Goal: Task Accomplishment & Management: Manage account settings

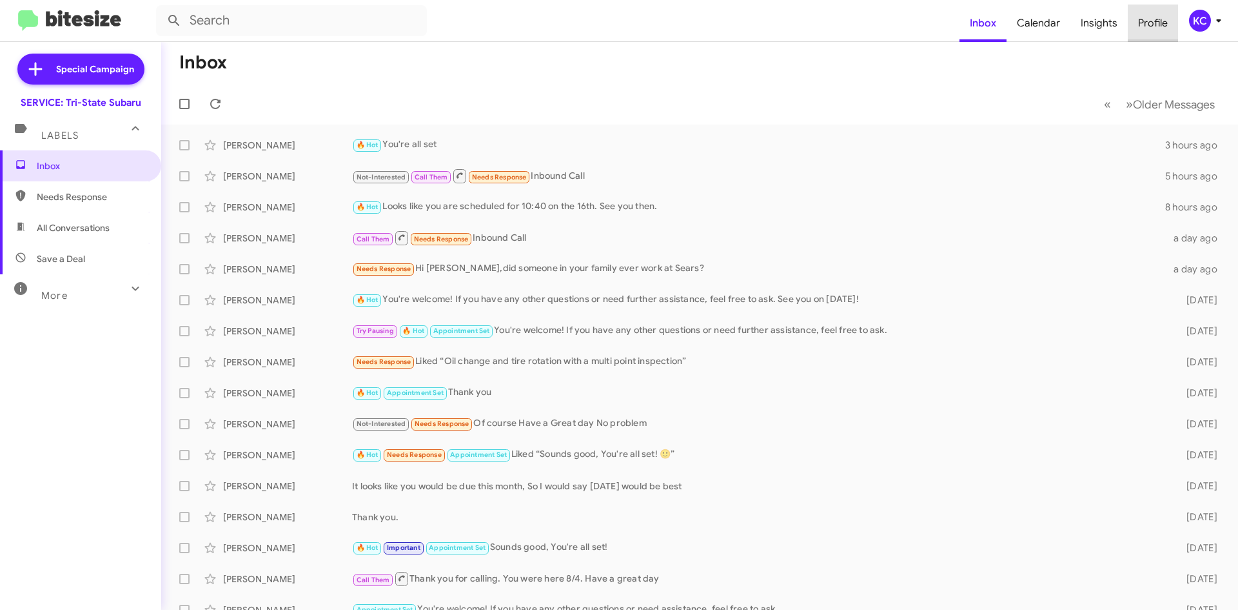
click at [1160, 38] on span "Profile" at bounding box center [1153, 23] width 50 height 37
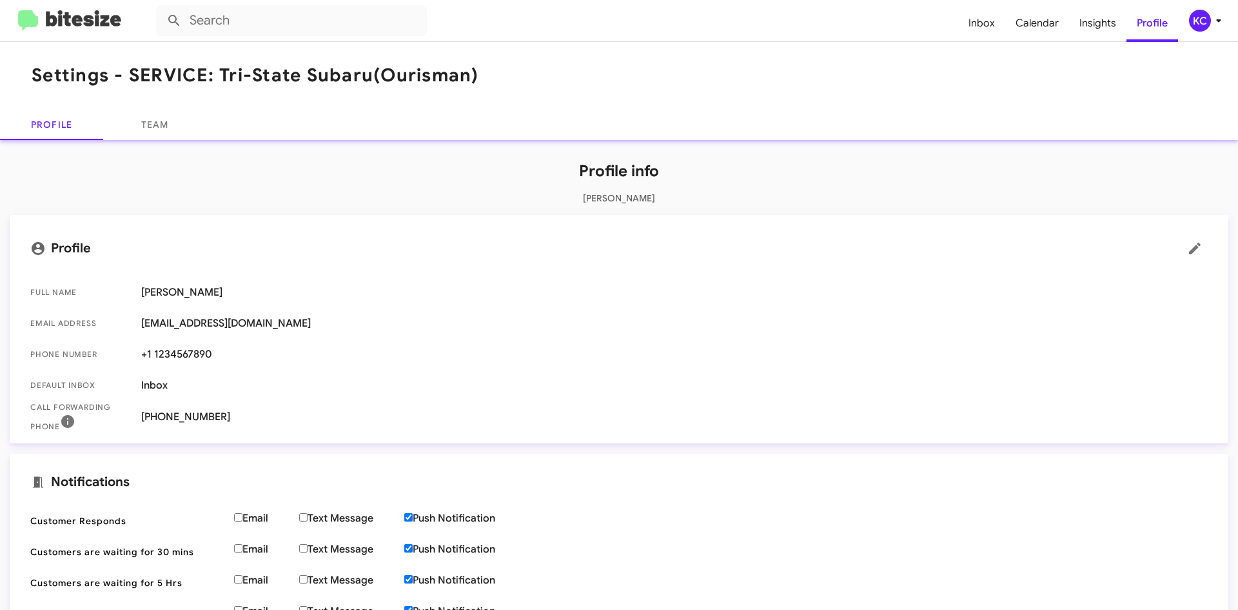
click at [1206, 25] on div "KC" at bounding box center [1200, 21] width 22 height 22
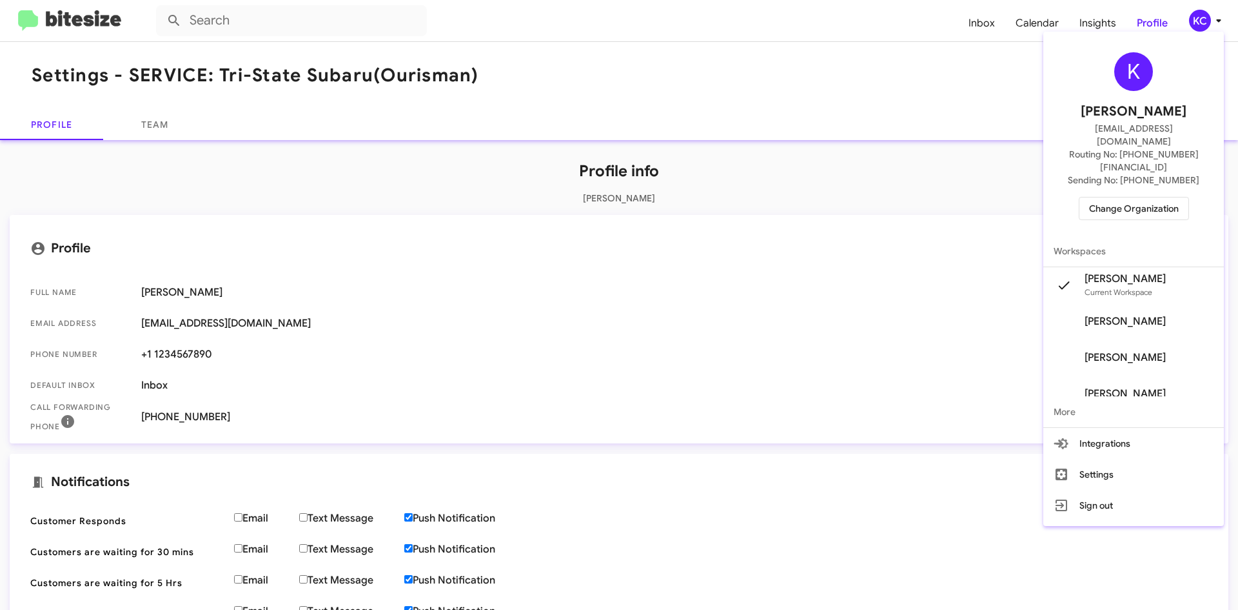
click at [1113, 197] on span "Change Organization" at bounding box center [1134, 208] width 90 height 22
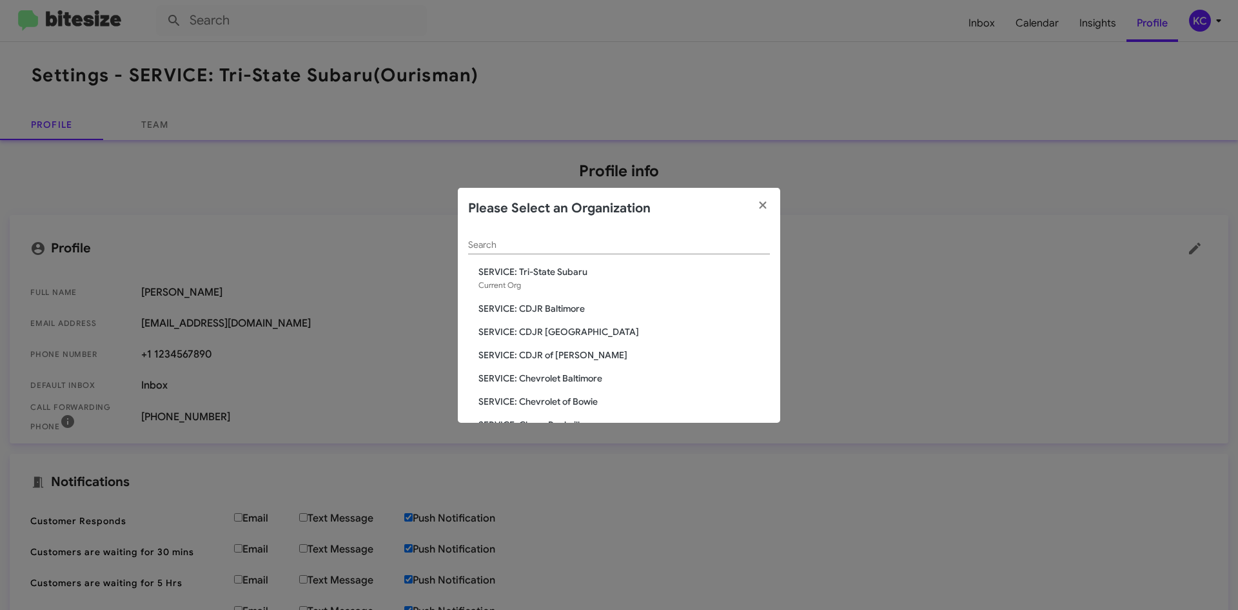
click at [530, 361] on div "Search SERVICE: Tri-State Subaru Current Org SERVICE: CDJR Baltimore SERVICE: C…" at bounding box center [619, 326] width 323 height 194
click at [531, 357] on span "SERVICE: CDJR of [PERSON_NAME]" at bounding box center [625, 354] width 292 height 13
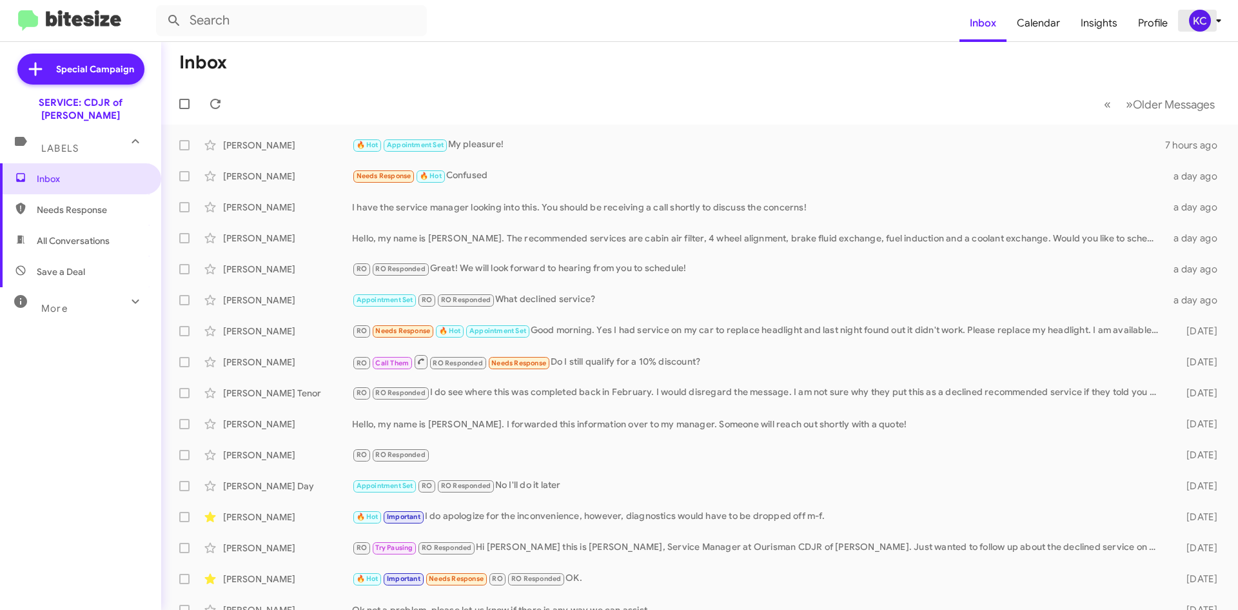
click at [1189, 23] on div "KC" at bounding box center [1200, 21] width 22 height 22
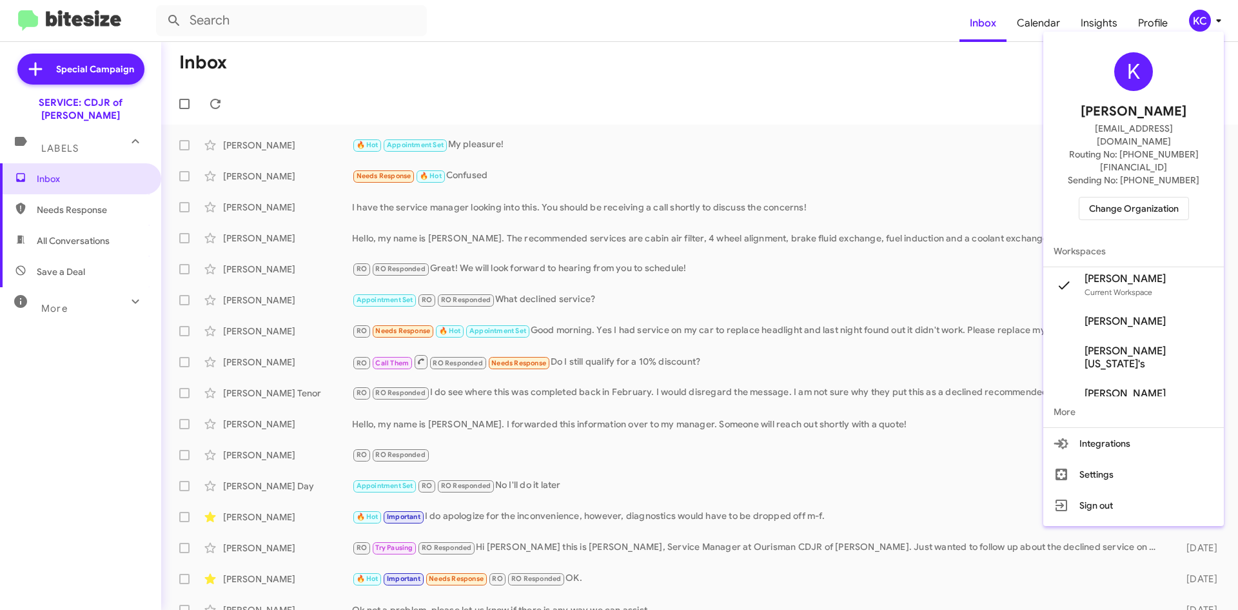
click at [1138, 197] on span "Change Organization" at bounding box center [1134, 208] width 90 height 22
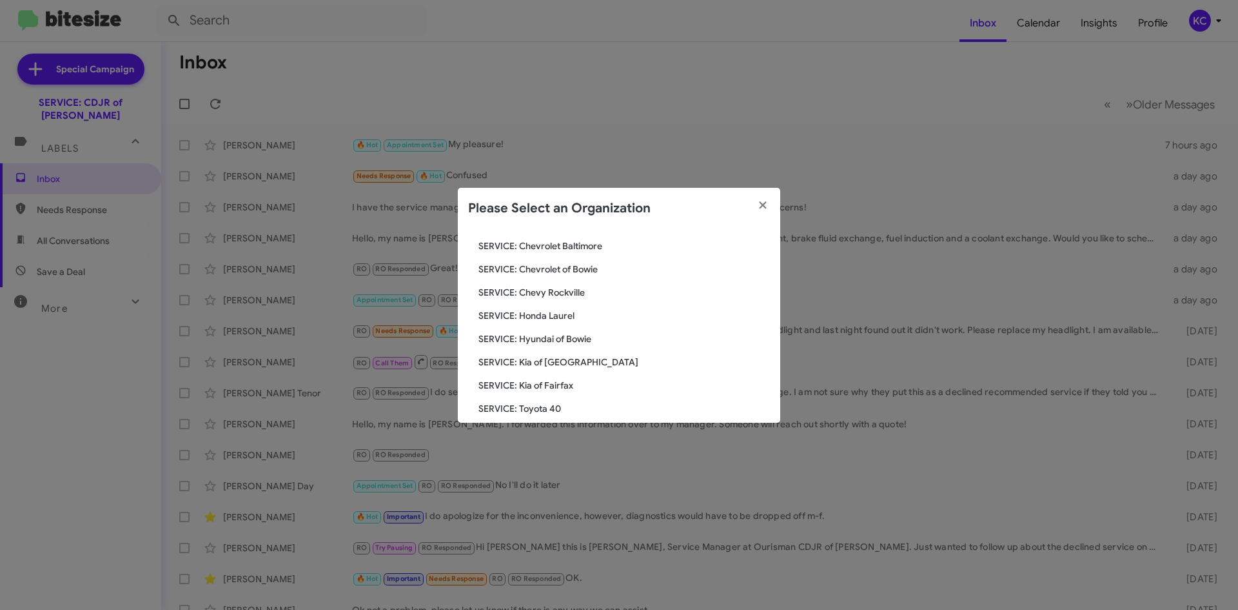
scroll to position [129, 0]
click at [559, 321] on span "SERVICE: Hyundai of Bowie" at bounding box center [625, 318] width 292 height 13
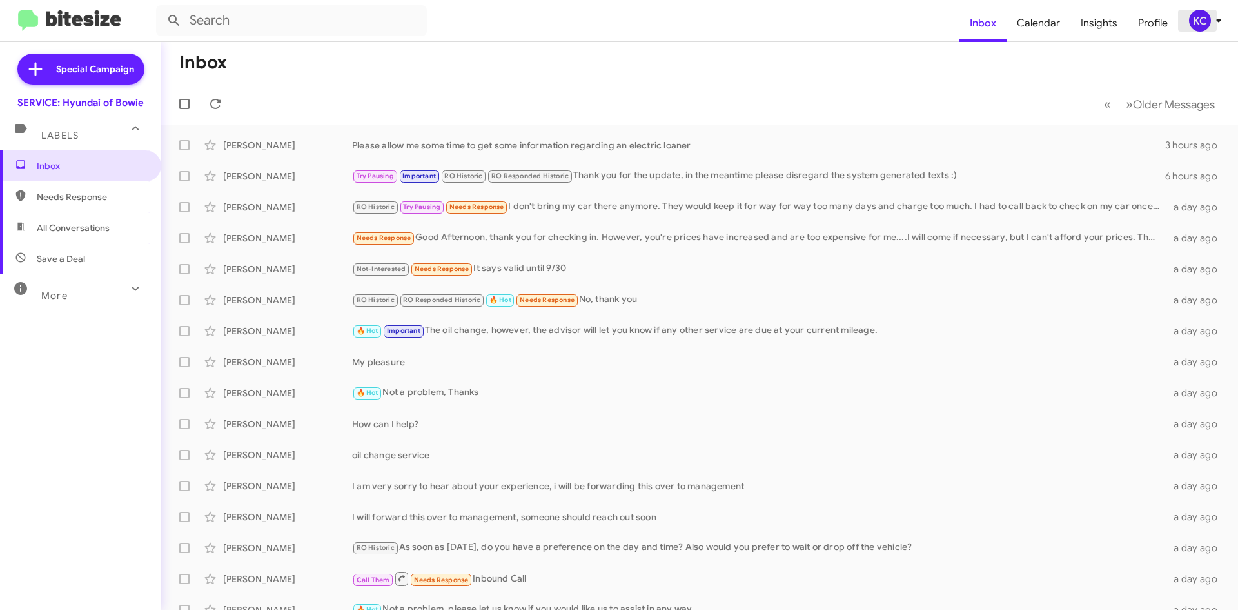
click at [1198, 13] on div "KC" at bounding box center [1200, 21] width 22 height 22
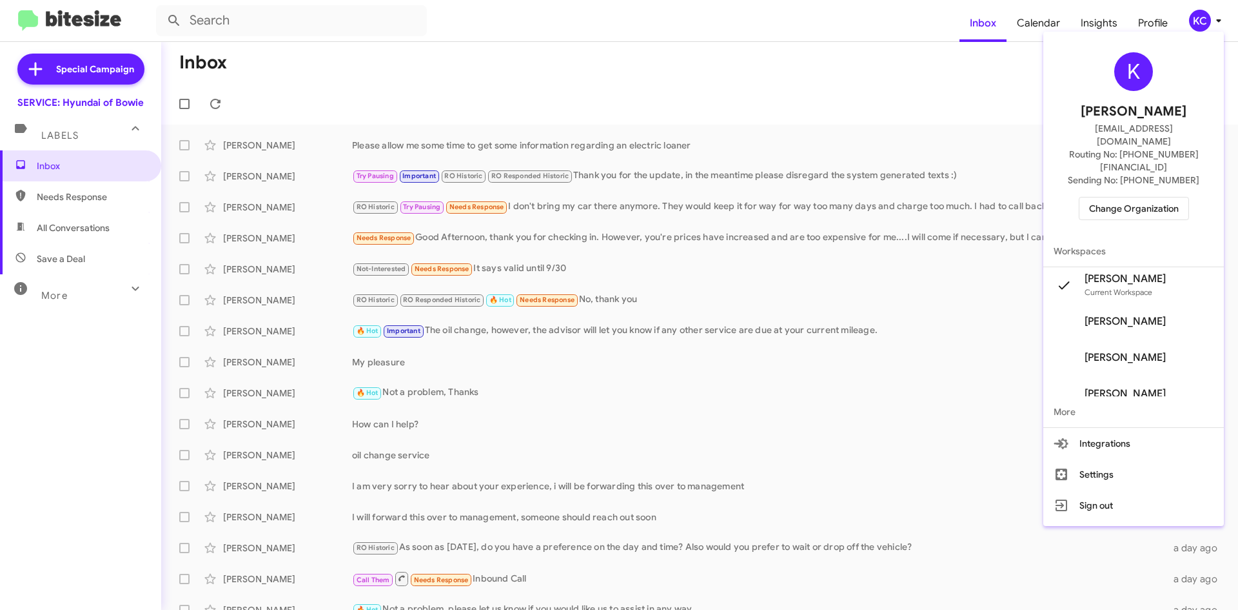
click at [1138, 197] on span "Change Organization" at bounding box center [1134, 208] width 90 height 22
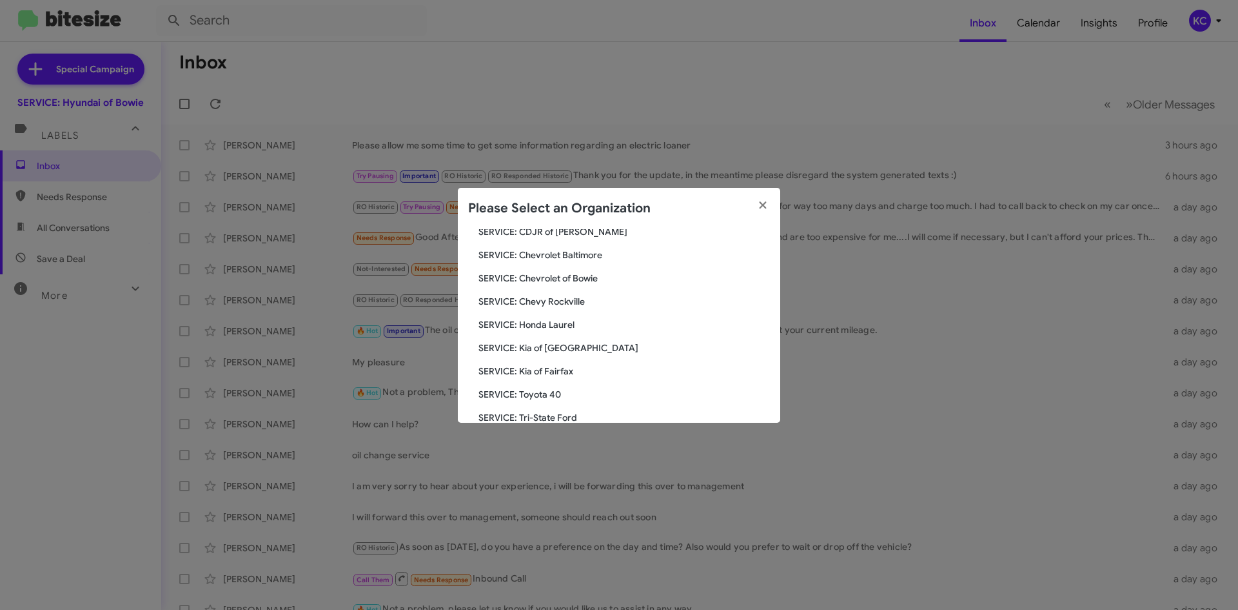
scroll to position [129, 0]
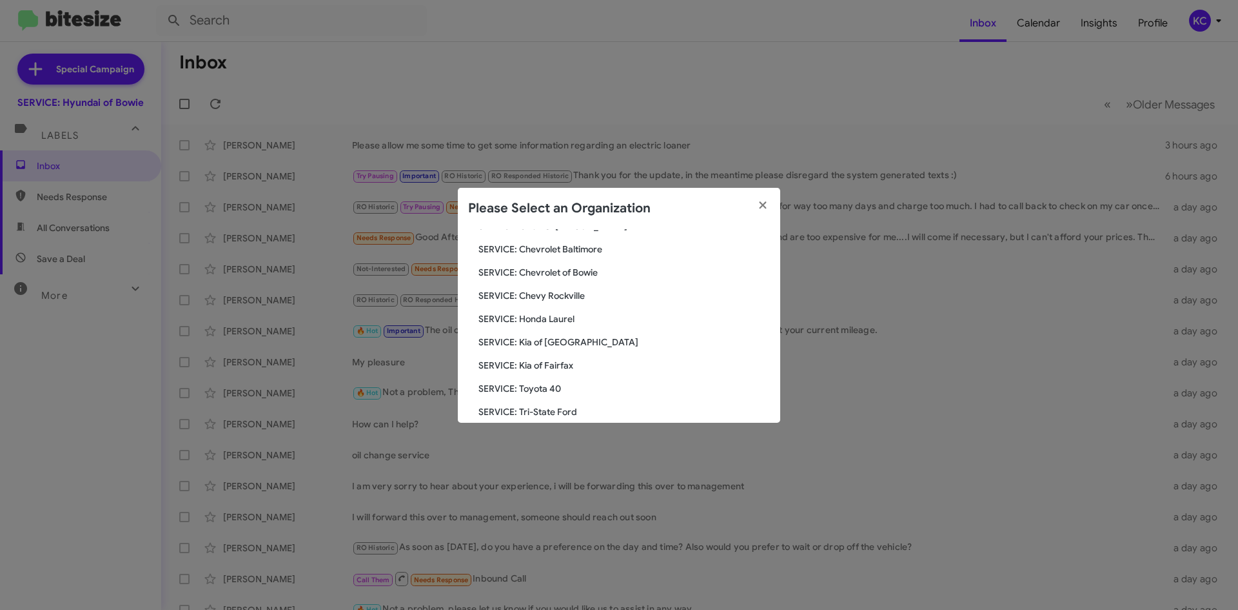
click at [542, 364] on span "SERVICE: Kia of Fairfax" at bounding box center [625, 365] width 292 height 13
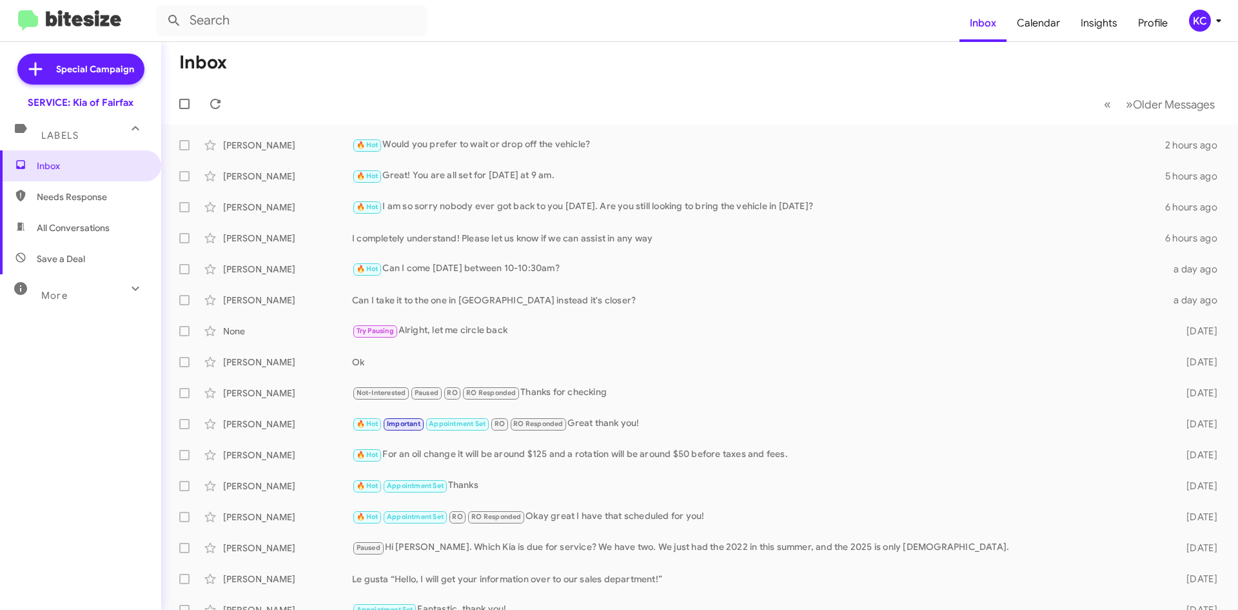
click at [1206, 21] on div "KC" at bounding box center [1200, 21] width 22 height 22
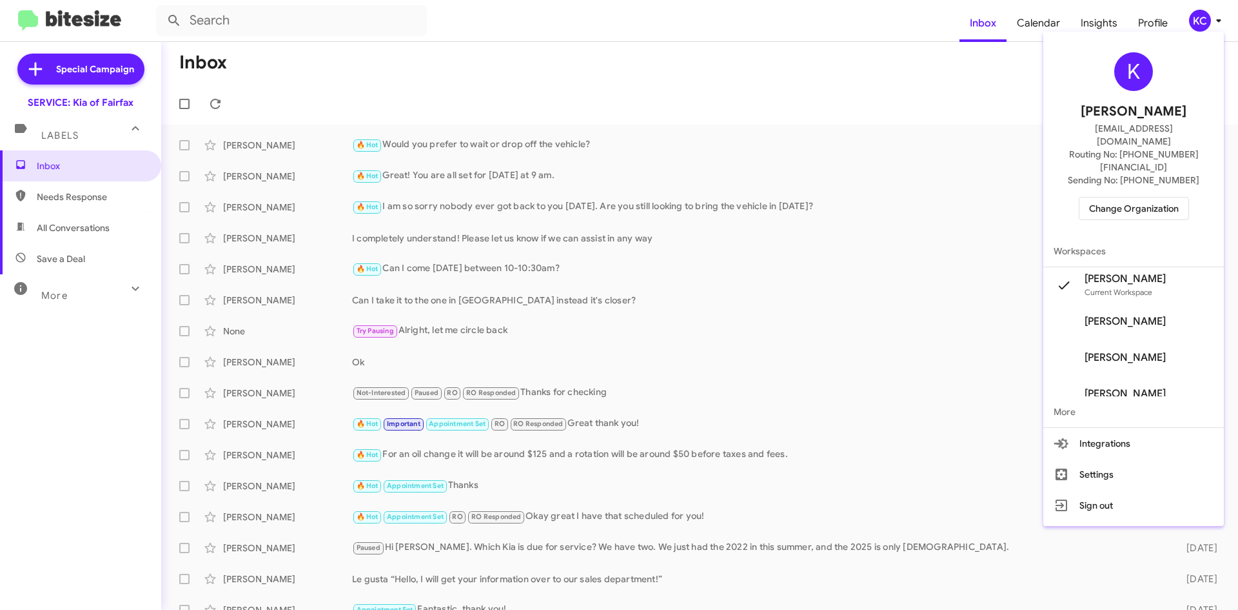
click at [1131, 197] on span "Change Organization" at bounding box center [1134, 208] width 90 height 22
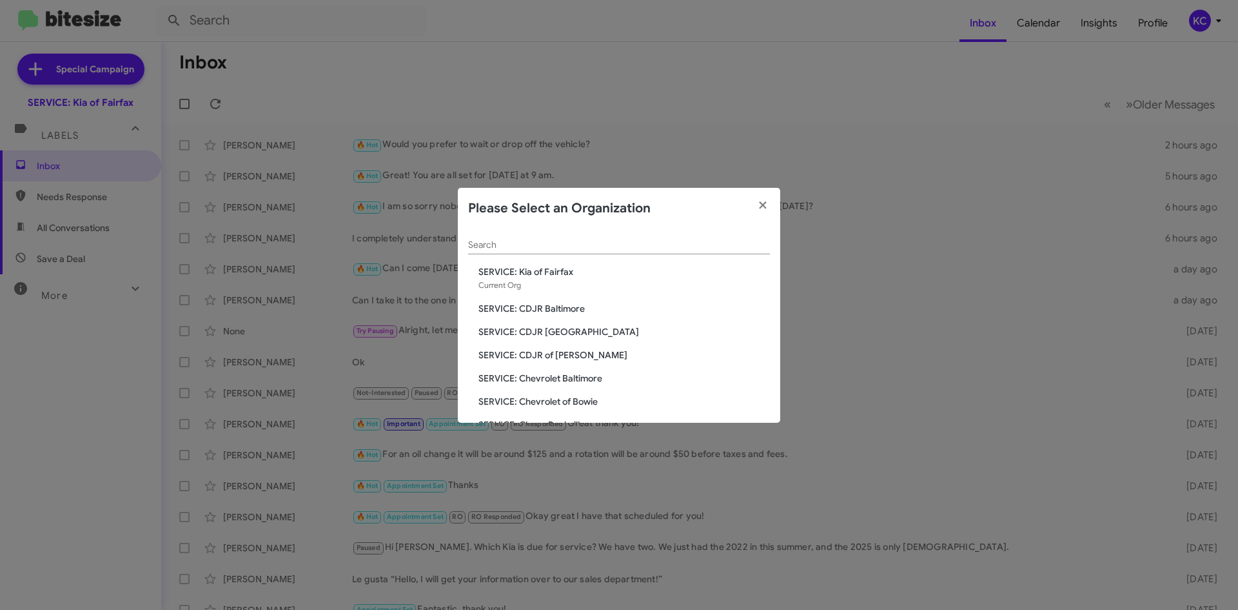
click at [566, 315] on div "Search SERVICE: Kia of Fairfax Current Org SERVICE: CDJR Baltimore SERVICE: CDJ…" at bounding box center [619, 326] width 323 height 194
click at [566, 310] on span "SERVICE: CDJR Baltimore" at bounding box center [625, 308] width 292 height 13
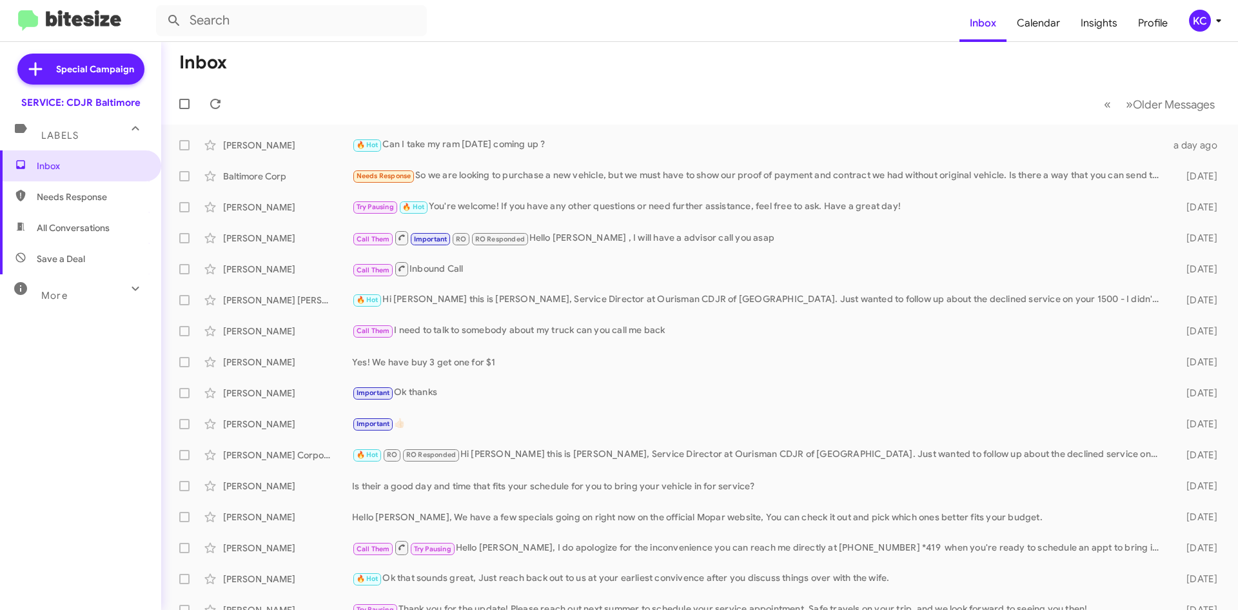
click at [1191, 17] on div "KC" at bounding box center [1200, 21] width 22 height 22
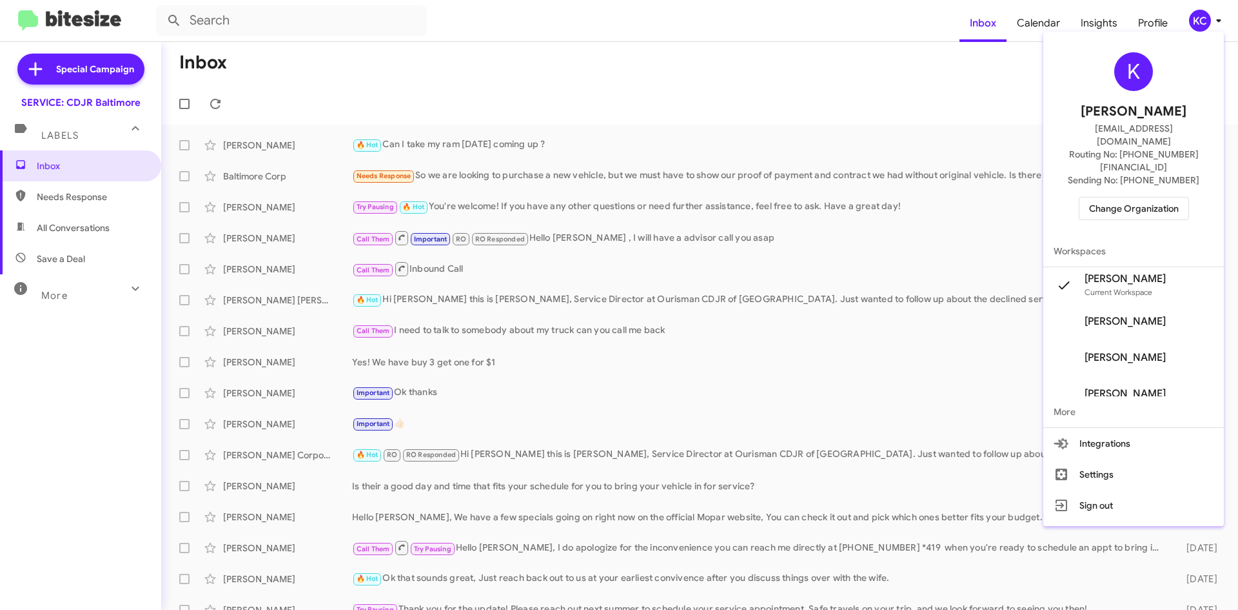
click at [1145, 197] on span "Change Organization" at bounding box center [1134, 208] width 90 height 22
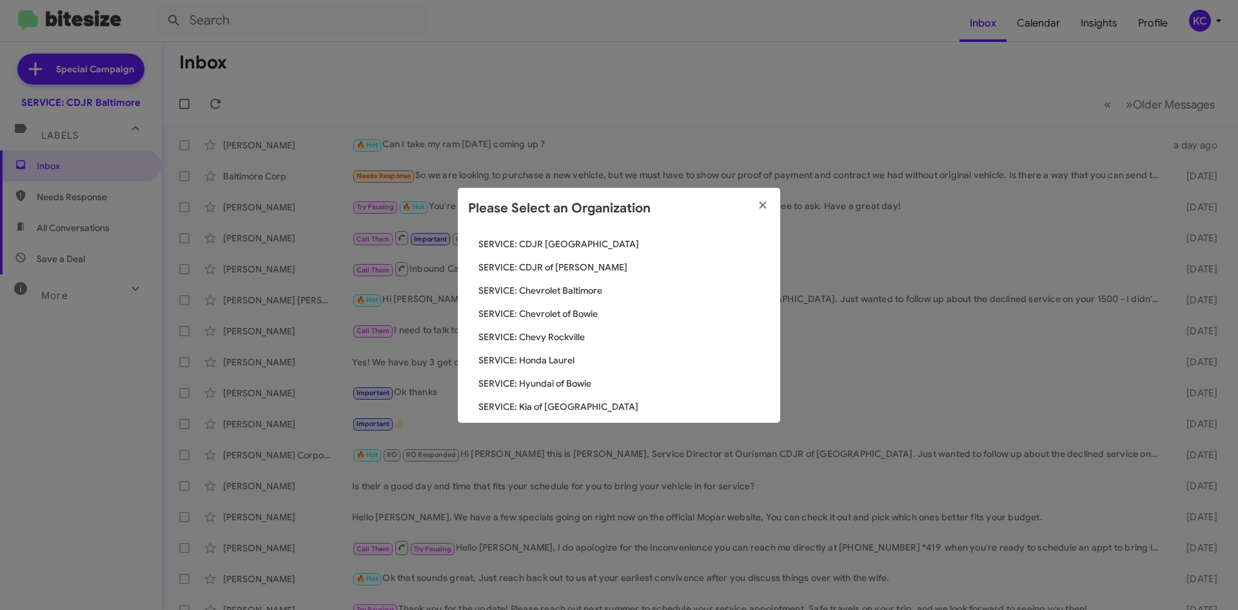
scroll to position [129, 0]
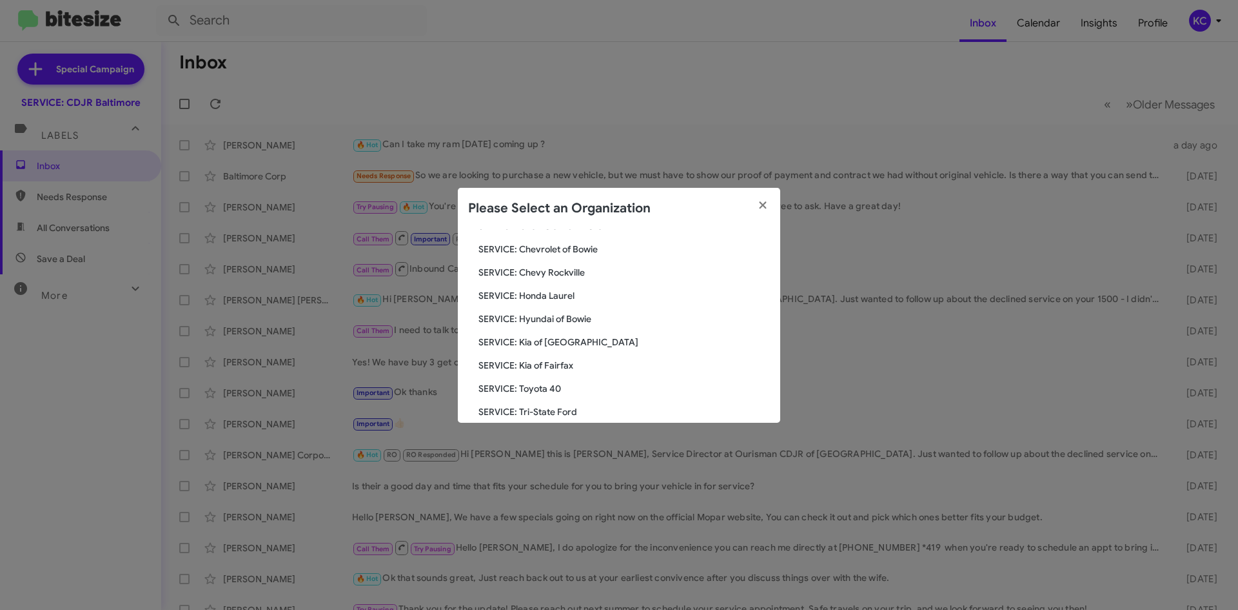
click at [561, 270] on span "SERVICE: Chevy Rockville" at bounding box center [625, 272] width 292 height 13
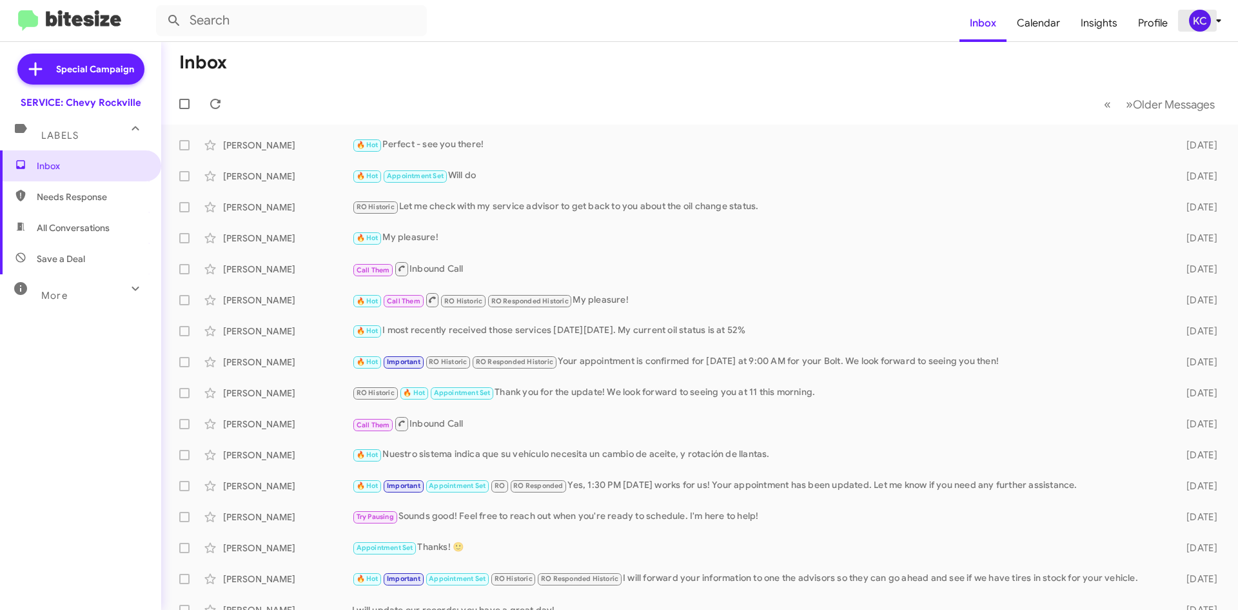
click at [1193, 21] on div "KC" at bounding box center [1200, 21] width 22 height 22
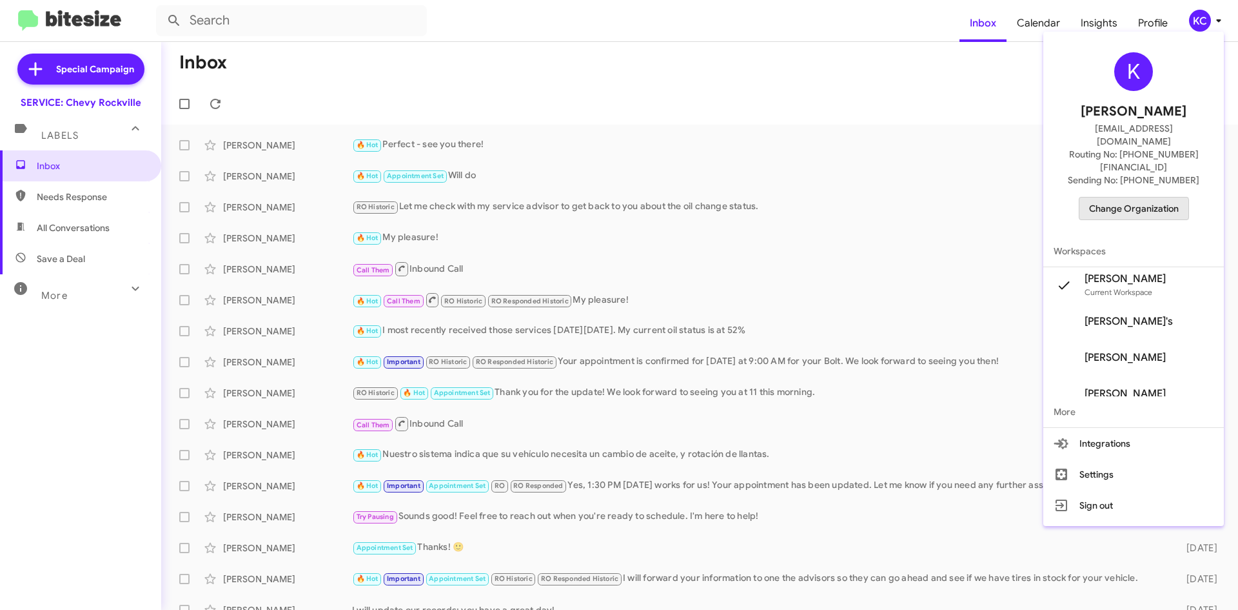
click at [1114, 197] on span "Change Organization" at bounding box center [1134, 208] width 90 height 22
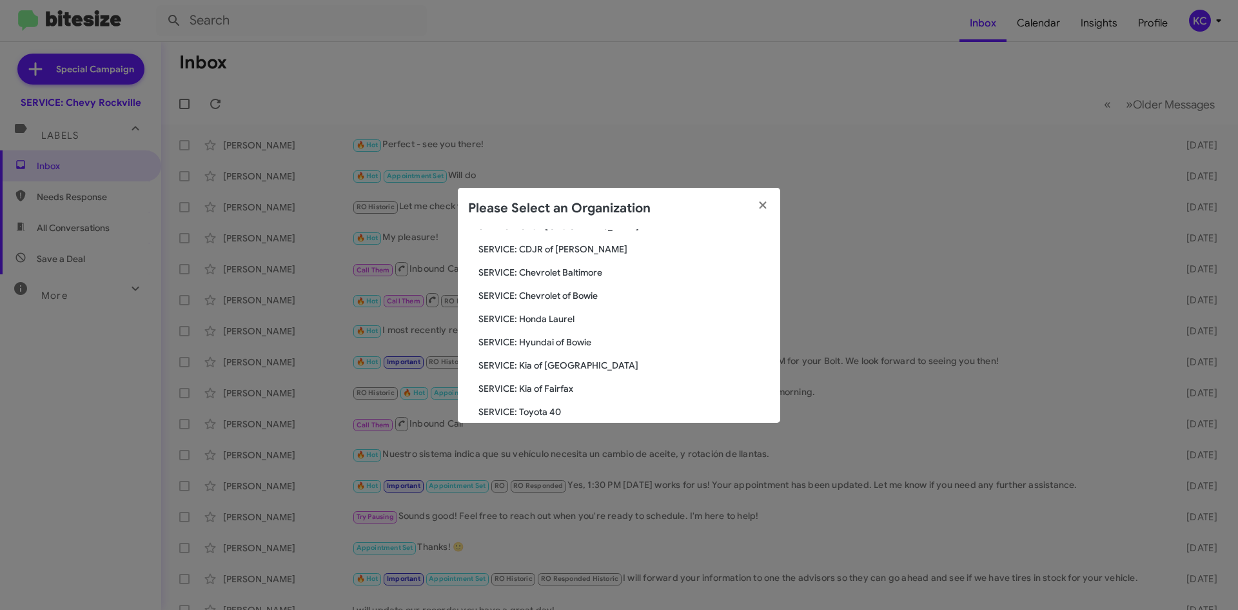
scroll to position [129, 0]
click at [555, 292] on span "SERVICE: Honda Laurel" at bounding box center [625, 295] width 292 height 13
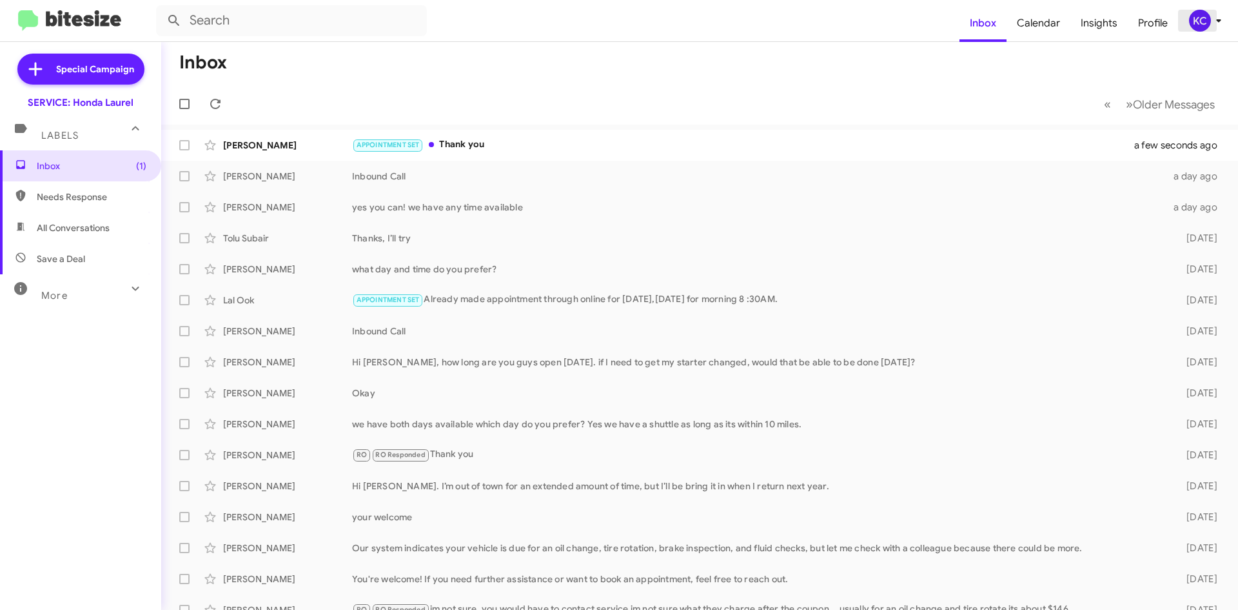
click at [1200, 24] on div "KC" at bounding box center [1200, 21] width 22 height 22
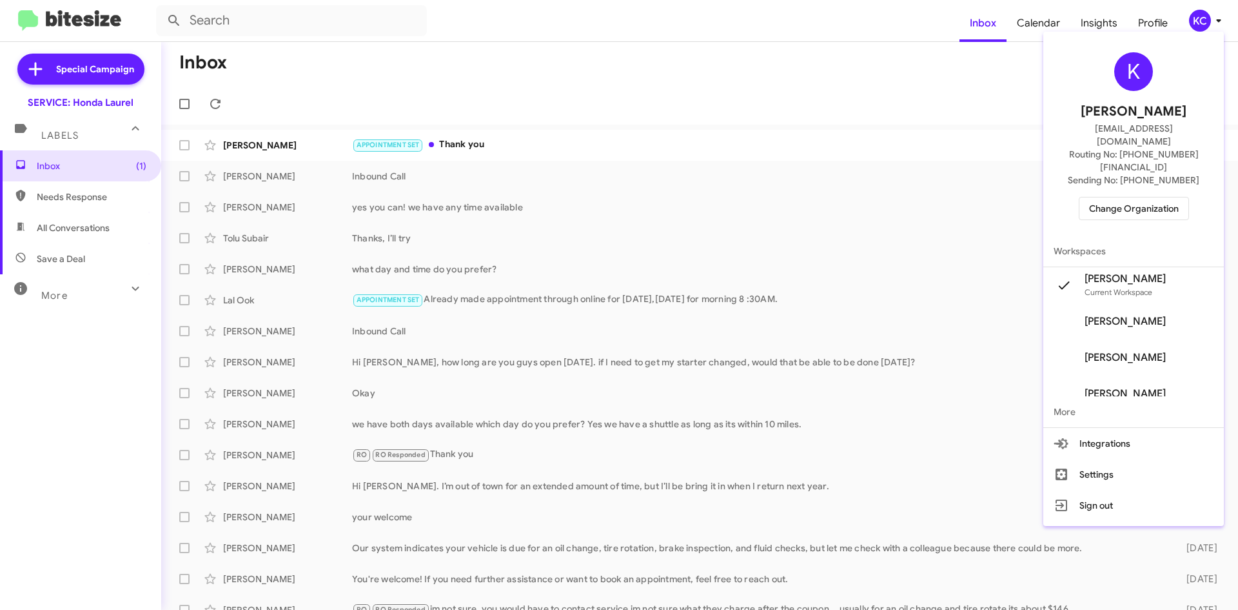
click at [1138, 197] on span "Change Organization" at bounding box center [1134, 208] width 90 height 22
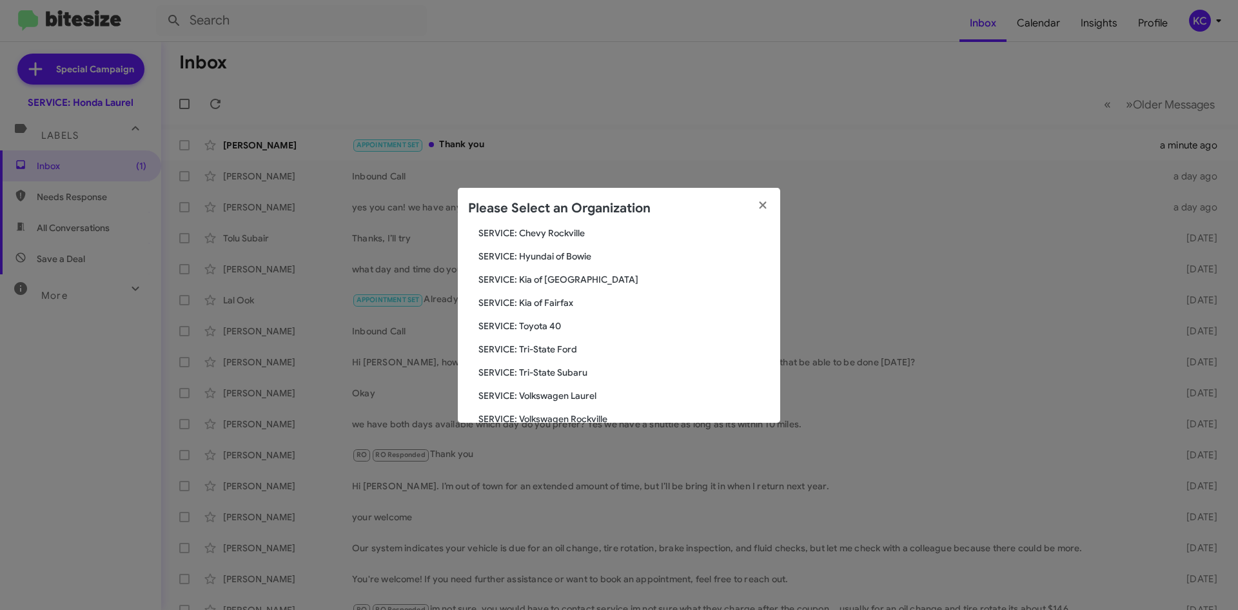
scroll to position [215, 0]
click at [564, 325] on span "SERVICE: Tri-State Ford" at bounding box center [625, 325] width 292 height 13
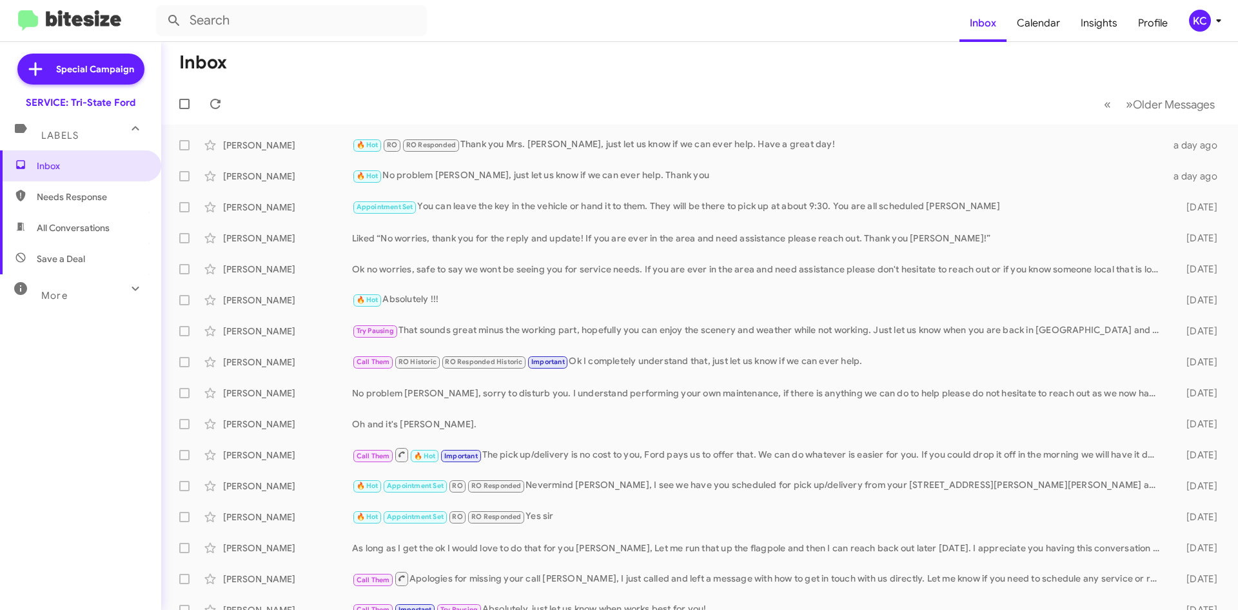
click at [1200, 22] on div "KC" at bounding box center [1200, 21] width 22 height 22
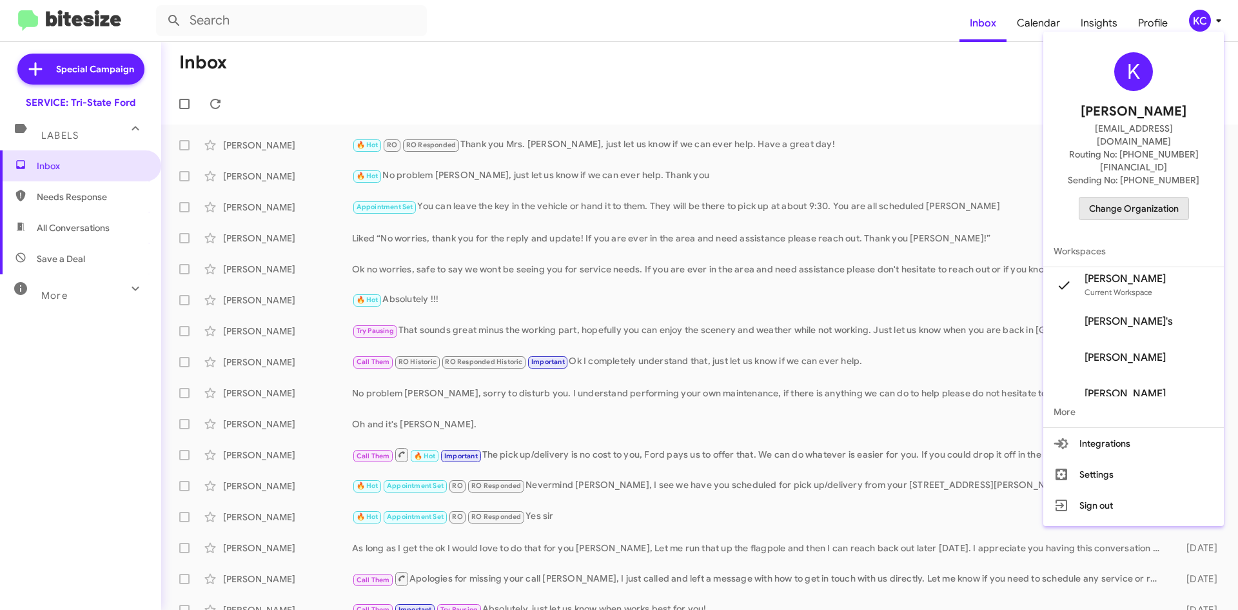
click at [1152, 197] on span "Change Organization" at bounding box center [1134, 208] width 90 height 22
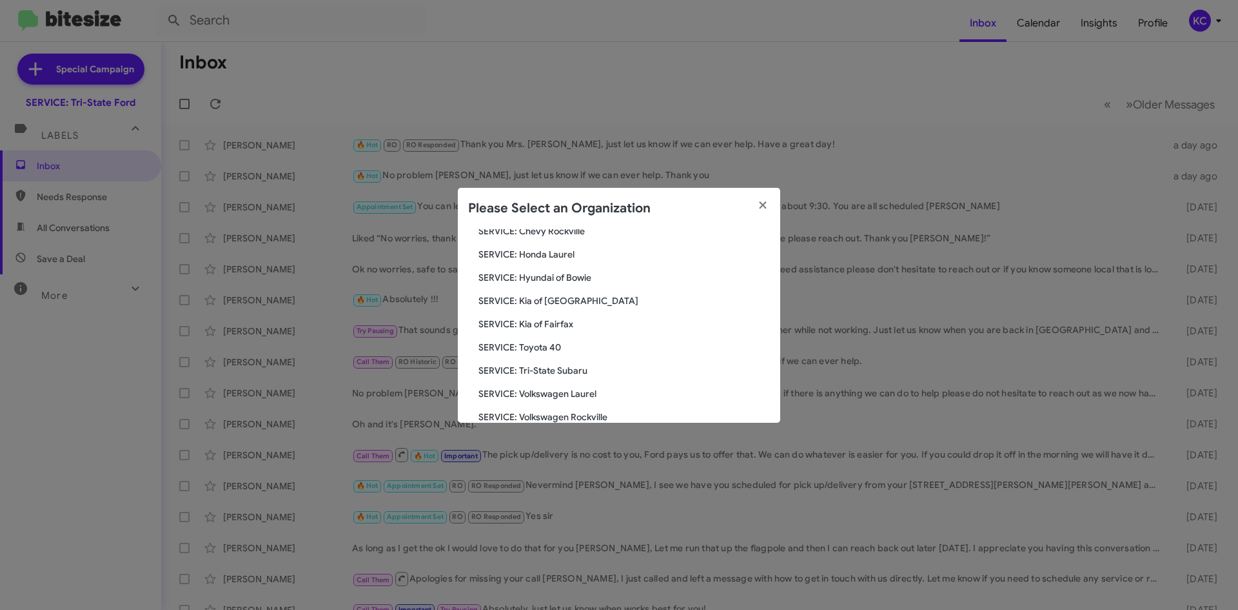
scroll to position [215, 0]
click at [566, 353] on span "SERVICE: Tri-State Subaru" at bounding box center [625, 349] width 292 height 13
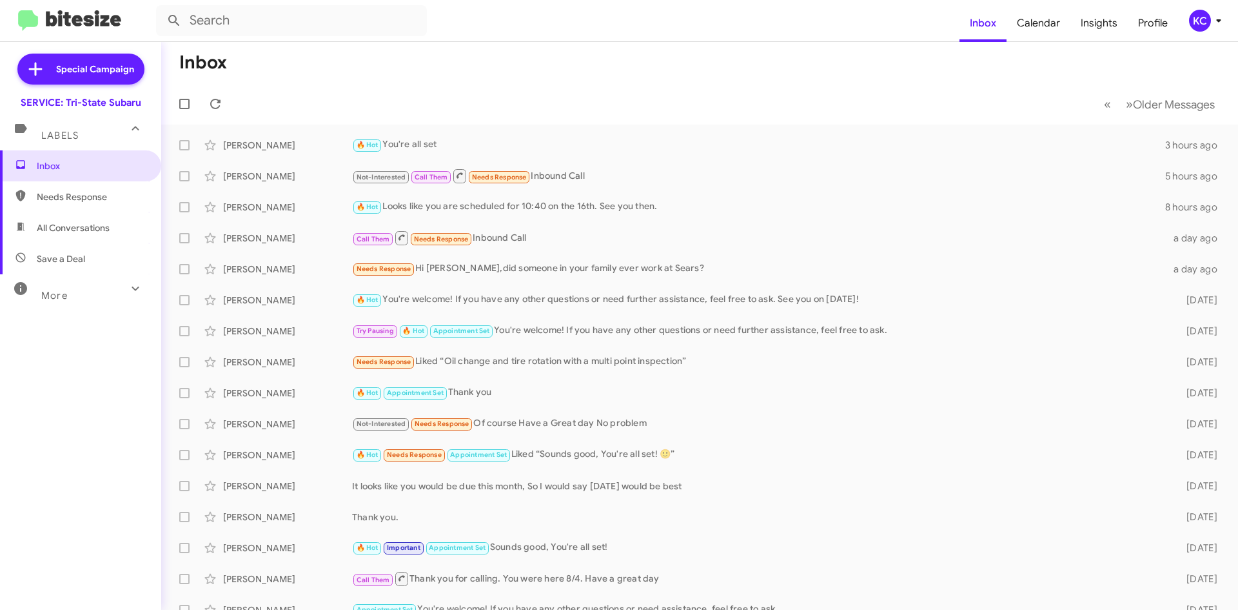
click at [1209, 14] on span "KC" at bounding box center [1208, 21] width 39 height 22
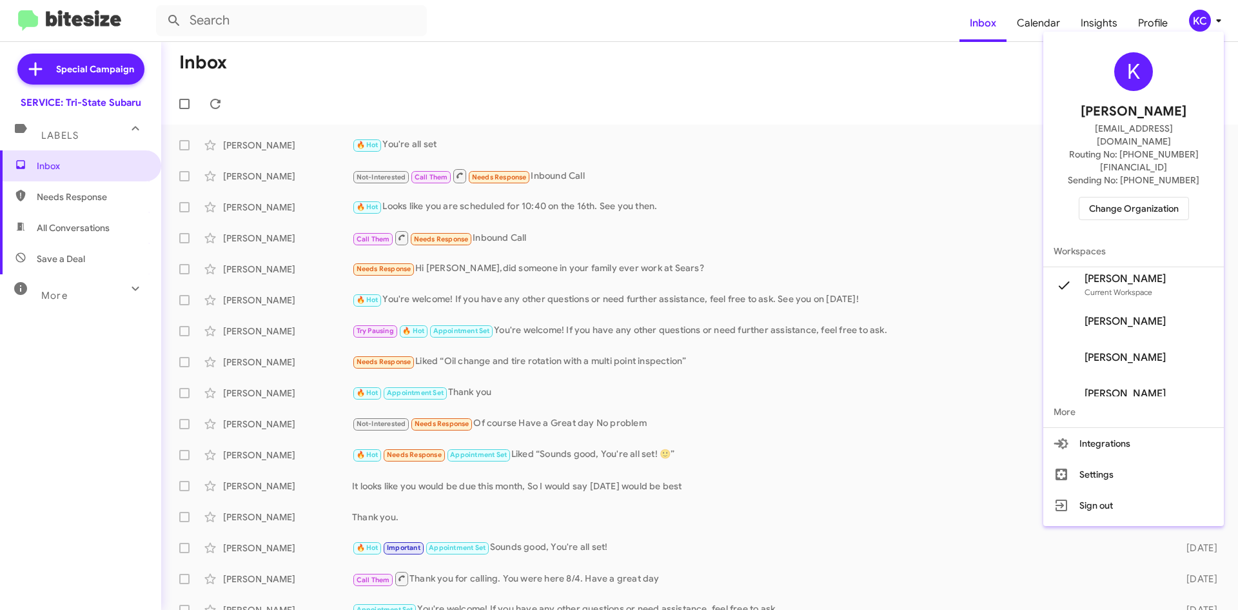
click at [1150, 170] on div "K Kimberly Cole kcole@ourismancars.com Routing No: +1 (302) 453-9900 Sending No…" at bounding box center [1134, 136] width 181 height 199
click at [1138, 197] on span "Change Organization" at bounding box center [1134, 208] width 90 height 22
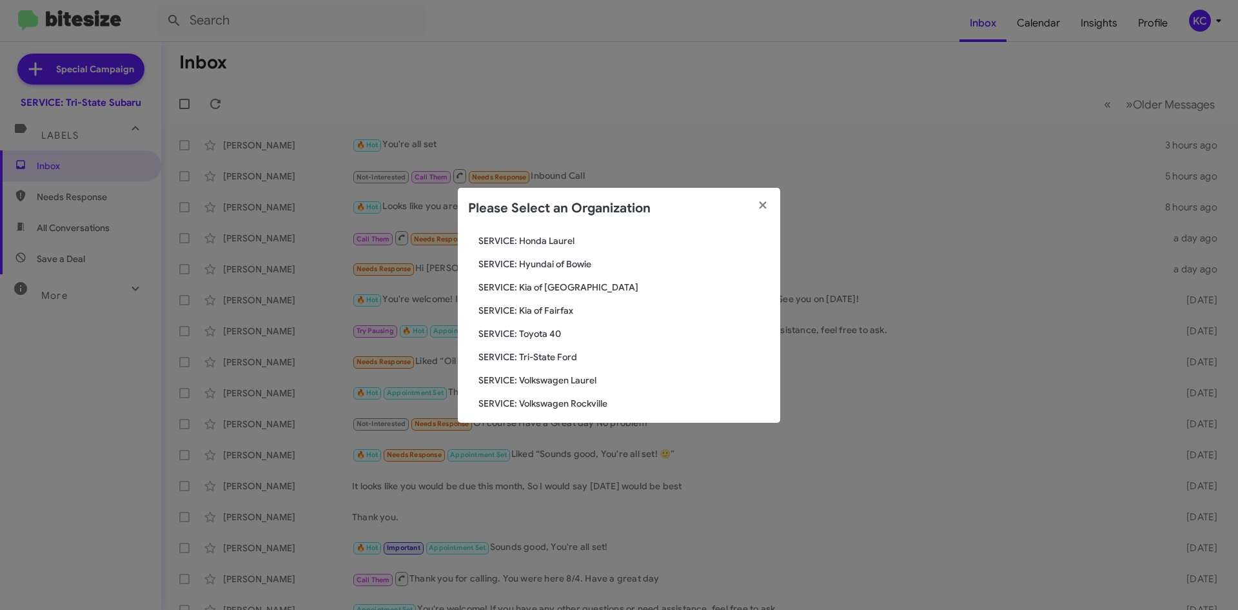
scroll to position [215, 0]
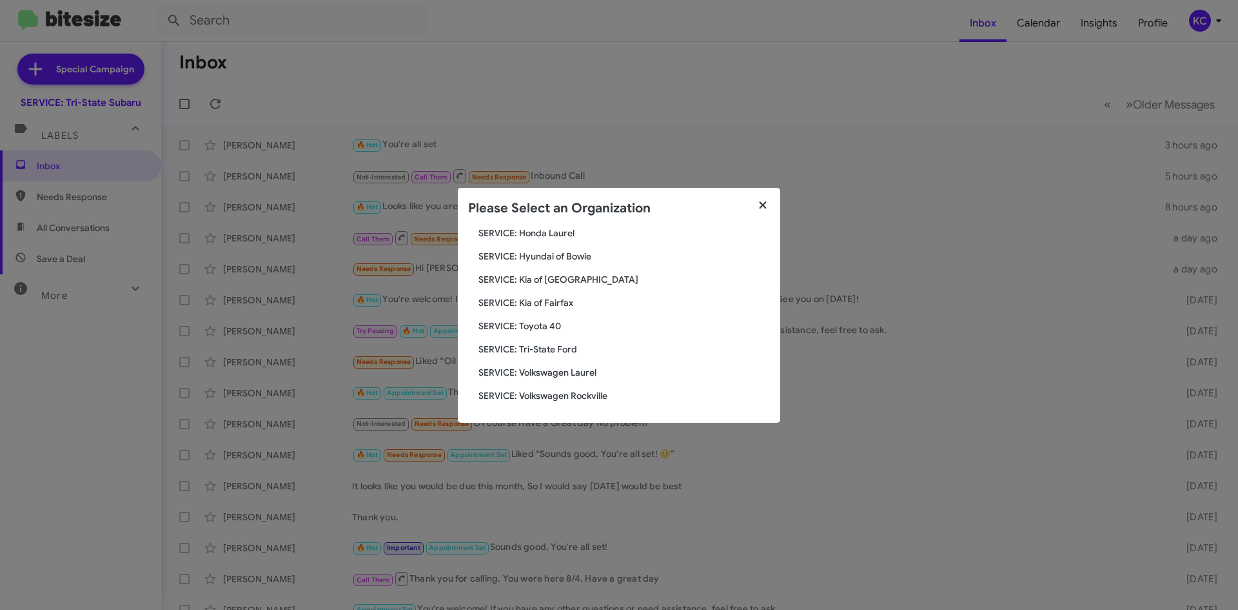
click at [775, 197] on button "button" at bounding box center [763, 206] width 35 height 36
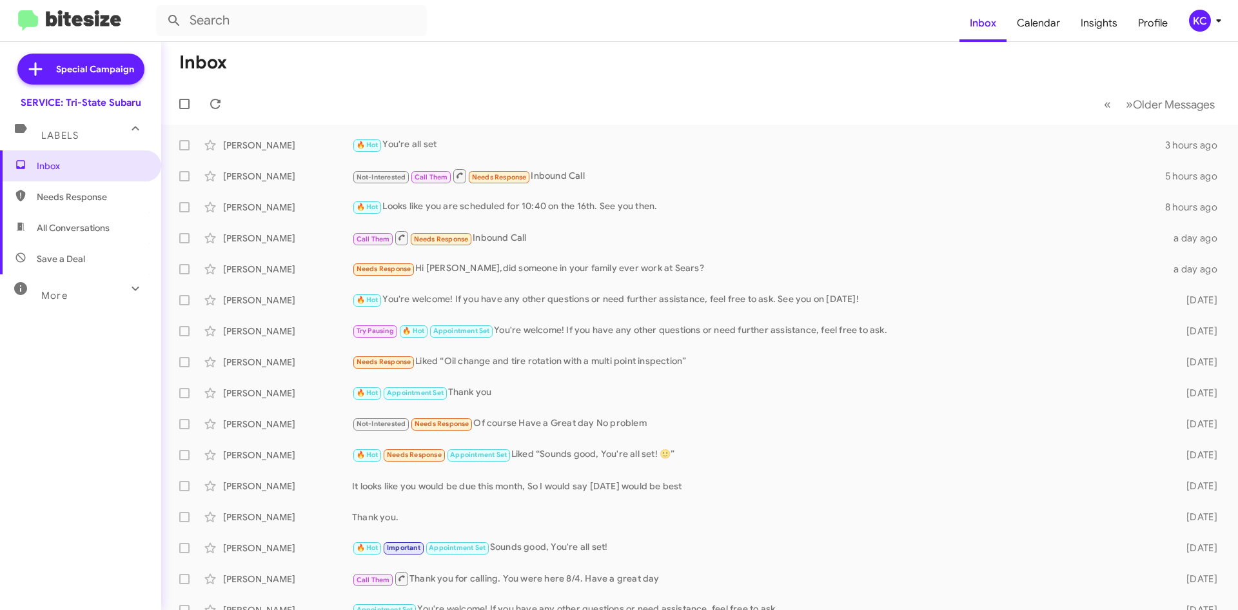
click at [1207, 17] on div "KC" at bounding box center [1200, 21] width 22 height 22
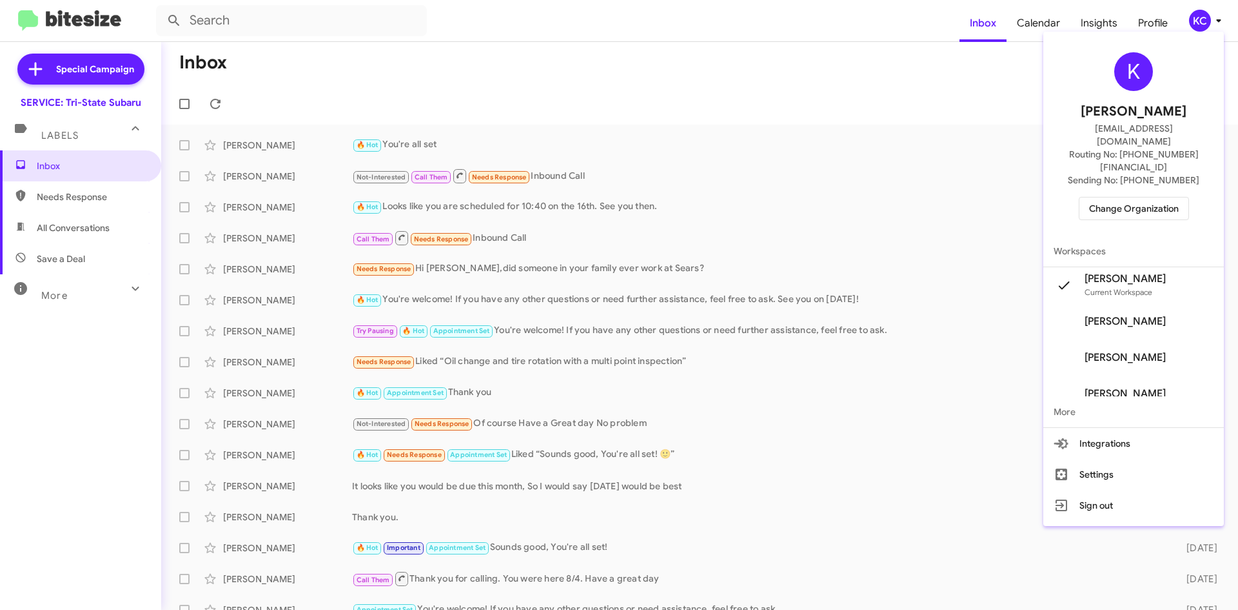
click at [1145, 197] on span "Change Organization" at bounding box center [1134, 208] width 90 height 22
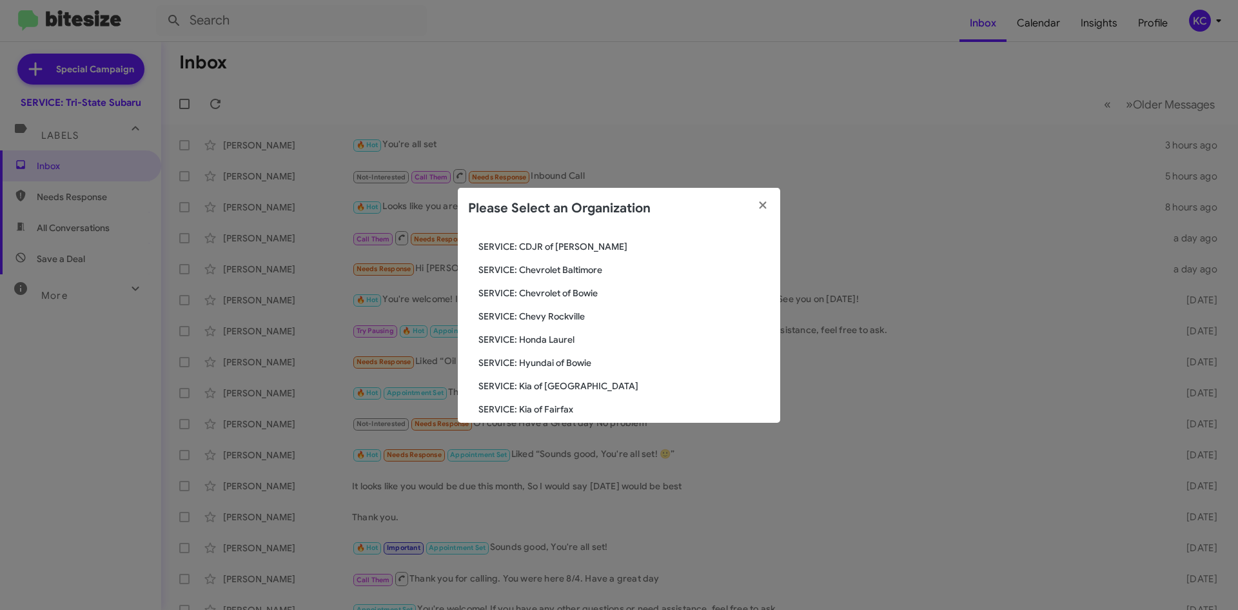
scroll to position [129, 0]
click at [568, 390] on span "SERVICE: Kia of Fairfax" at bounding box center [625, 388] width 292 height 13
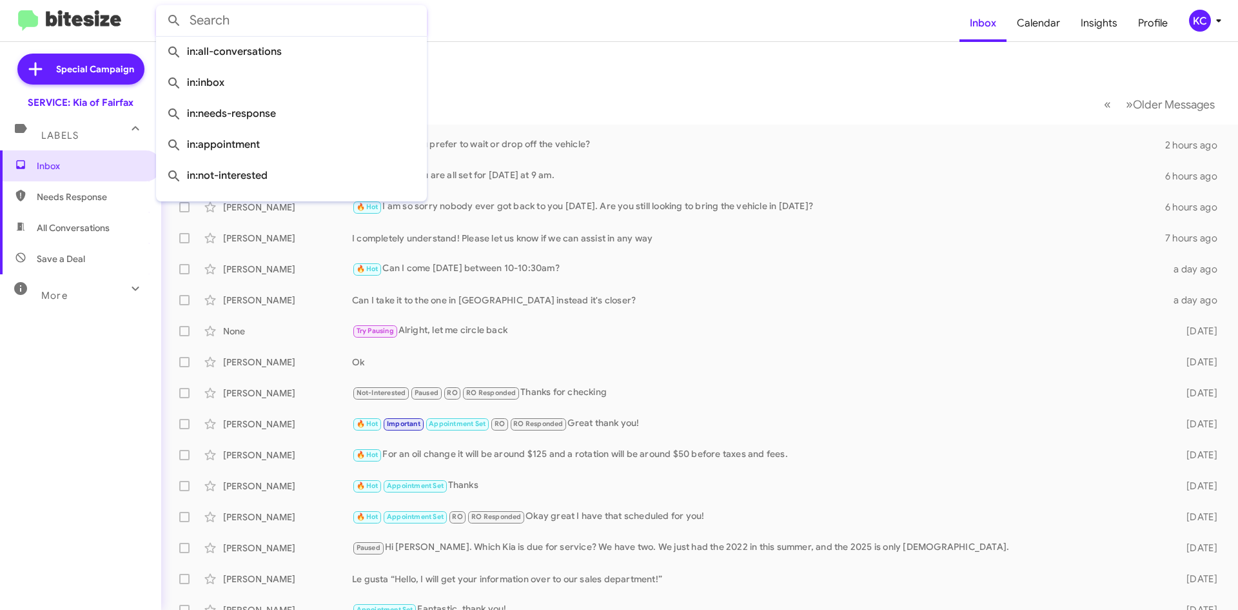
click at [238, 29] on input "text" at bounding box center [291, 20] width 271 height 31
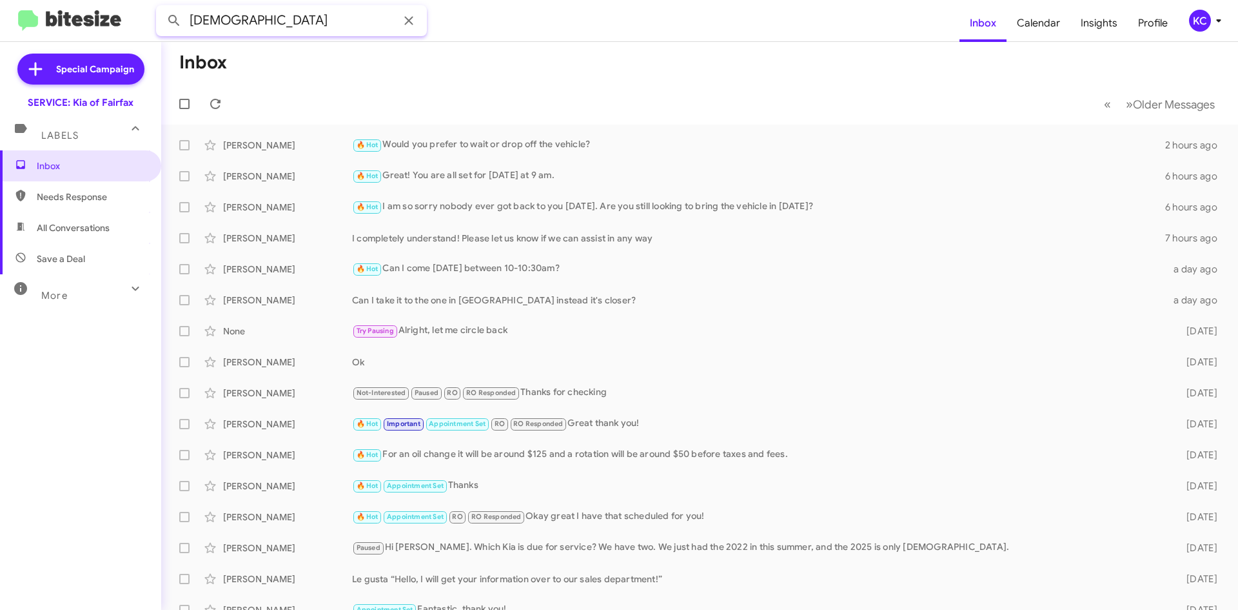
click at [161, 8] on button at bounding box center [174, 21] width 26 height 26
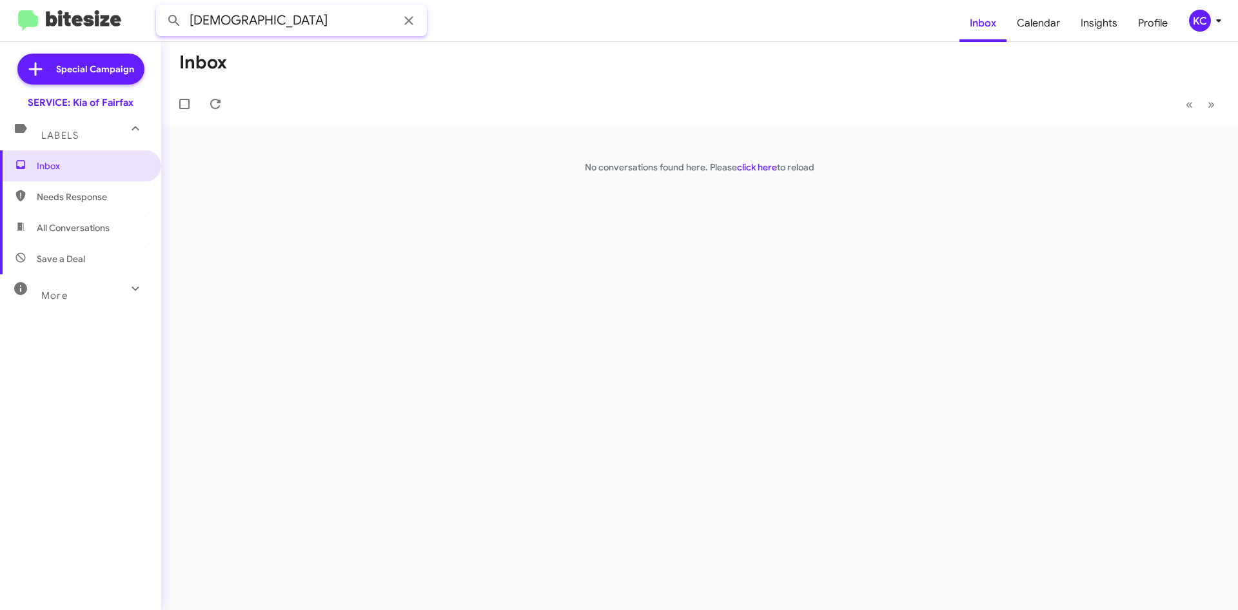
click at [187, 19] on input "[DEMOGRAPHIC_DATA]" at bounding box center [291, 20] width 271 height 31
type input "[PERSON_NAME][DEMOGRAPHIC_DATA]"
click at [161, 8] on button at bounding box center [174, 21] width 26 height 26
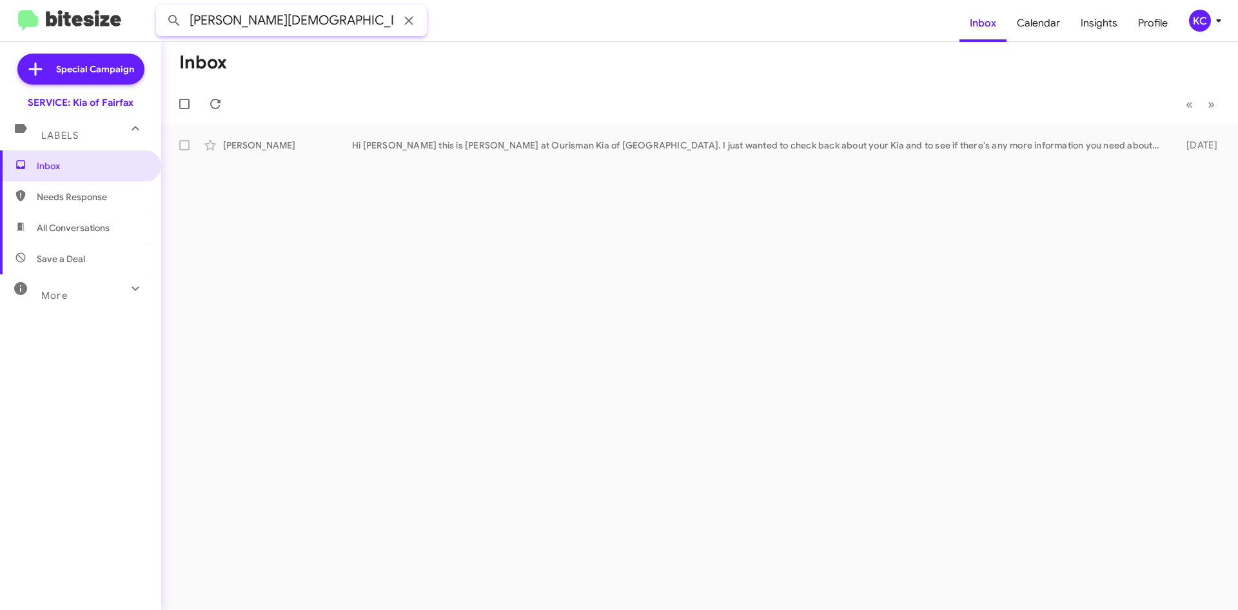
click at [313, 23] on input "[PERSON_NAME][DEMOGRAPHIC_DATA]" at bounding box center [291, 20] width 271 height 31
click at [407, 25] on icon at bounding box center [408, 20] width 15 height 15
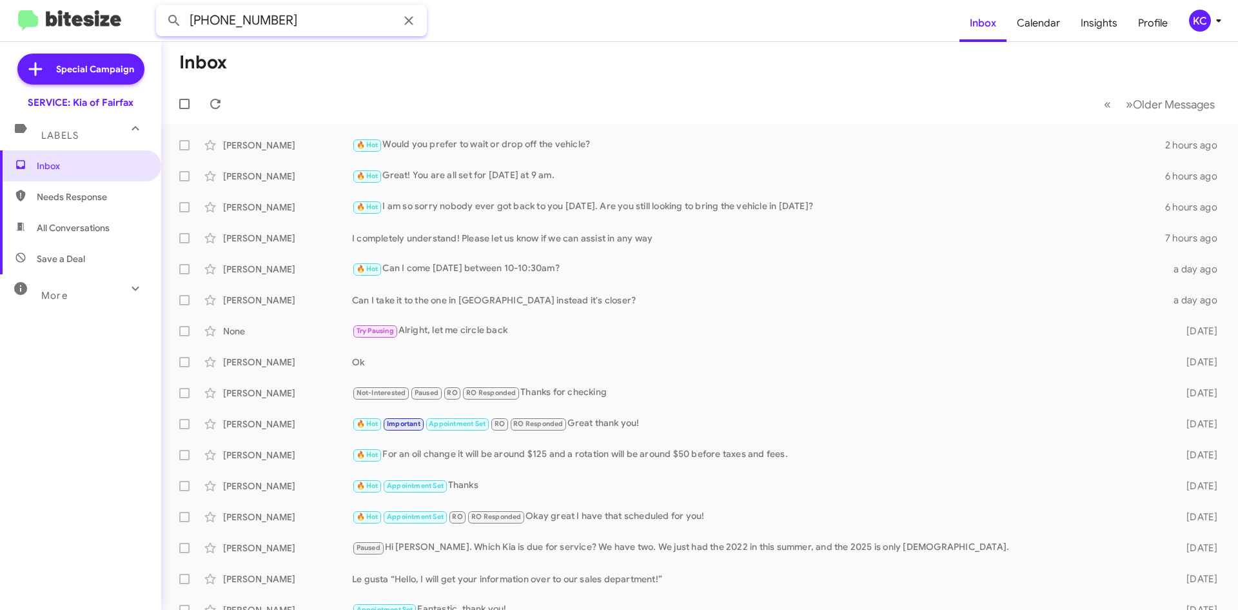
type input "787-315-5845"
click at [161, 8] on button at bounding box center [174, 21] width 26 height 26
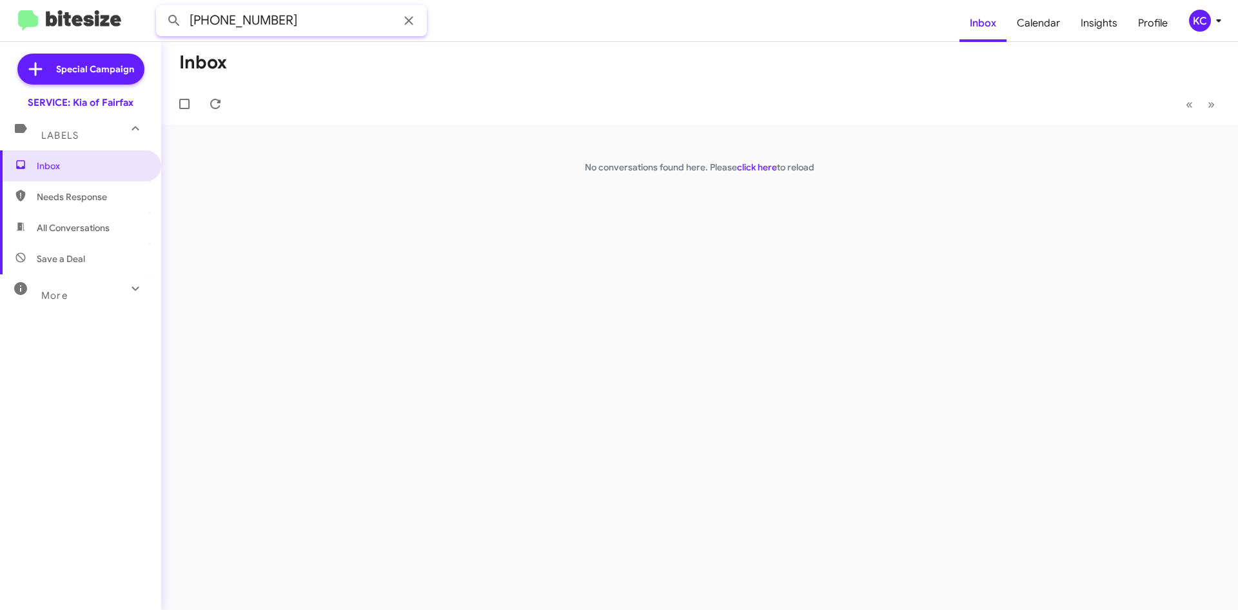
click at [260, 23] on input "787-315-5845" at bounding box center [291, 20] width 271 height 31
click at [260, 22] on input "787-315-5845" at bounding box center [291, 20] width 271 height 31
click at [401, 19] on span at bounding box center [409, 20] width 26 height 15
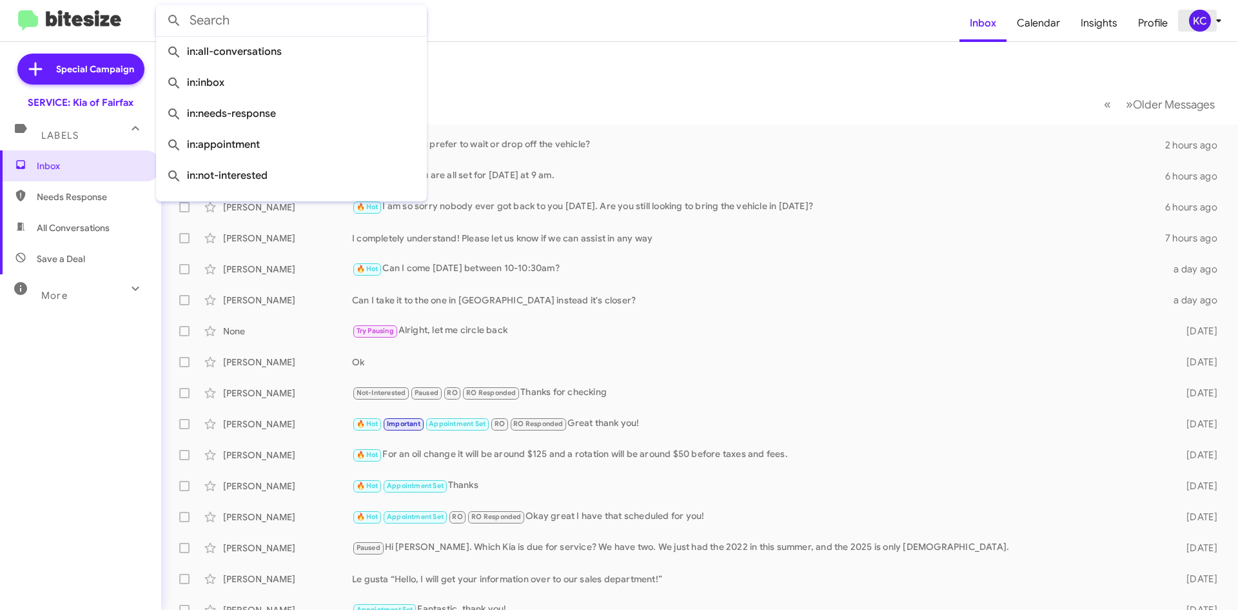
click at [1207, 23] on div "KC" at bounding box center [1200, 21] width 22 height 22
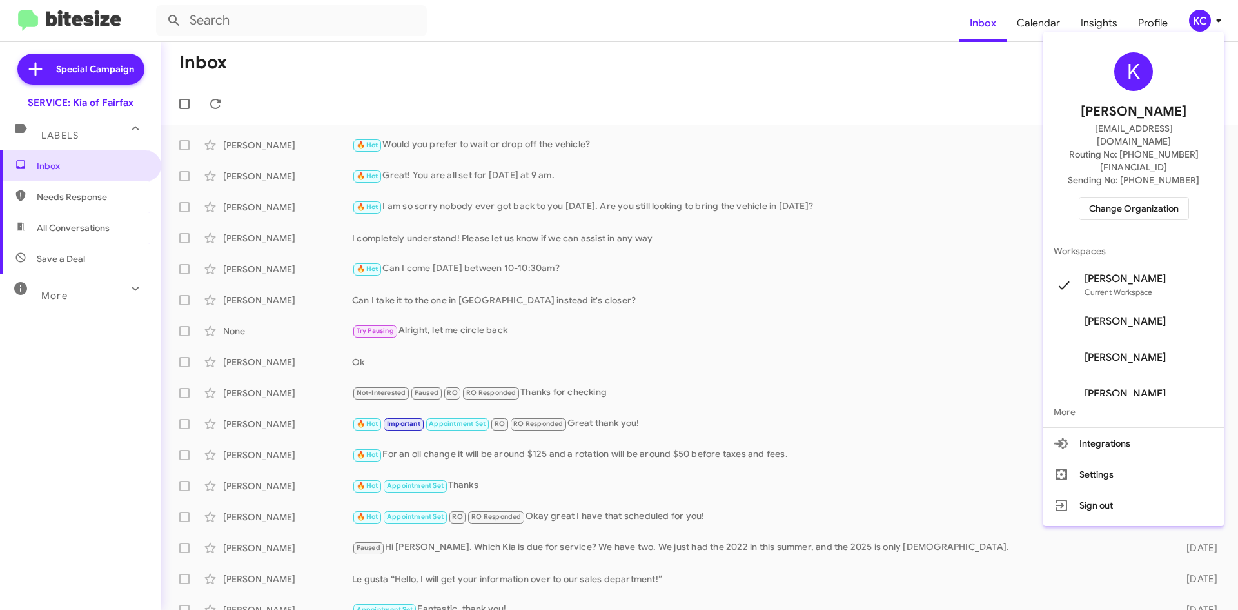
click at [1200, 23] on div at bounding box center [619, 305] width 1238 height 610
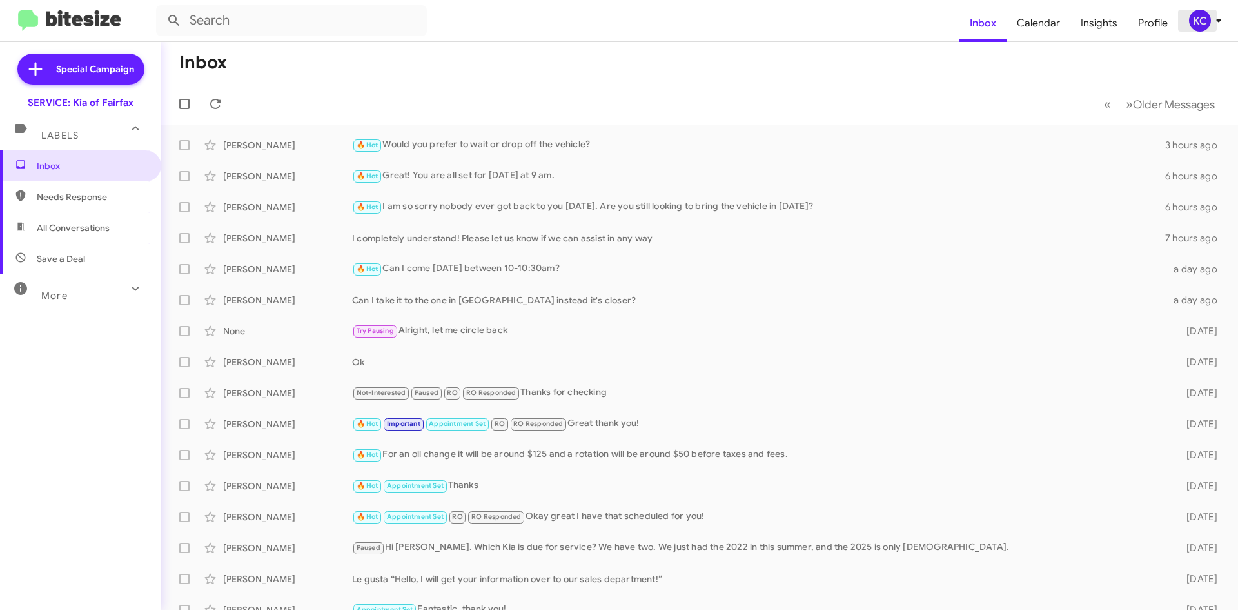
click at [1216, 14] on icon at bounding box center [1218, 20] width 15 height 15
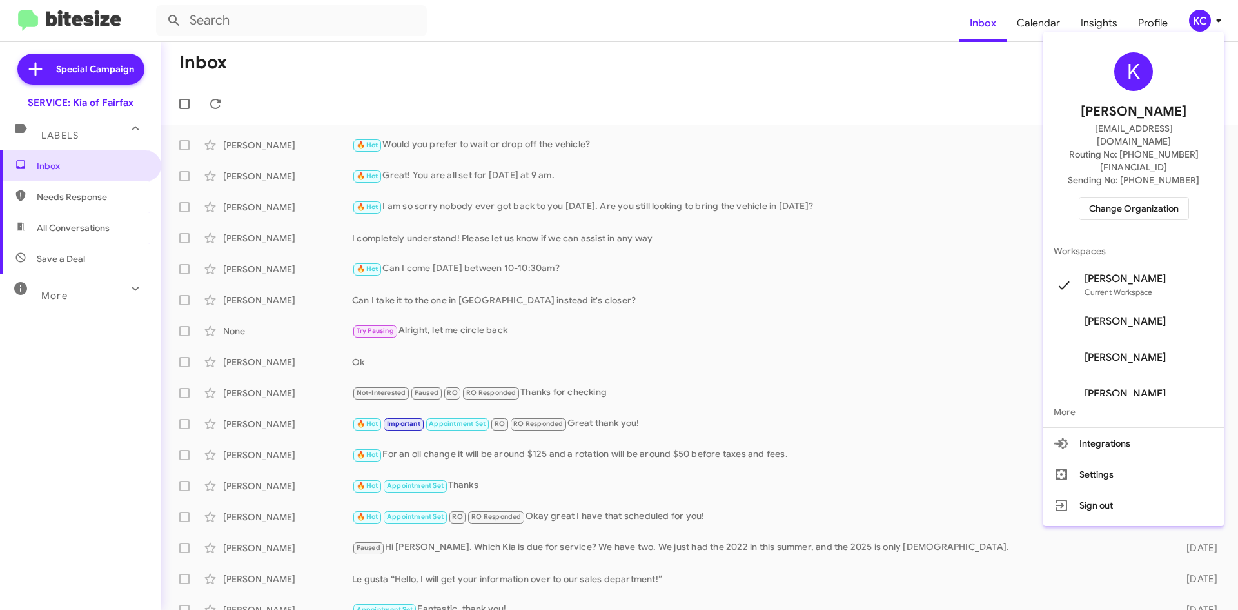
click at [1200, 18] on div at bounding box center [619, 305] width 1238 height 610
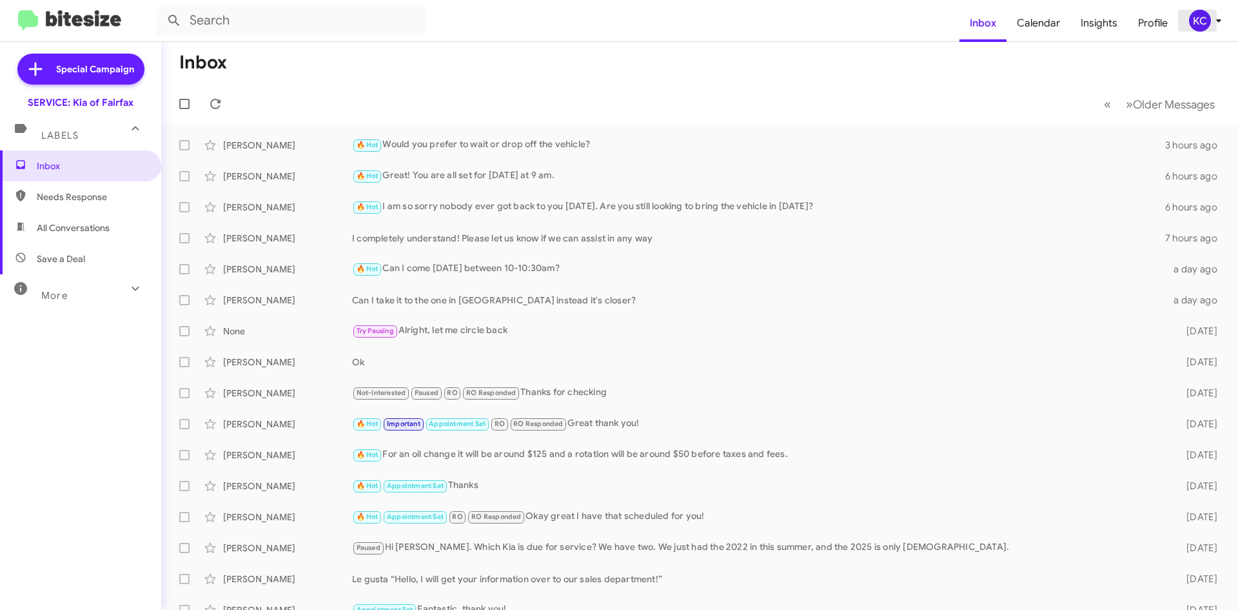
click at [1199, 17] on div "KC" at bounding box center [1200, 21] width 22 height 22
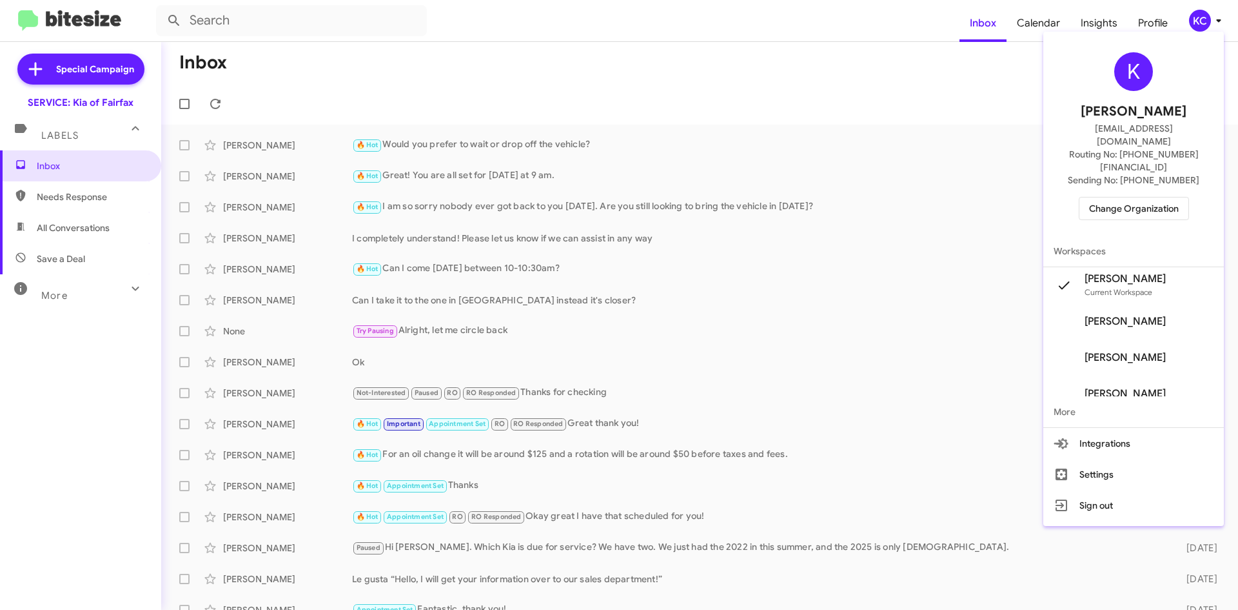
click at [1140, 197] on span "Change Organization" at bounding box center [1134, 208] width 90 height 22
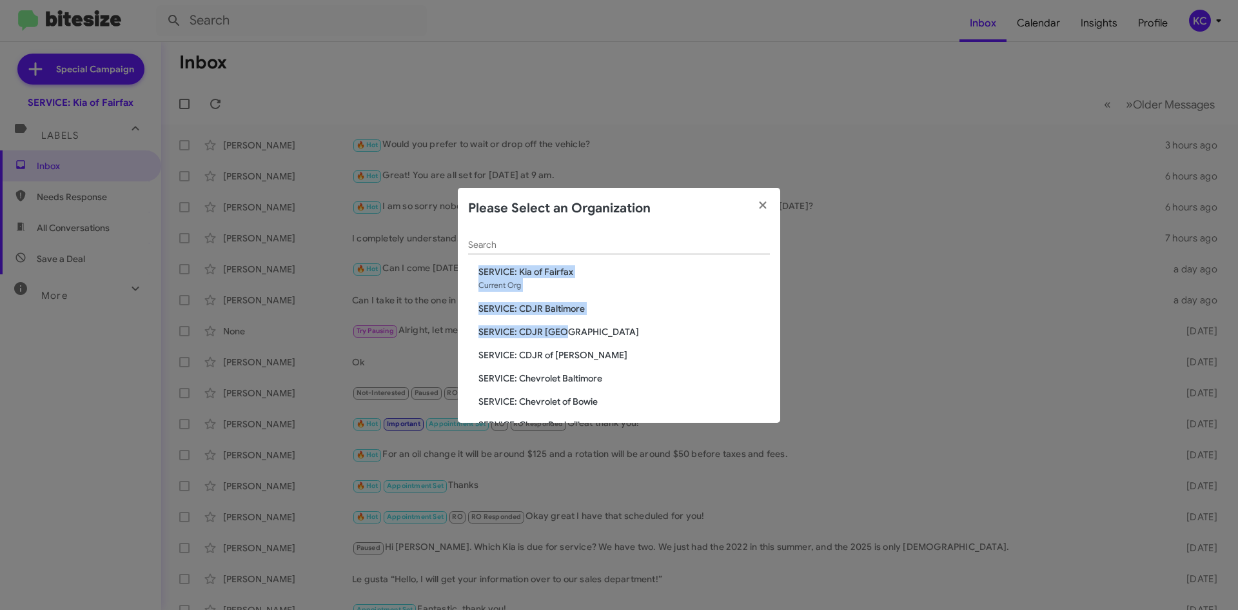
drag, startPoint x: 540, startPoint y: 264, endPoint x: 564, endPoint y: 317, distance: 58.6
click at [564, 317] on div "Search SERVICE: Kia of Fairfax Current Org SERVICE: CDJR Baltimore SERVICE: CDJ…" at bounding box center [619, 326] width 323 height 194
click at [571, 303] on span "SERVICE: CDJR Baltimore" at bounding box center [625, 308] width 292 height 13
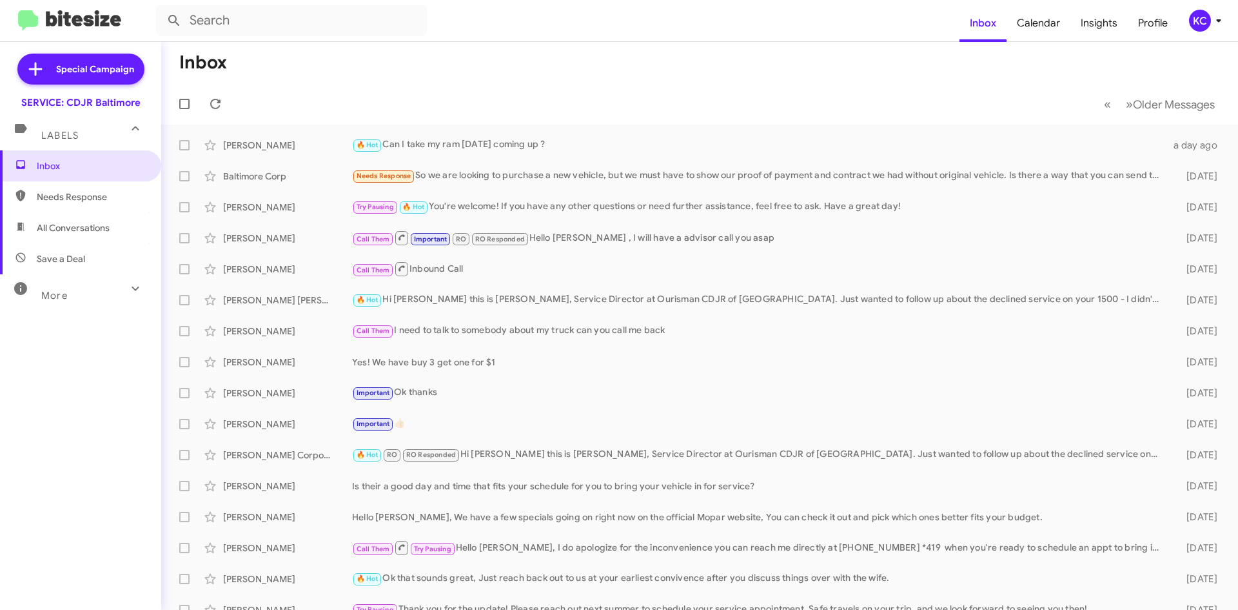
click at [1196, 24] on div "KC" at bounding box center [1200, 21] width 22 height 22
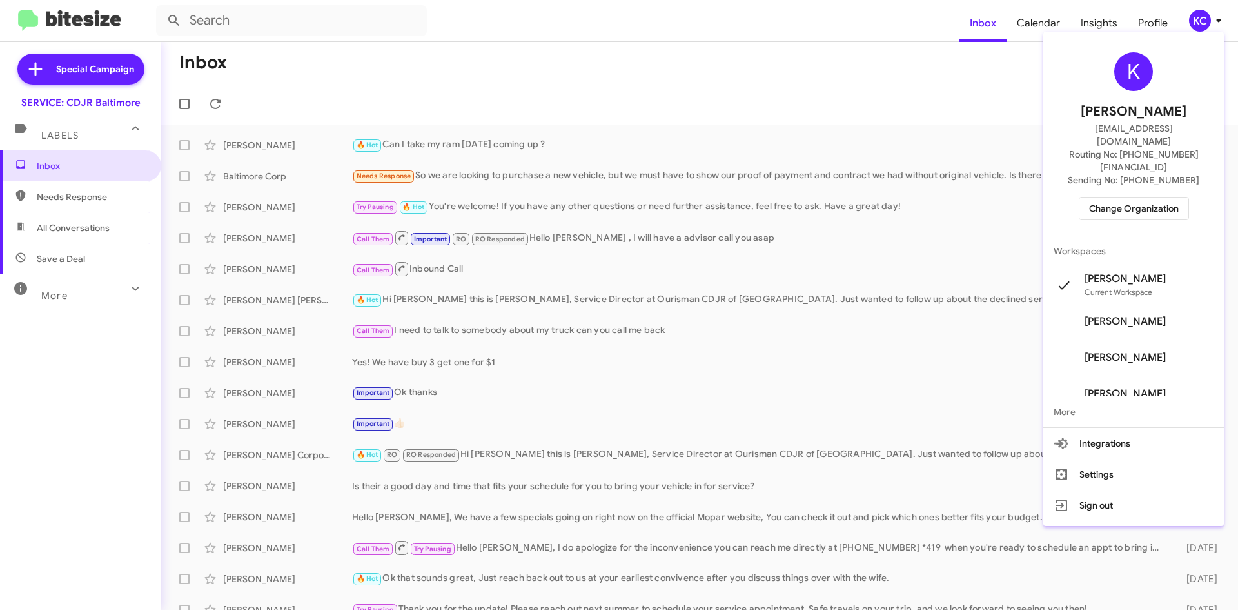
click at [1154, 197] on span "Change Organization" at bounding box center [1134, 208] width 90 height 22
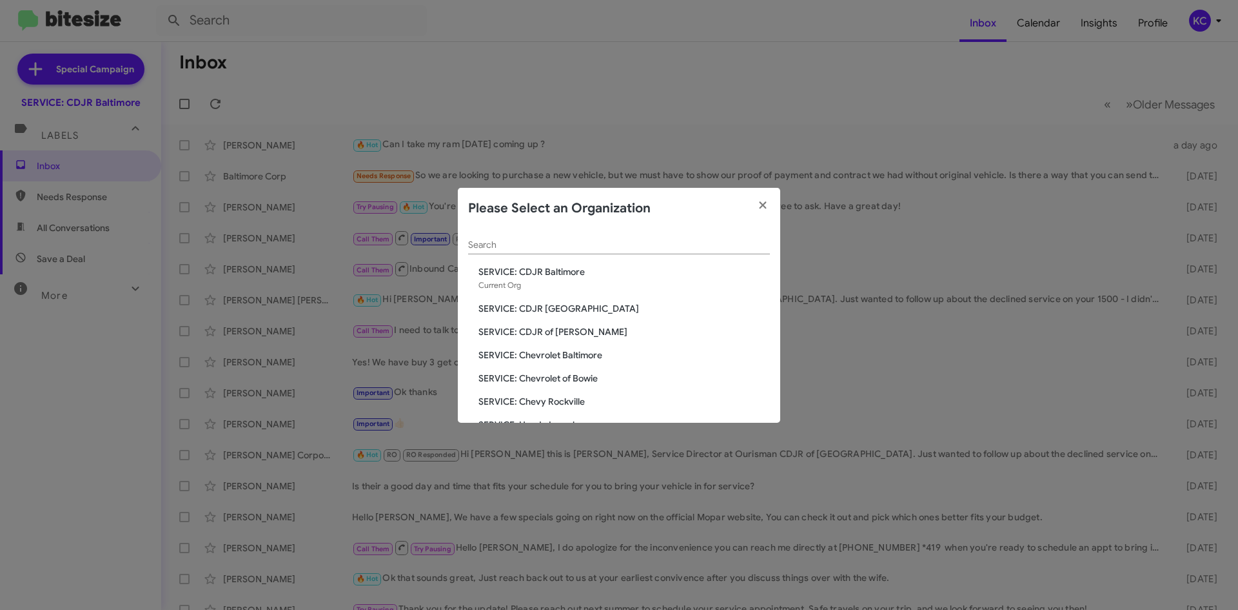
click at [559, 306] on span "SERVICE: CDJR [GEOGRAPHIC_DATA]" at bounding box center [625, 308] width 292 height 13
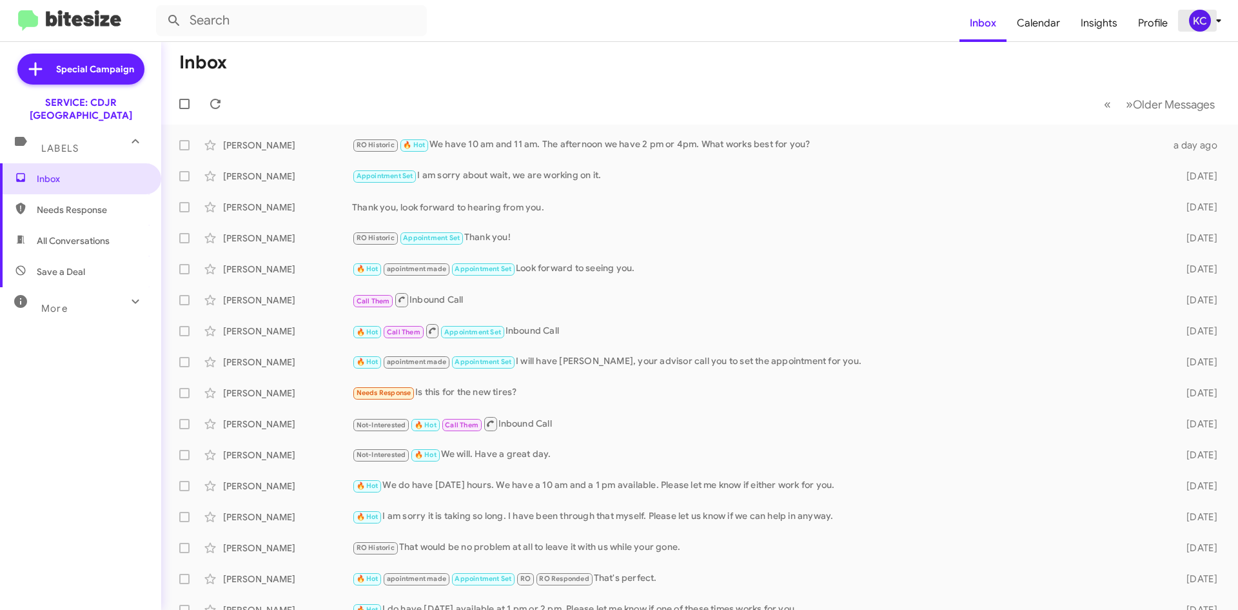
click at [1199, 26] on div "KC" at bounding box center [1200, 21] width 22 height 22
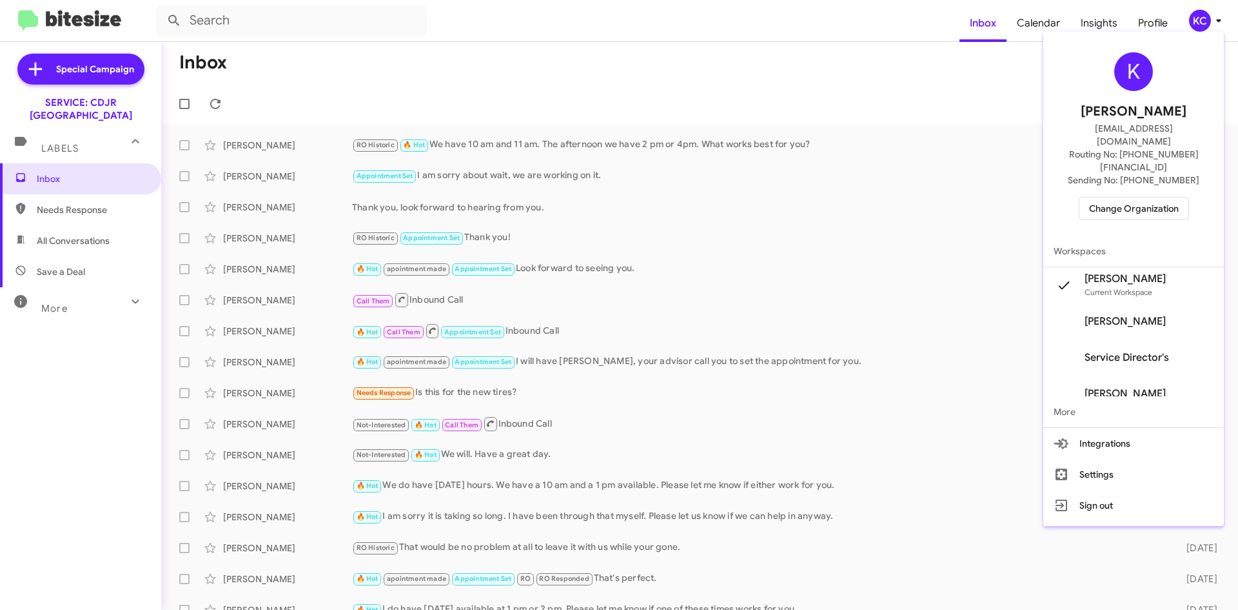
click at [1189, 197] on button "Change Organization" at bounding box center [1134, 208] width 110 height 23
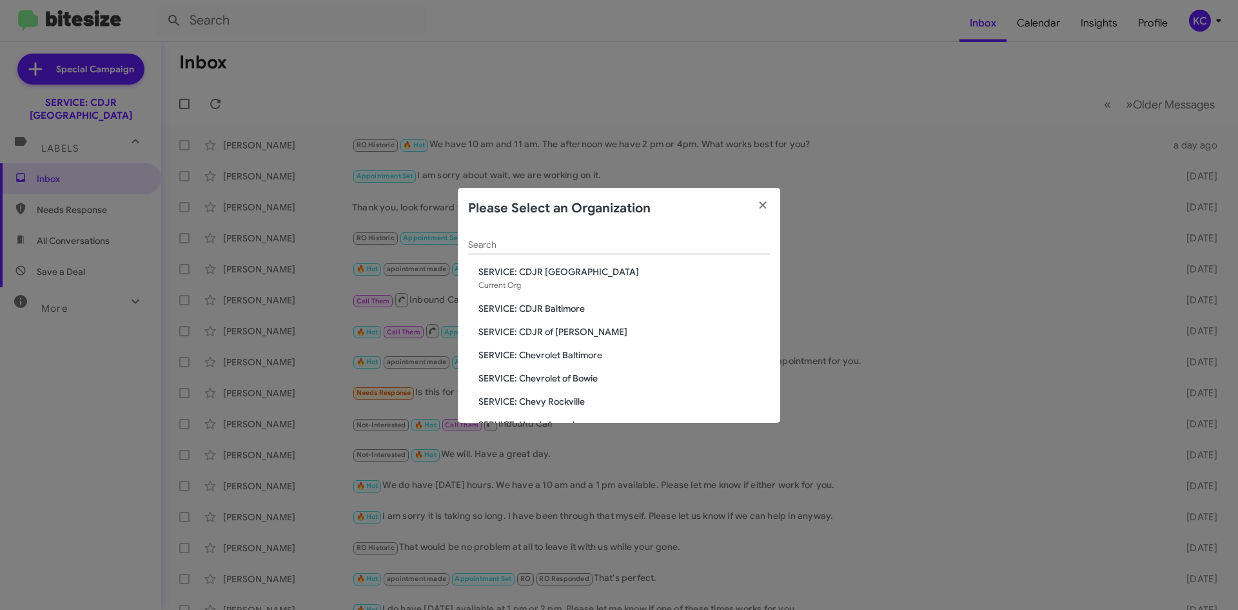
click at [531, 333] on span "SERVICE: CDJR of [PERSON_NAME]" at bounding box center [625, 331] width 292 height 13
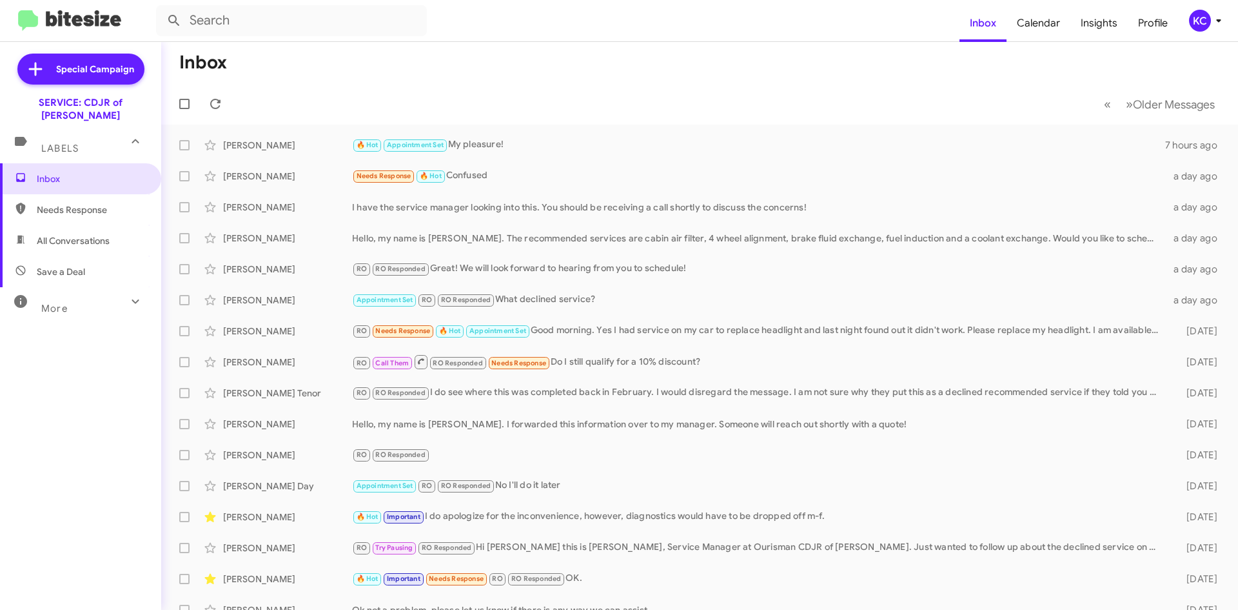
click at [1206, 14] on div "KC" at bounding box center [1200, 21] width 22 height 22
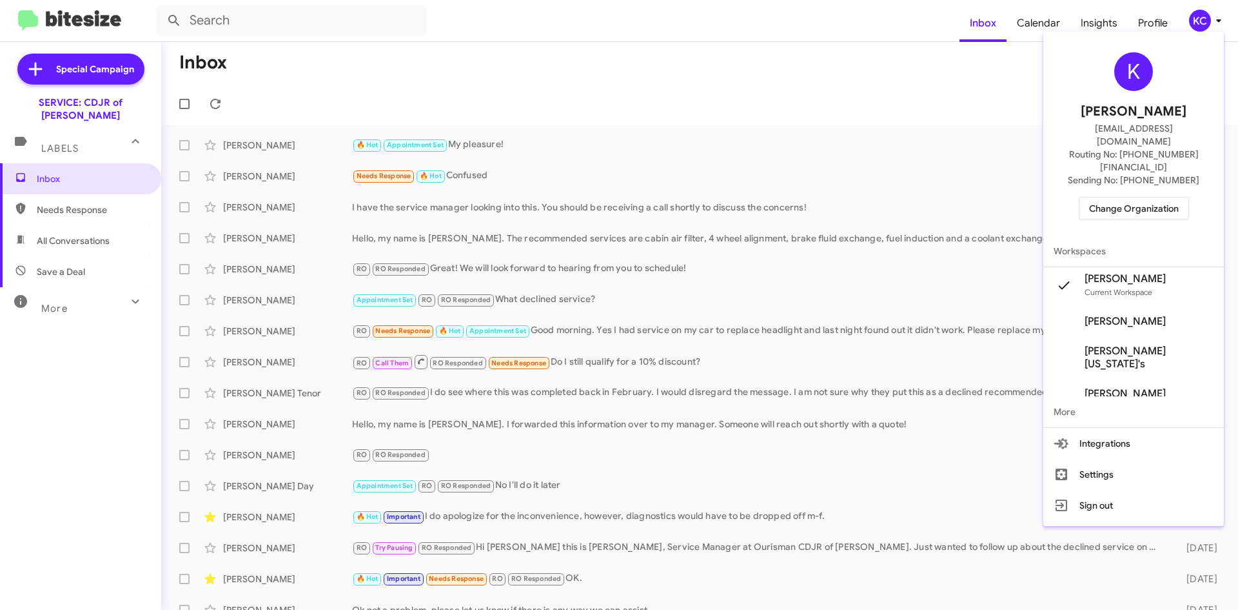
click at [1165, 197] on button "Change Organization" at bounding box center [1134, 208] width 110 height 23
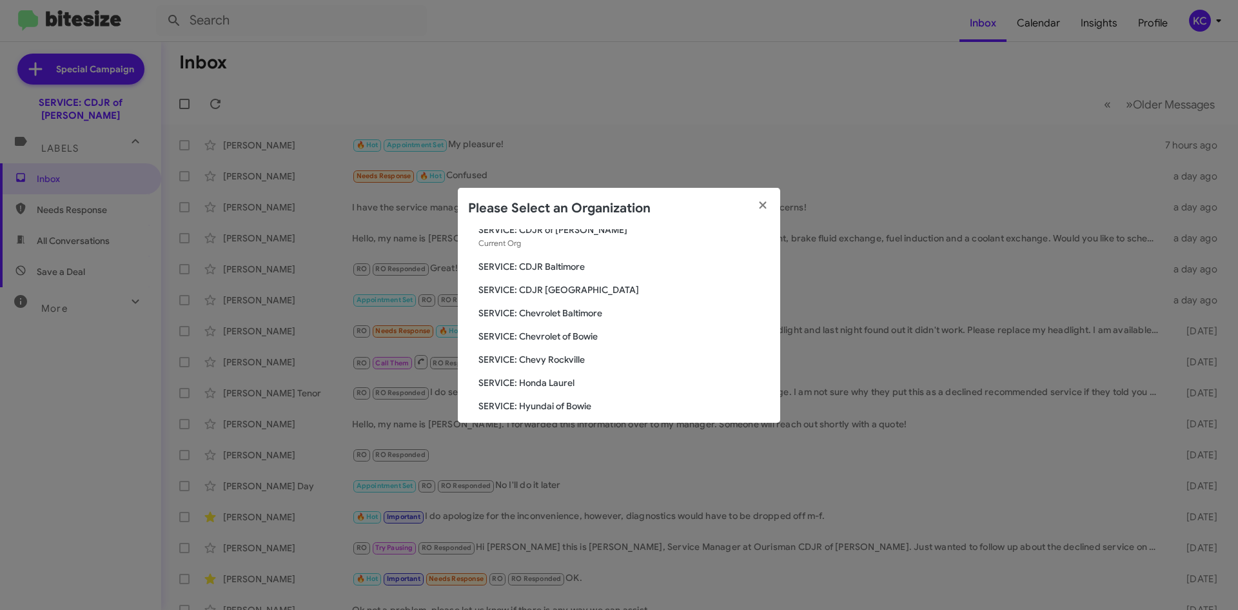
scroll to position [65, 0]
click at [567, 317] on span "SERVICE: Chevrolet of Bowie" at bounding box center [625, 313] width 292 height 13
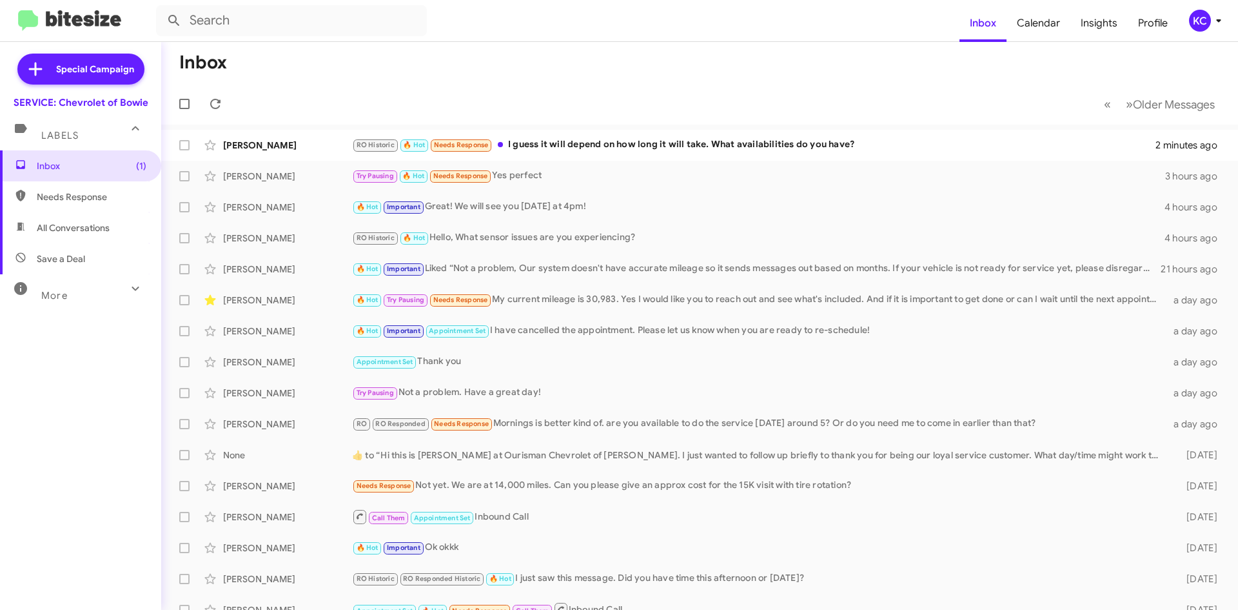
click at [1198, 23] on div "KC" at bounding box center [1200, 21] width 22 height 22
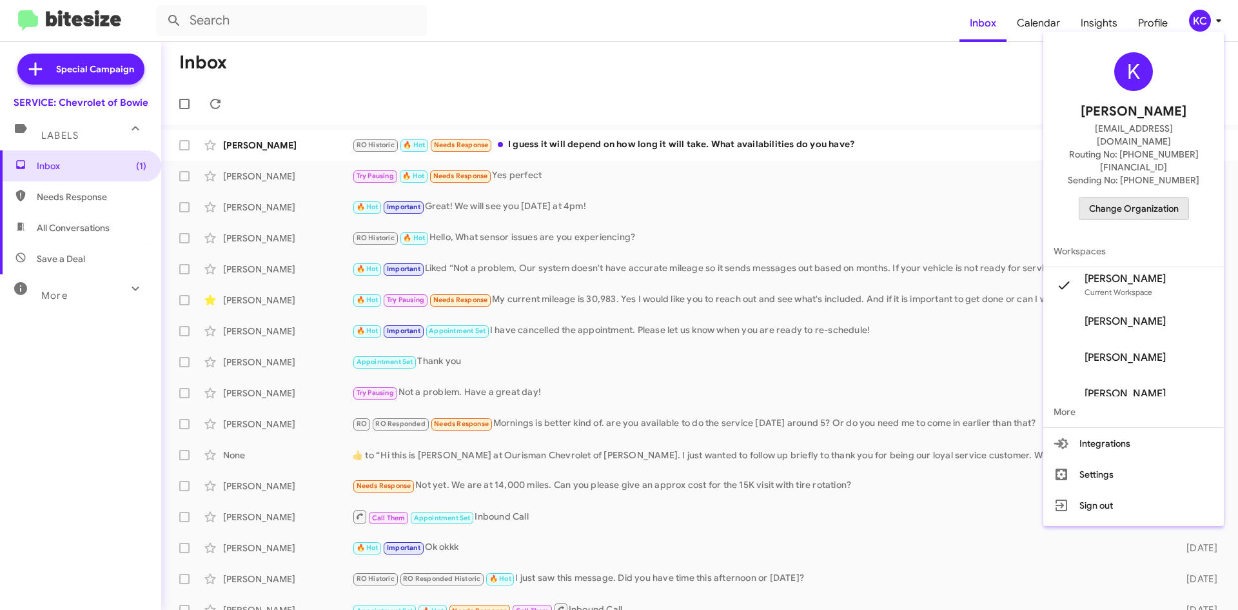
click at [1144, 197] on span "Change Organization" at bounding box center [1134, 208] width 90 height 22
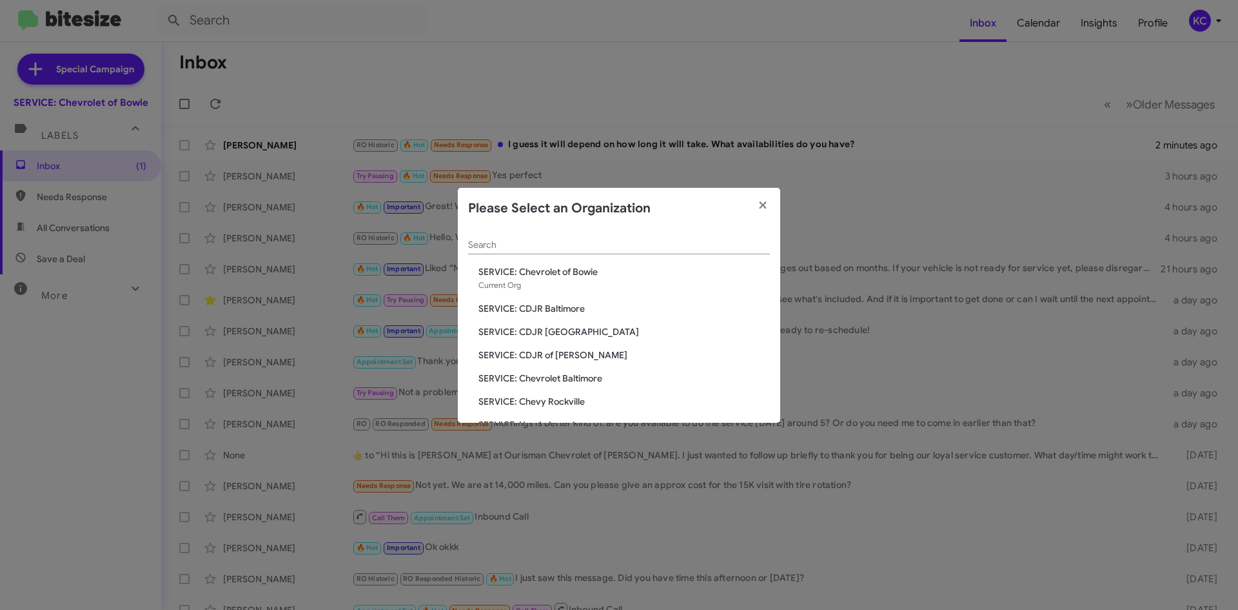
click at [563, 377] on span "SERVICE: Chevrolet Baltimore" at bounding box center [625, 378] width 292 height 13
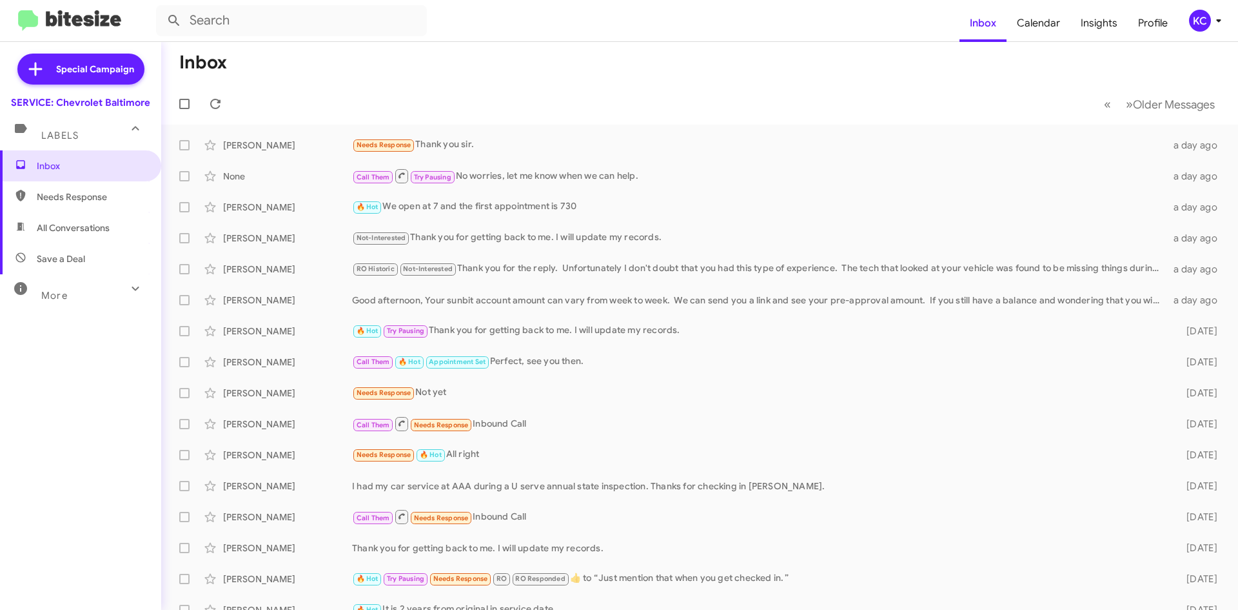
click at [1209, 25] on div "KC" at bounding box center [1200, 21] width 22 height 22
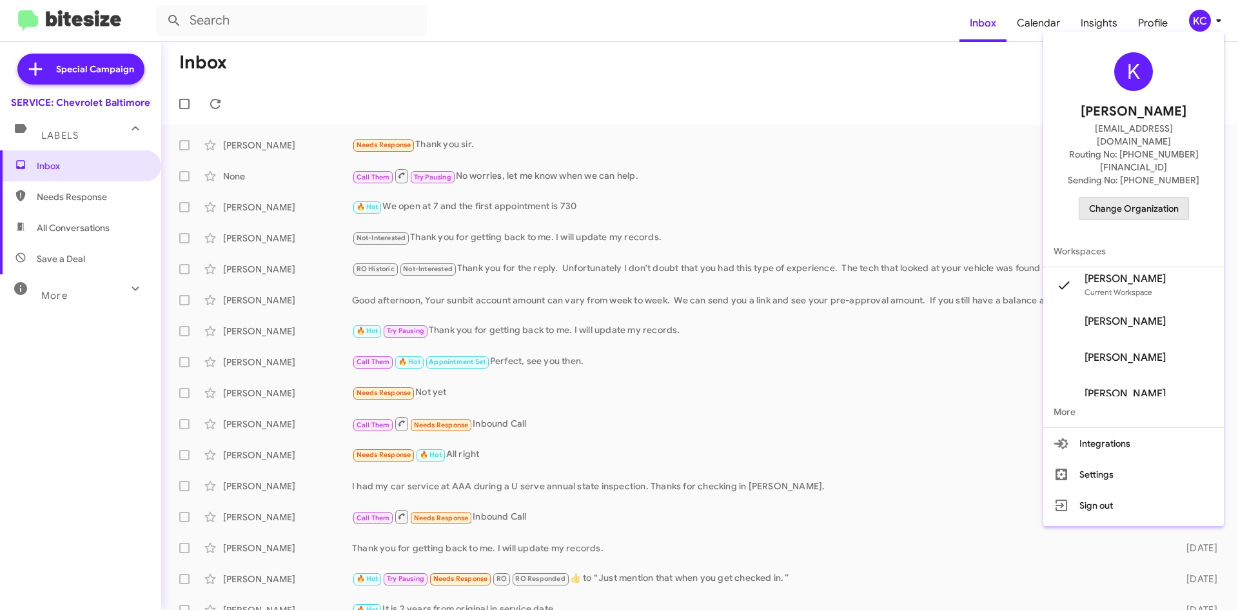
click at [1153, 197] on span "Change Organization" at bounding box center [1134, 208] width 90 height 22
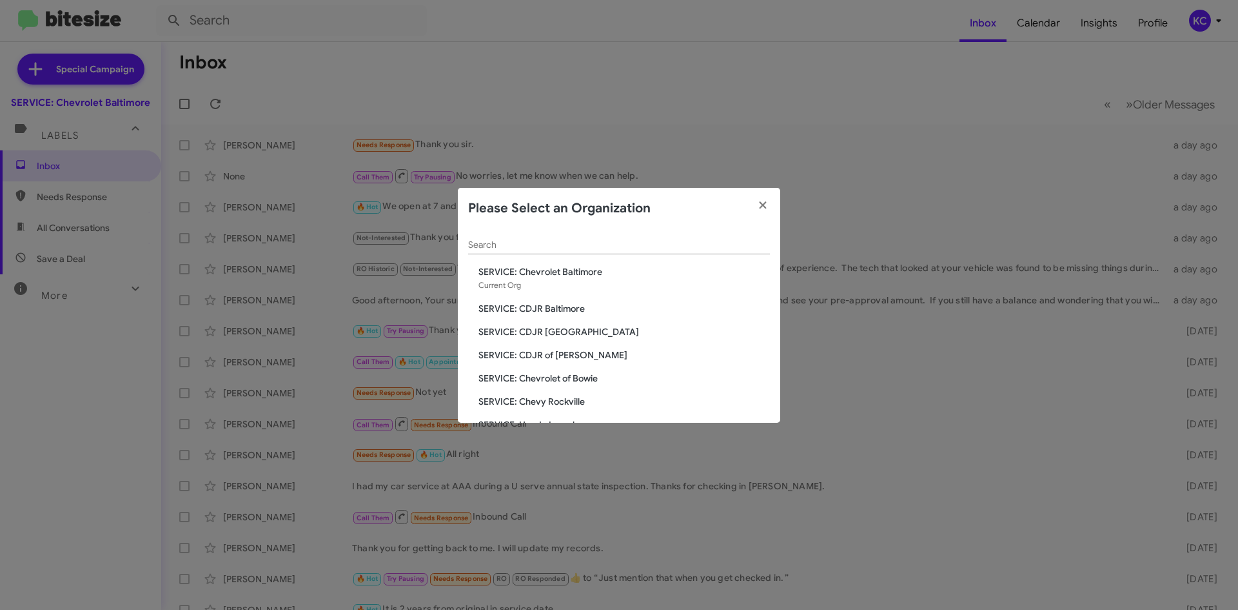
click at [546, 402] on span "SERVICE: Chevy Rockville" at bounding box center [625, 401] width 292 height 13
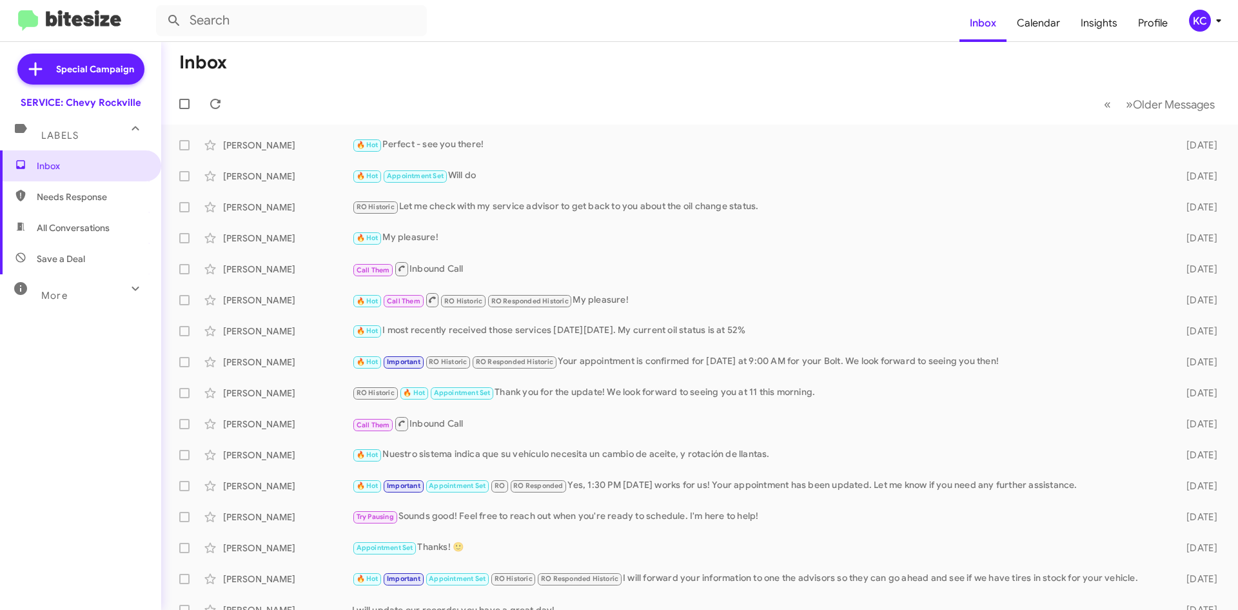
click at [1198, 18] on div "KC" at bounding box center [1200, 21] width 22 height 22
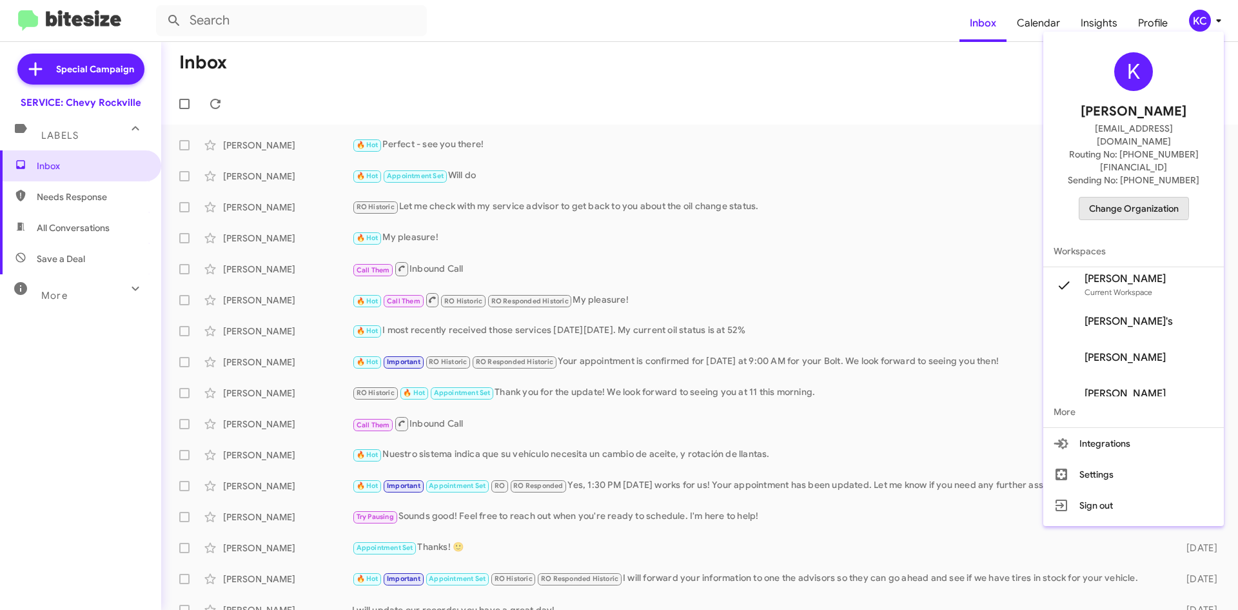
click at [1112, 197] on span "Change Organization" at bounding box center [1134, 208] width 90 height 22
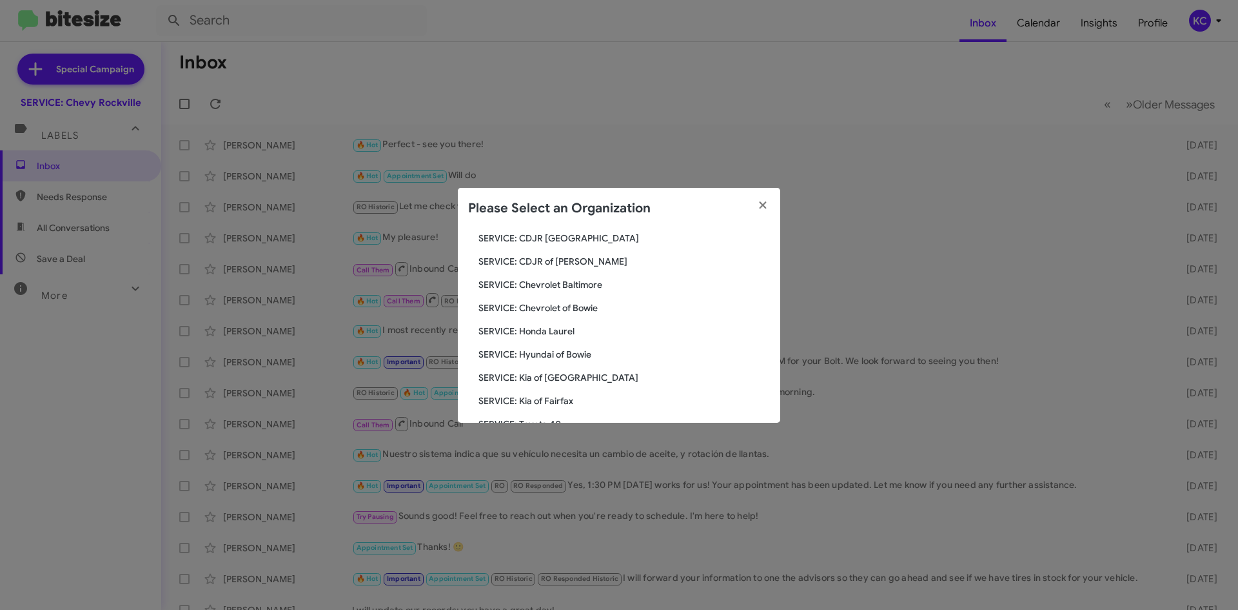
scroll to position [129, 0]
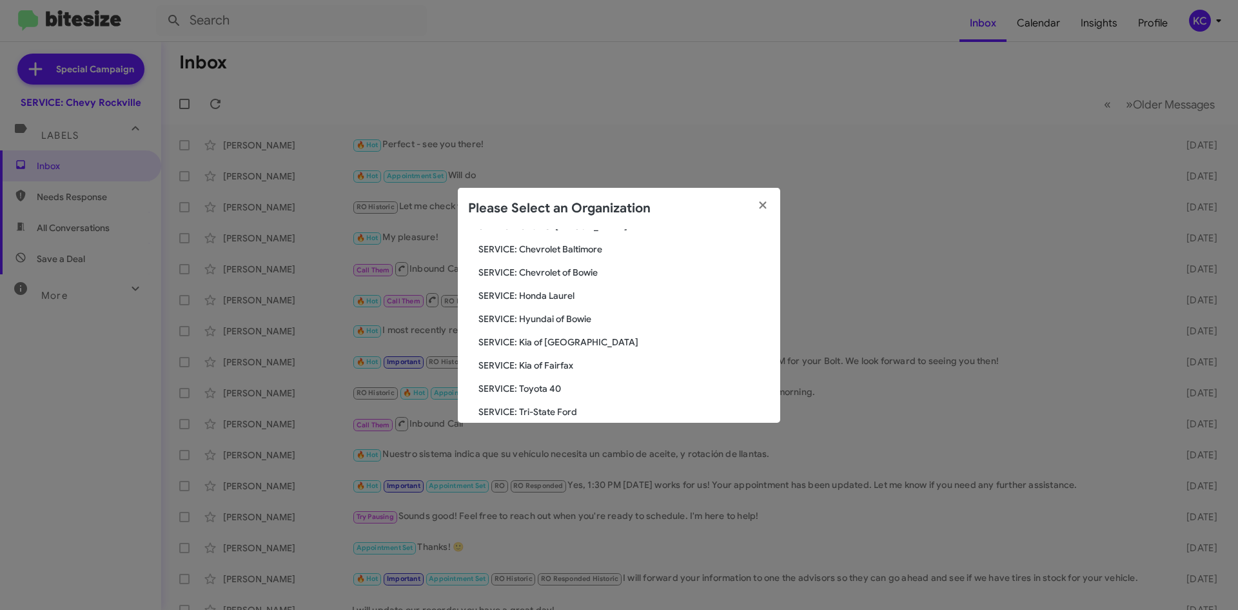
click at [559, 295] on span "SERVICE: Honda Laurel" at bounding box center [625, 295] width 292 height 13
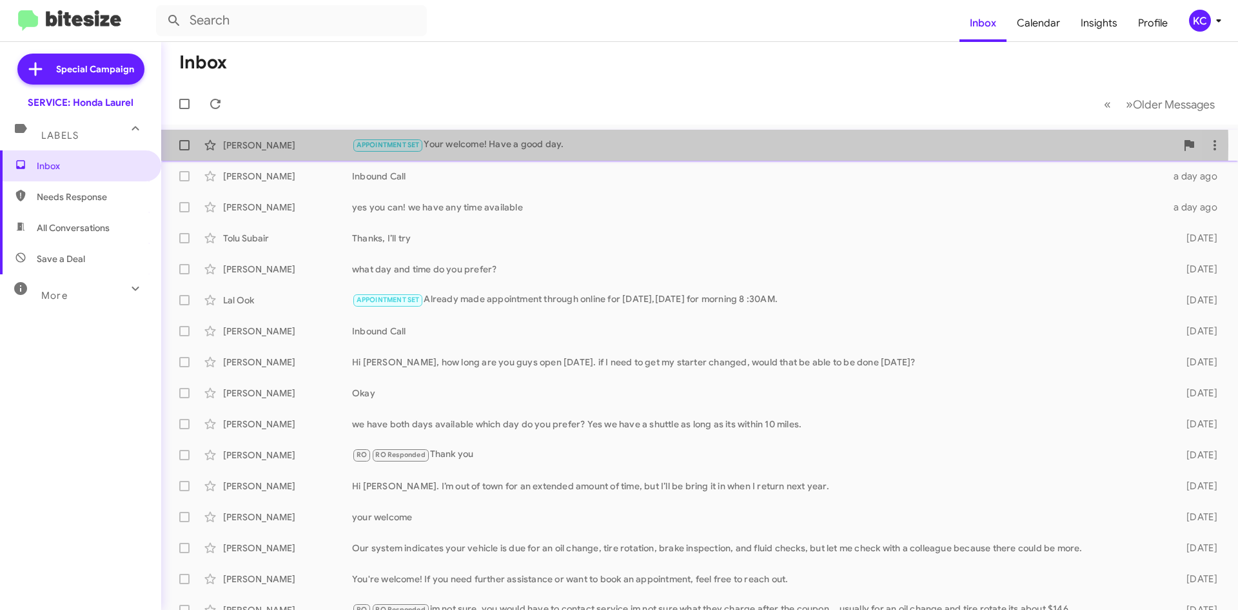
click at [560, 146] on div "APPOINTMENT SET Your welcome! Have a good day." at bounding box center [764, 144] width 824 height 15
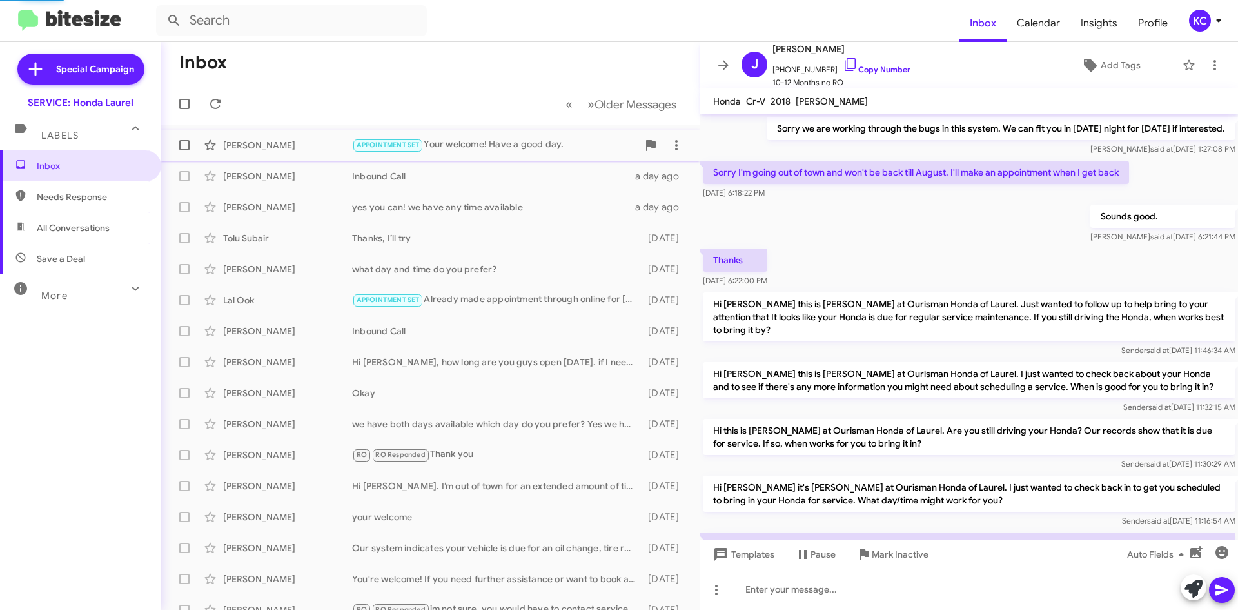
scroll to position [448, 0]
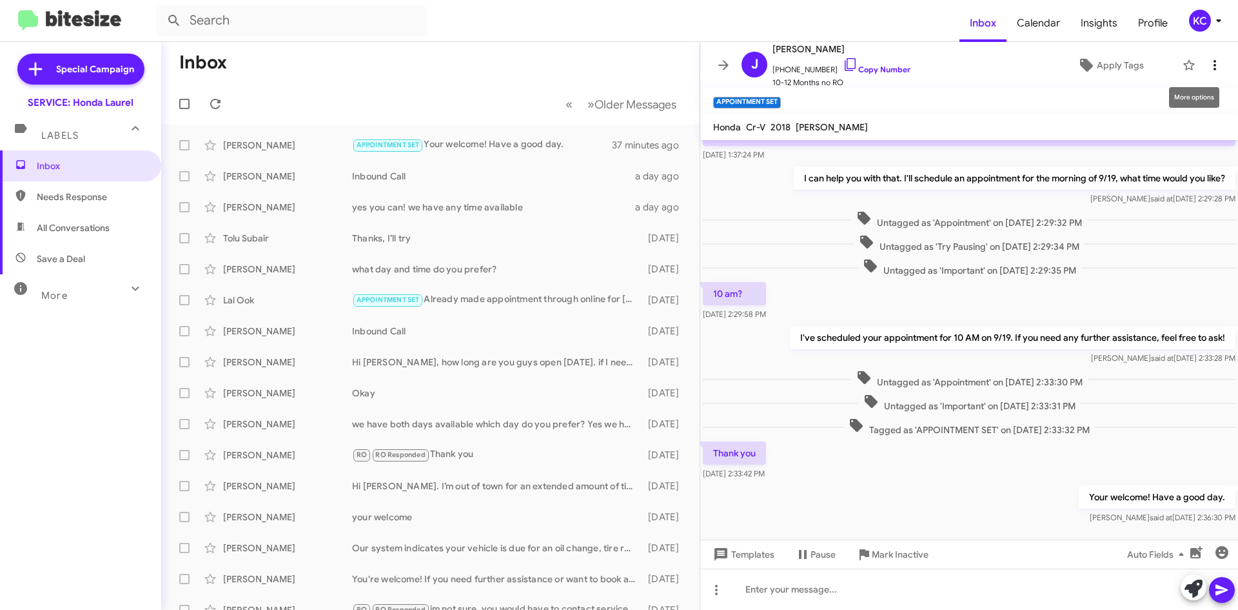
click at [1211, 72] on icon at bounding box center [1214, 64] width 15 height 15
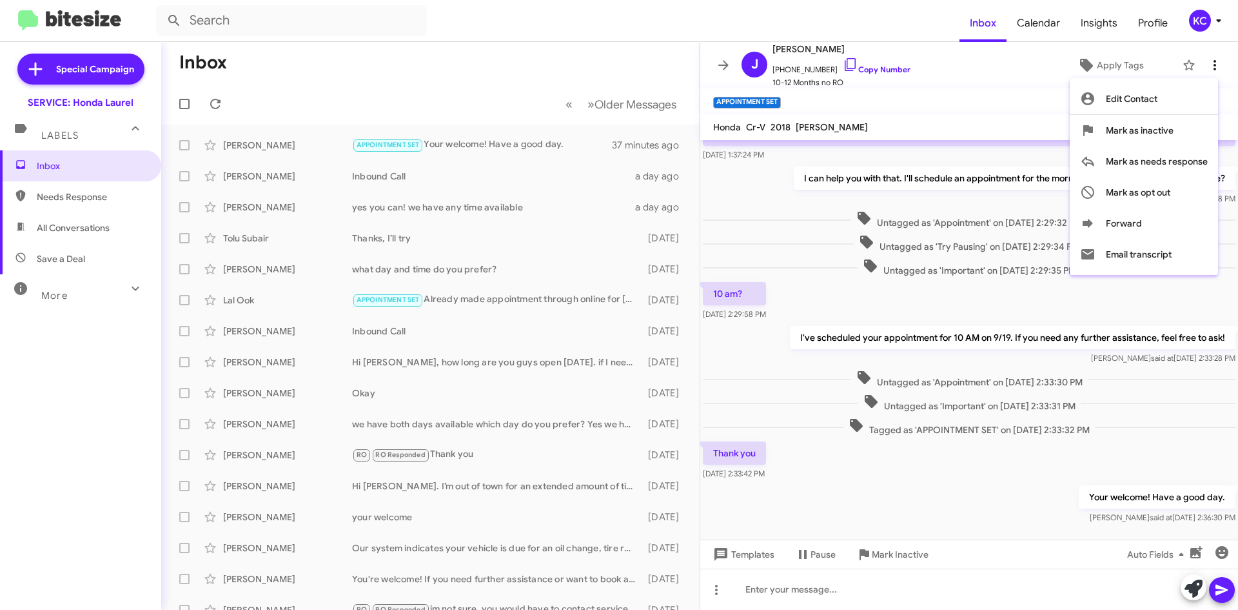
click at [1211, 72] on div at bounding box center [619, 305] width 1238 height 610
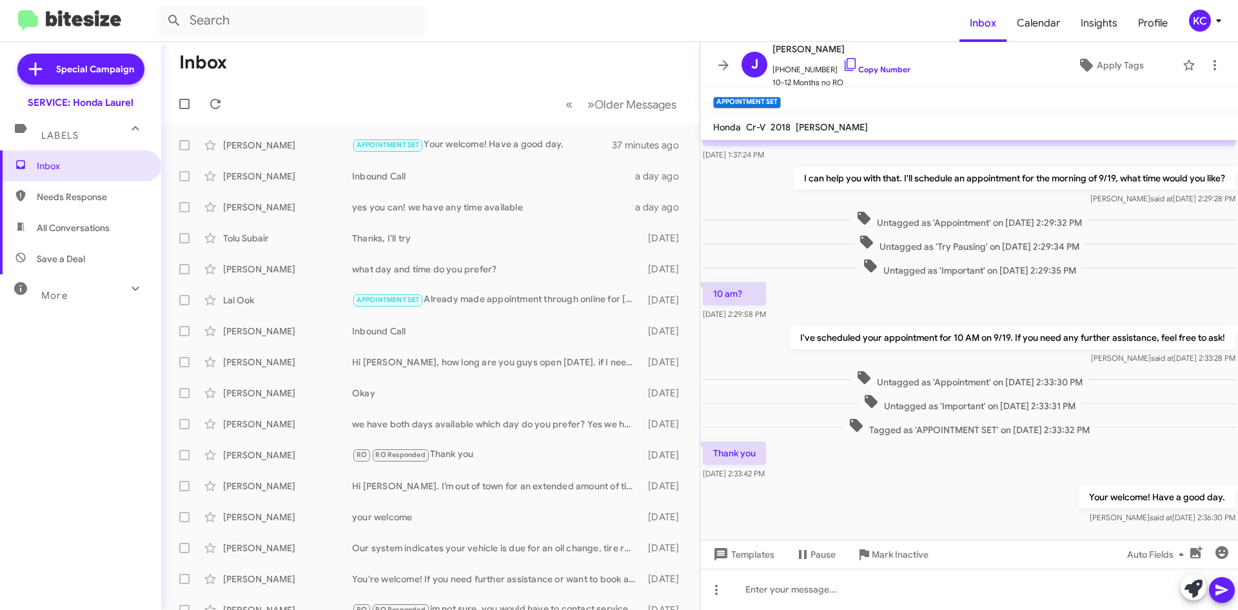
click at [1198, 18] on div "KC" at bounding box center [1200, 21] width 22 height 22
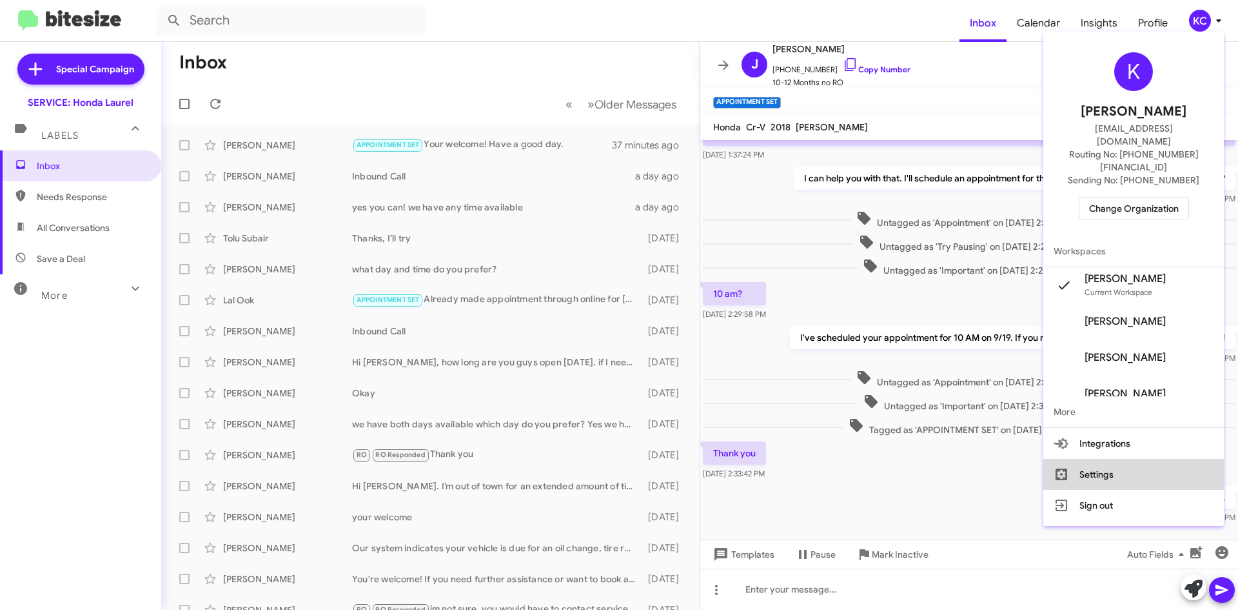
click at [1162, 459] on button "Settings" at bounding box center [1134, 474] width 181 height 31
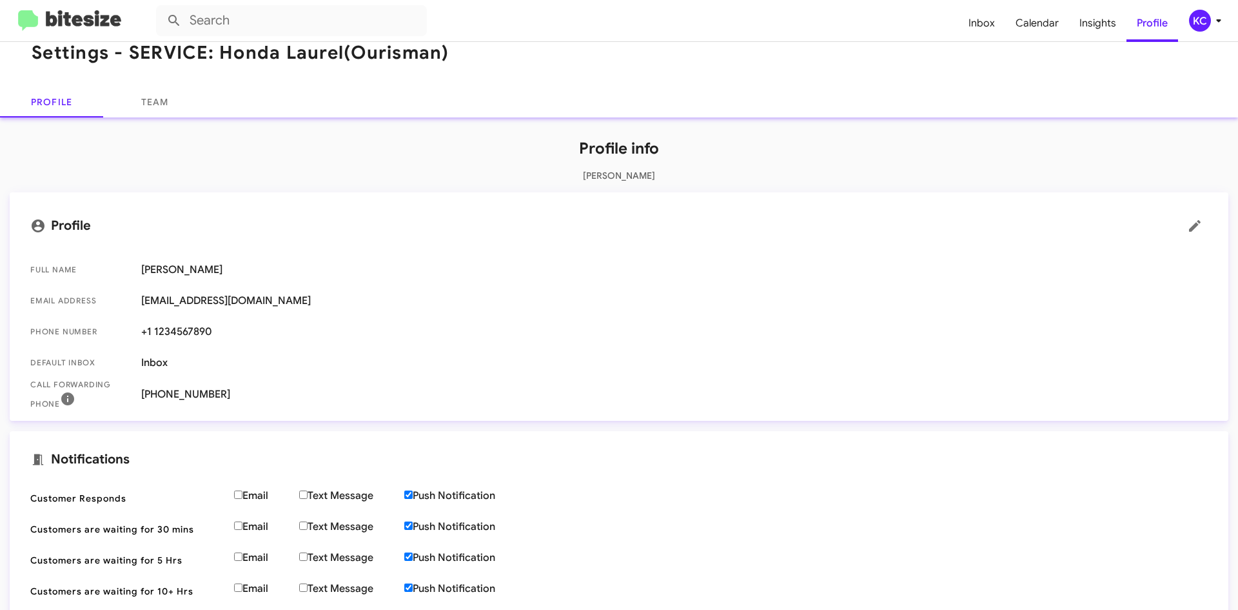
scroll to position [22, 0]
click at [164, 92] on link "Team" at bounding box center [154, 102] width 103 height 31
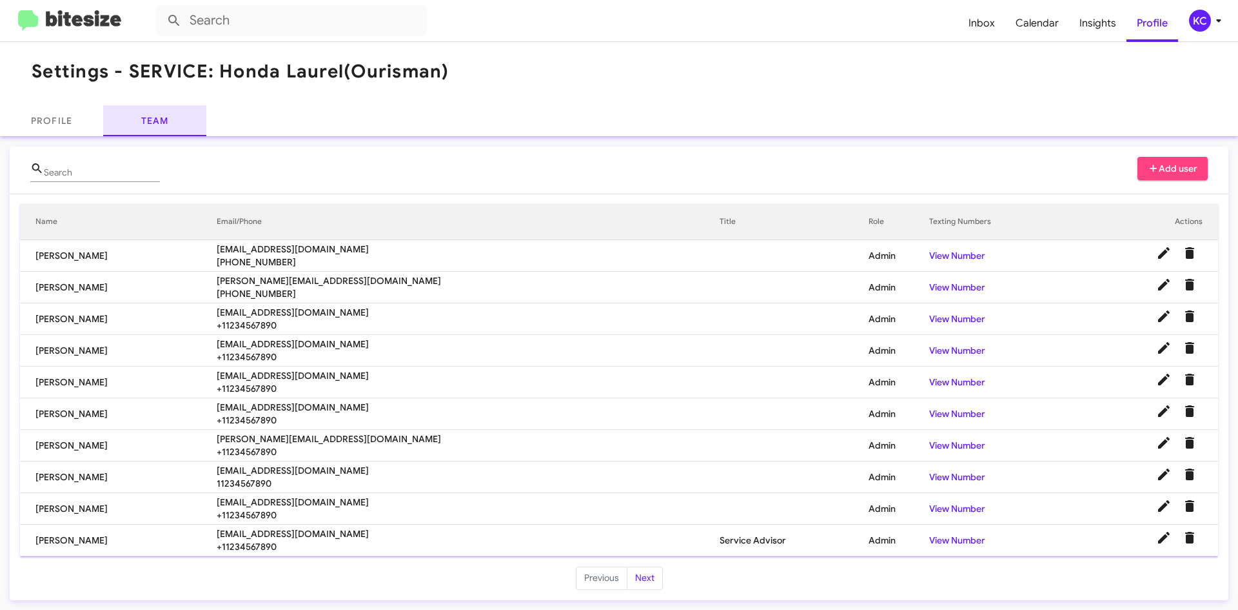
scroll to position [5, 0]
click at [653, 577] on button "Next" at bounding box center [645, 577] width 36 height 23
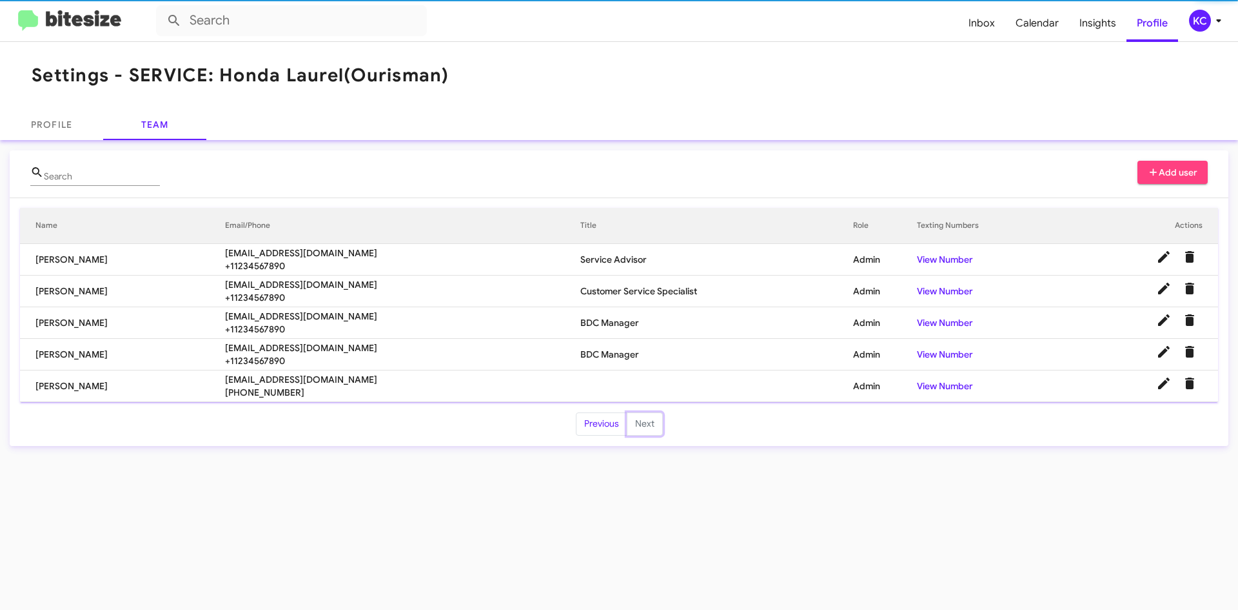
scroll to position [0, 0]
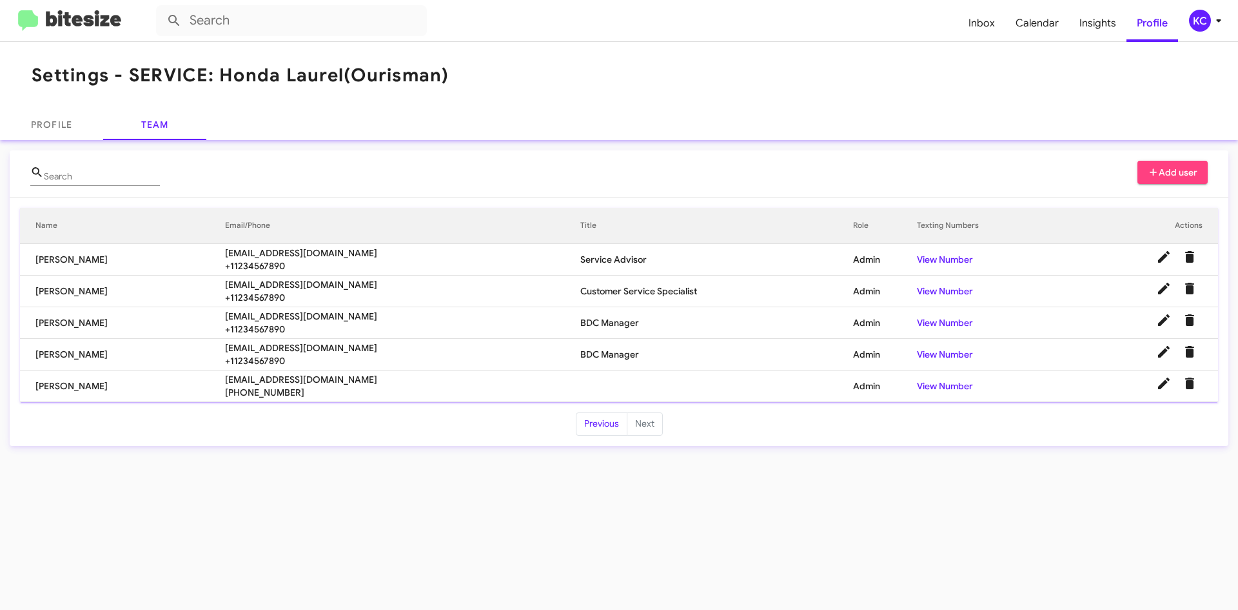
drag, startPoint x: 628, startPoint y: 355, endPoint x: 548, endPoint y: 350, distance: 80.2
click at [548, 350] on tr "Carmen Gast cgast@ourismancars.com +11234567890 BDC Manager Admin View Number" at bounding box center [619, 355] width 1198 height 32
drag, startPoint x: 652, startPoint y: 375, endPoint x: 651, endPoint y: 368, distance: 6.5
click at [652, 373] on td at bounding box center [717, 386] width 273 height 32
drag, startPoint x: 633, startPoint y: 355, endPoint x: 554, endPoint y: 367, distance: 80.3
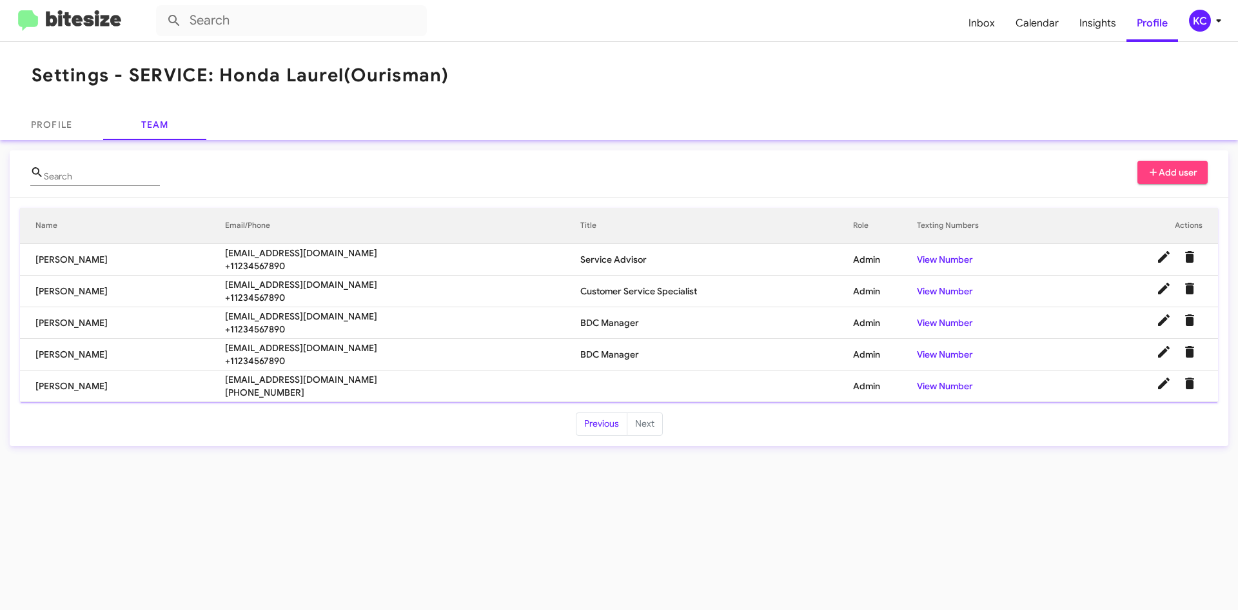
click at [554, 367] on tr "Carmen Gast cgast@ourismancars.com +11234567890 BDC Manager Admin View Number" at bounding box center [619, 355] width 1198 height 32
click at [554, 367] on td "cgast@ourismancars.com +11234567890" at bounding box center [403, 355] width 356 height 32
click at [1166, 322] on icon at bounding box center [1164, 319] width 15 height 15
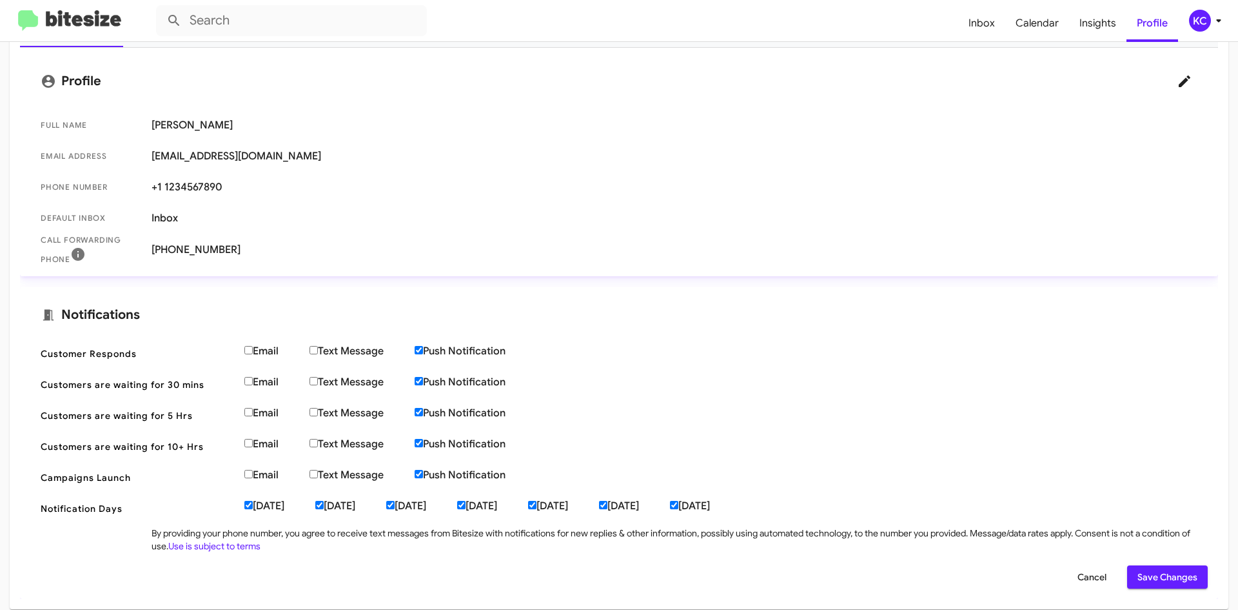
scroll to position [198, 0]
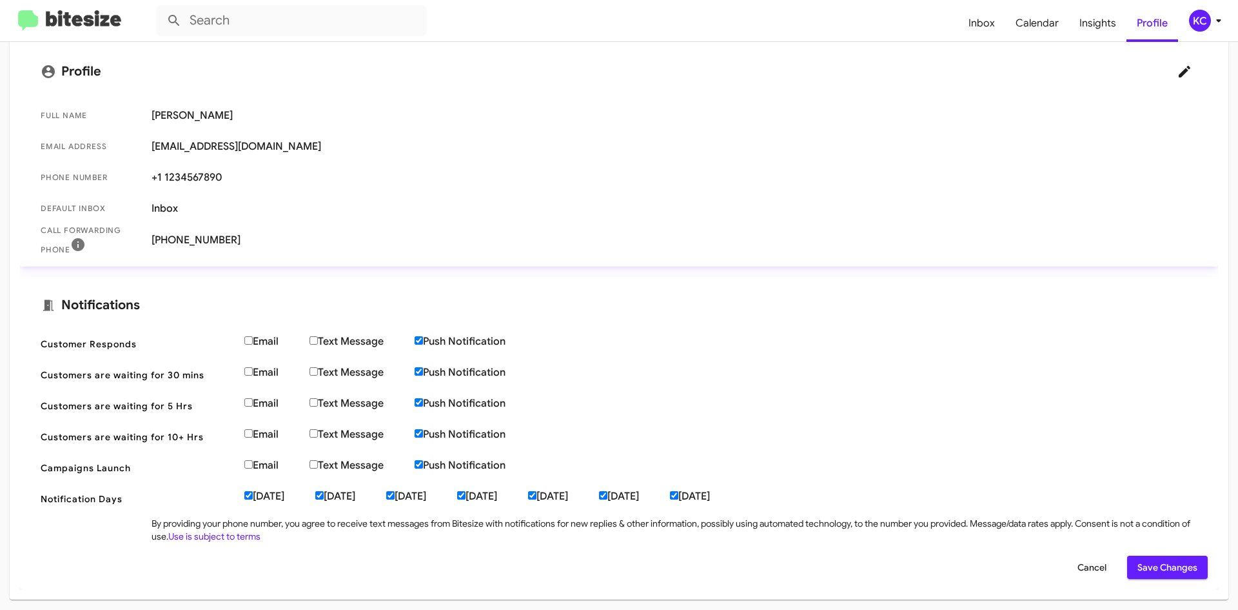
click at [177, 175] on span "+1 1234567890" at bounding box center [675, 177] width 1046 height 13
click at [178, 175] on span "+1 1234567890" at bounding box center [675, 177] width 1046 height 13
click at [1177, 70] on icon at bounding box center [1184, 71] width 15 height 15
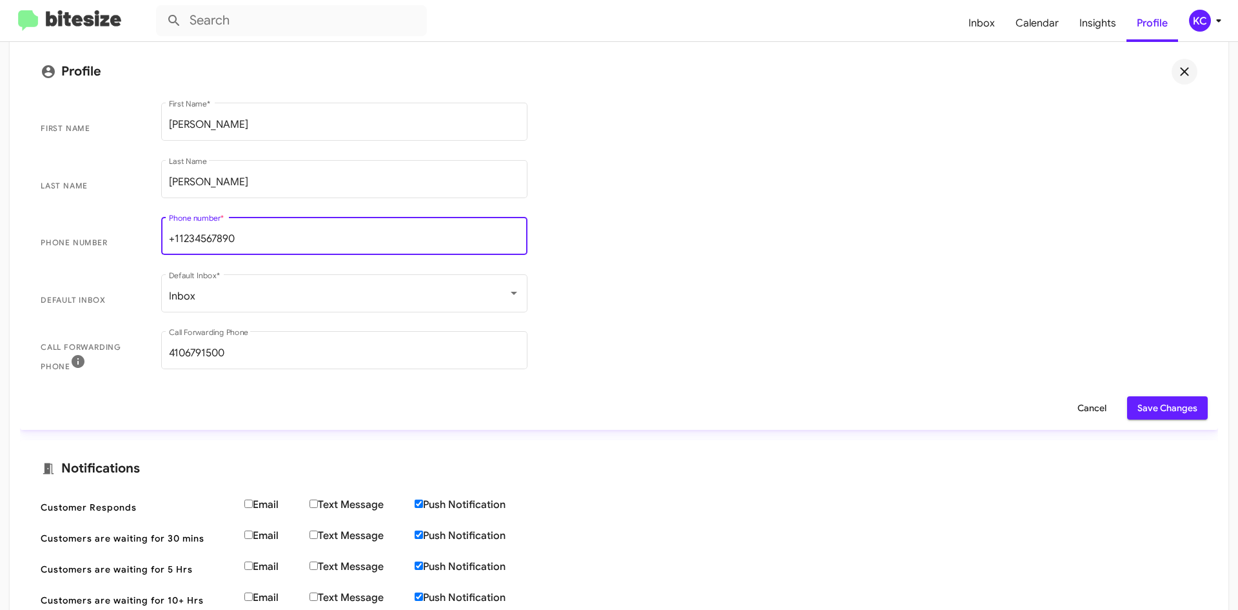
click at [290, 240] on input "+11234567890" at bounding box center [344, 239] width 351 height 12
type input "+"
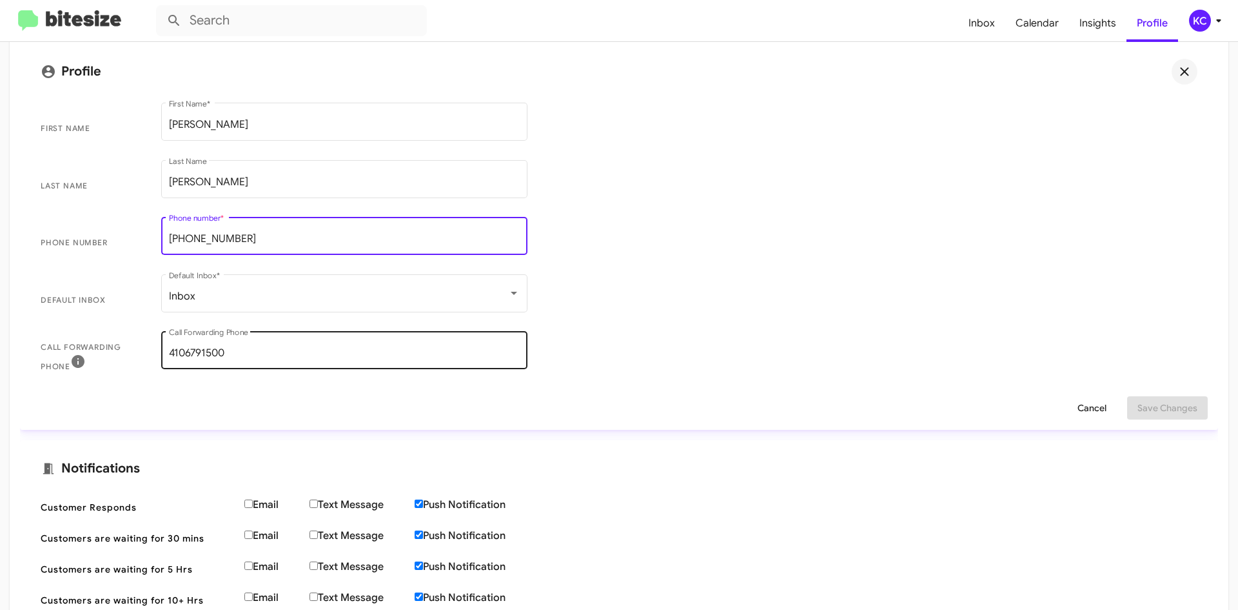
click at [321, 332] on div "4106791500 Call Forwarding Phone" at bounding box center [344, 348] width 351 height 41
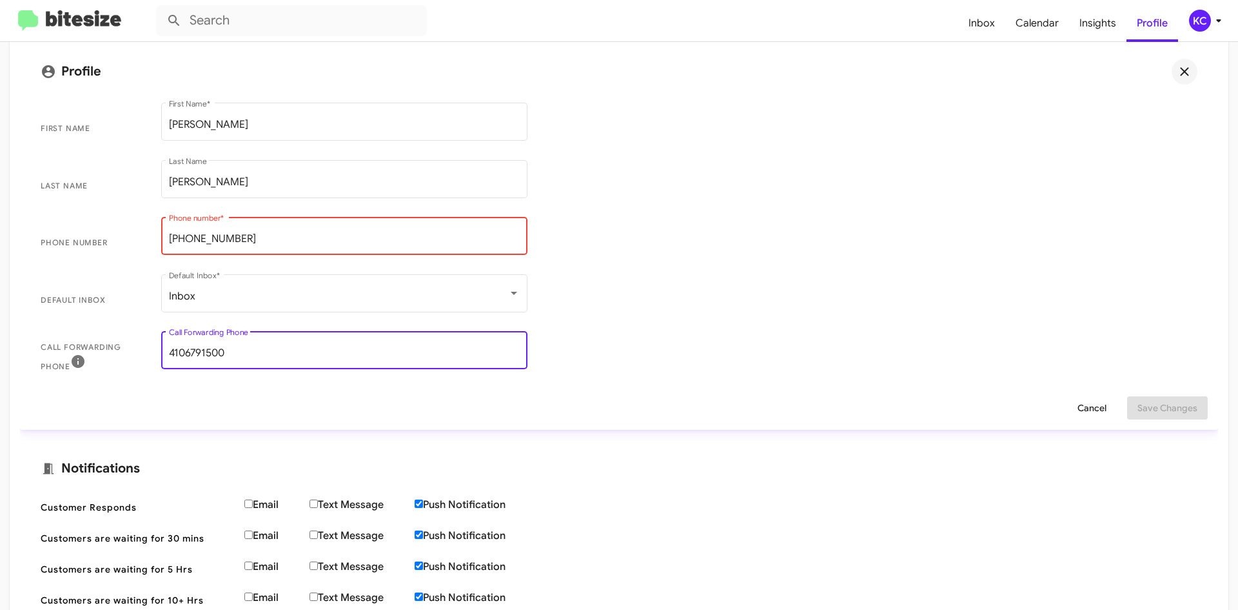
click at [247, 241] on input "410-670-3136 ext 1270" at bounding box center [344, 239] width 351 height 12
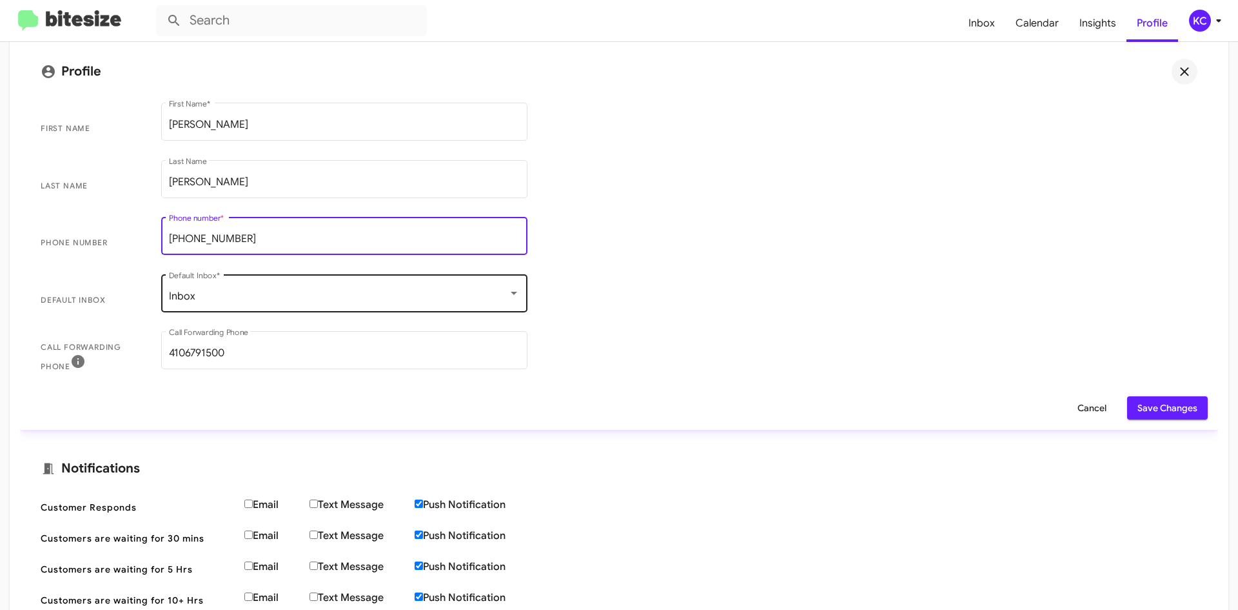
type input "410-670-3136"
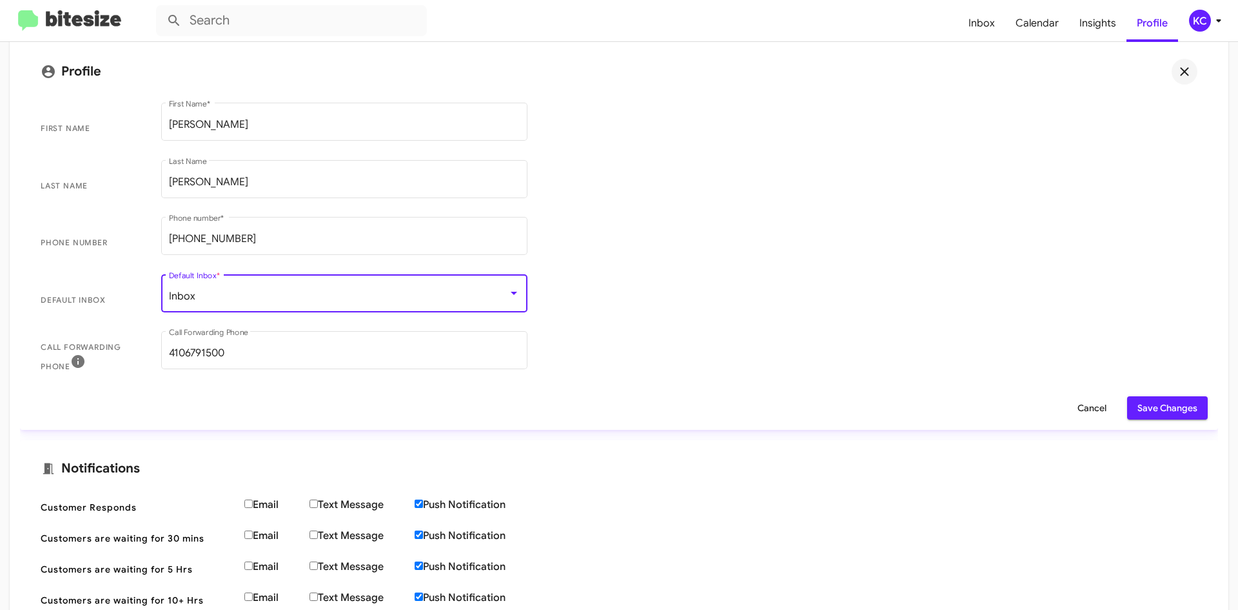
click at [490, 296] on div "Inbox" at bounding box center [338, 296] width 339 height 12
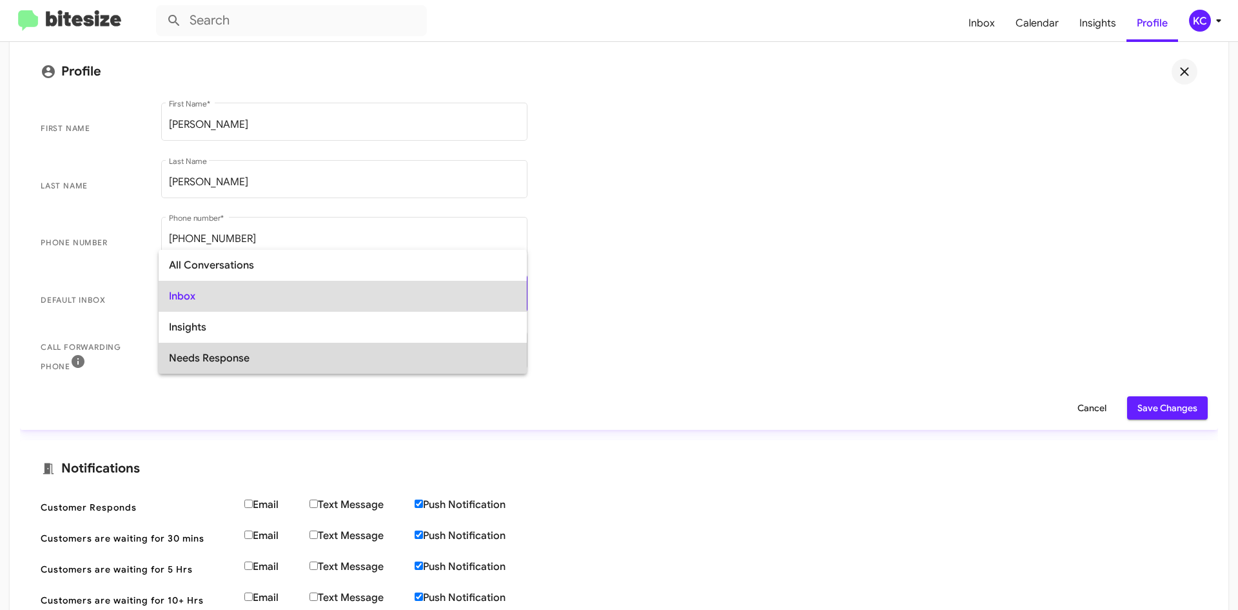
click at [479, 355] on span "Needs Response" at bounding box center [343, 358] width 348 height 31
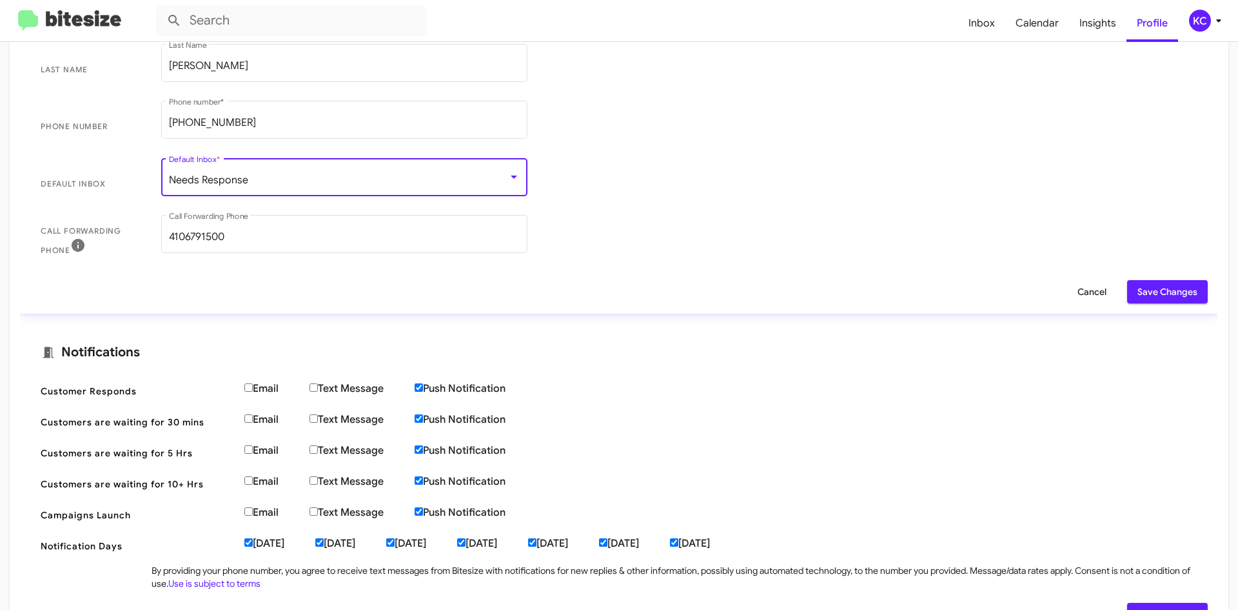
scroll to position [327, 0]
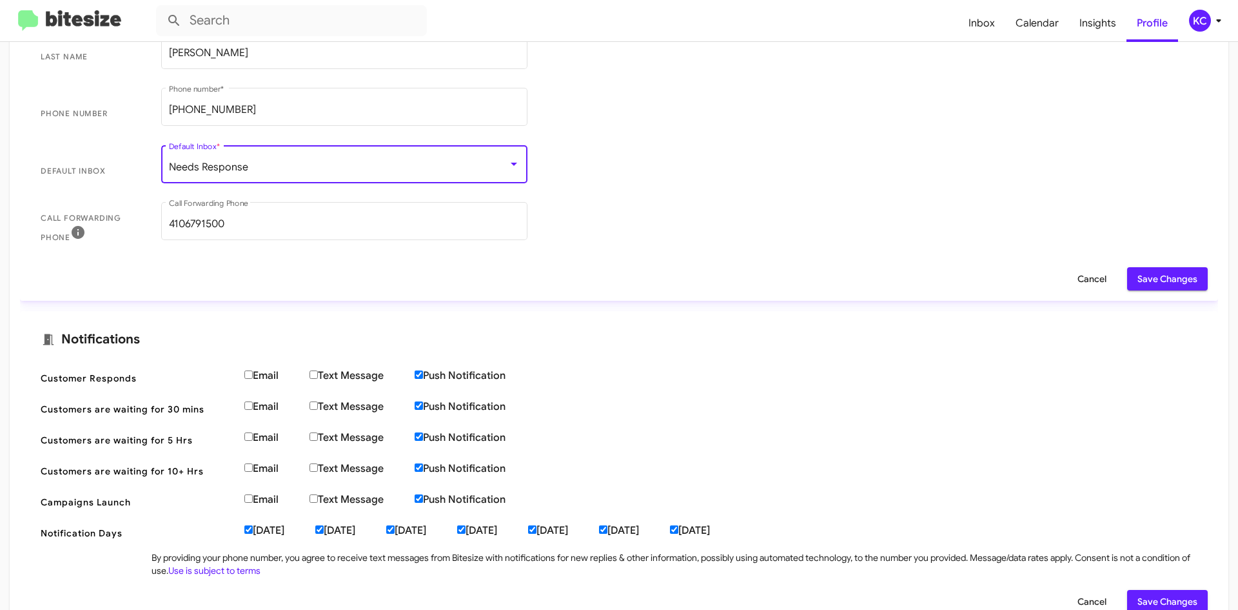
click at [1146, 276] on span "Save Changes" at bounding box center [1168, 278] width 60 height 23
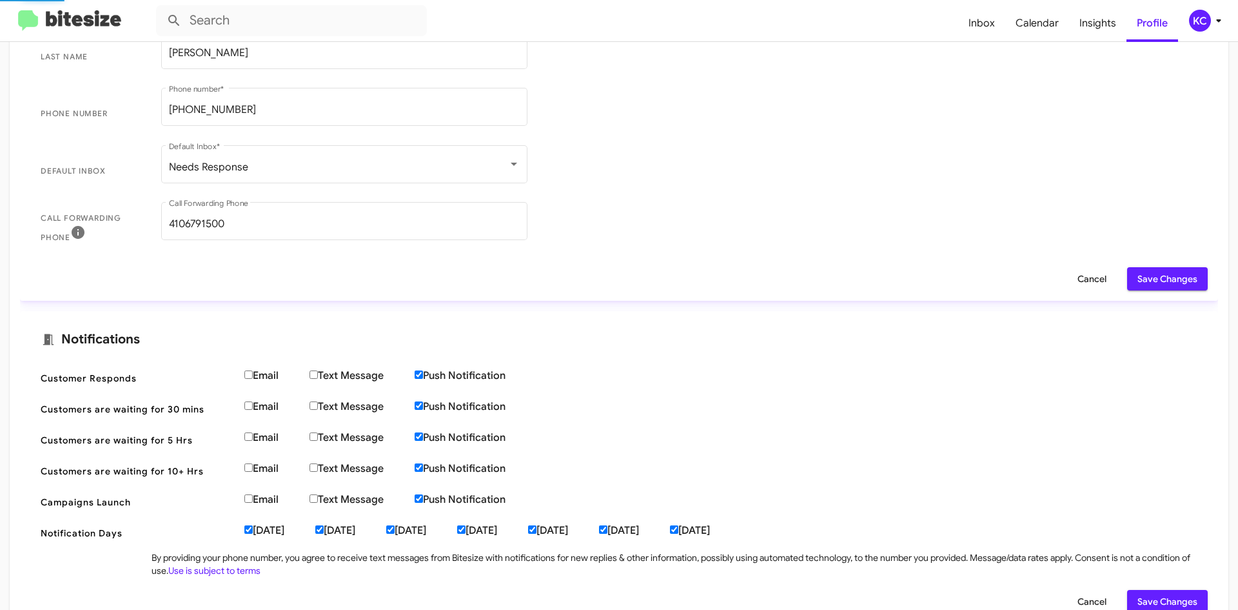
scroll to position [198, 0]
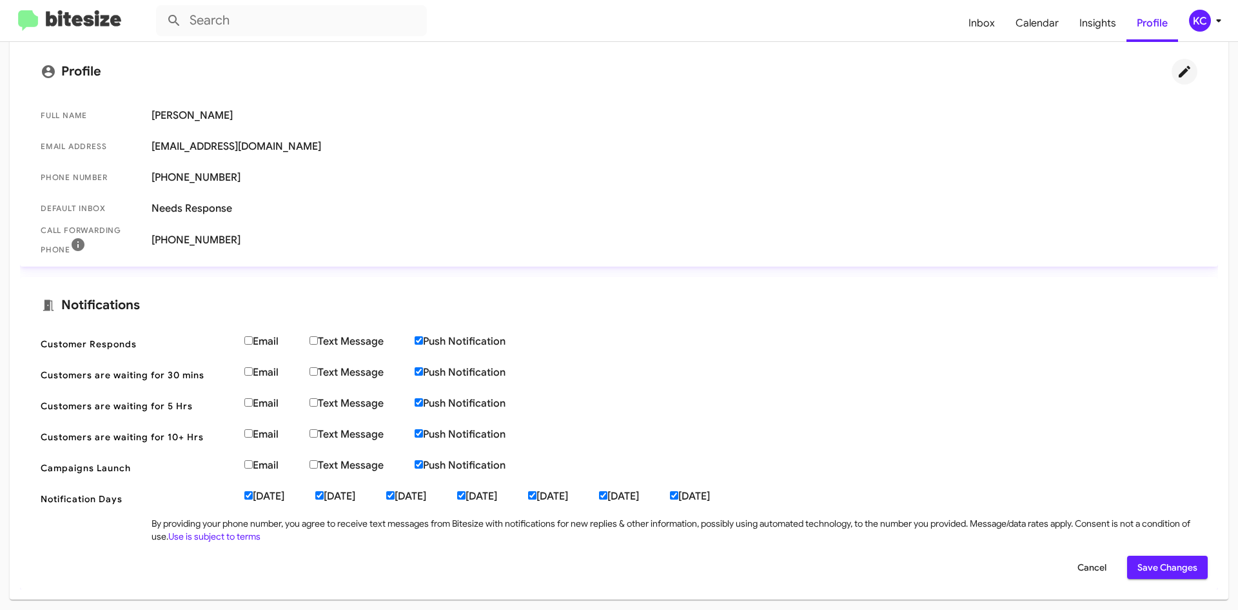
click at [1193, 16] on div "KC" at bounding box center [1200, 21] width 22 height 22
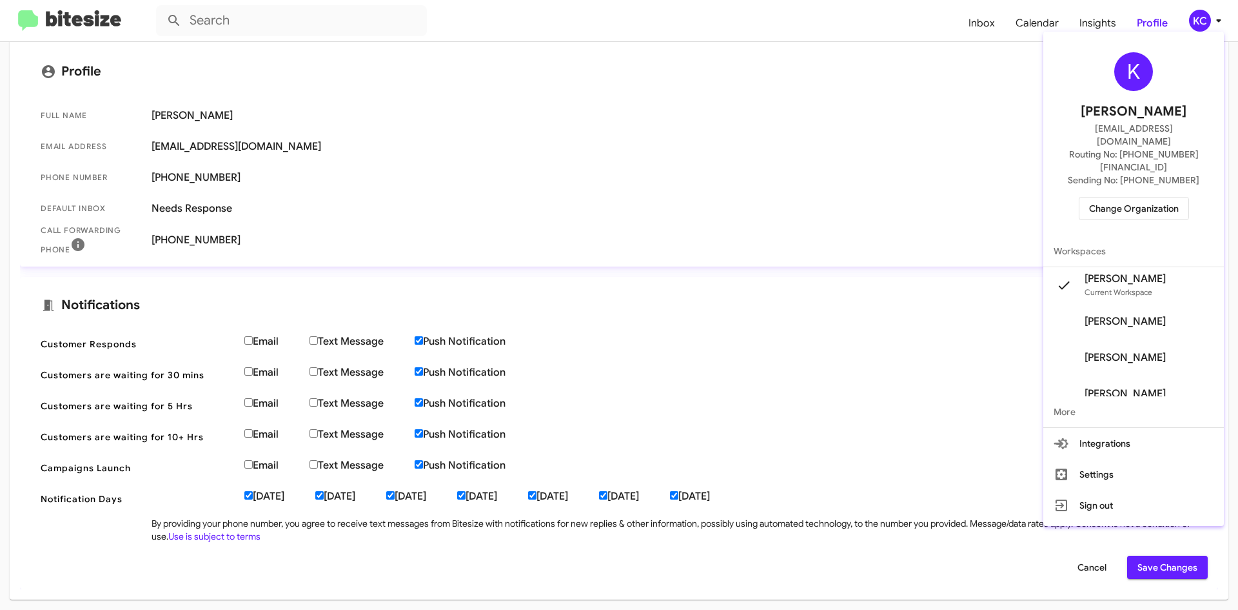
click at [745, 86] on div at bounding box center [619, 305] width 1238 height 610
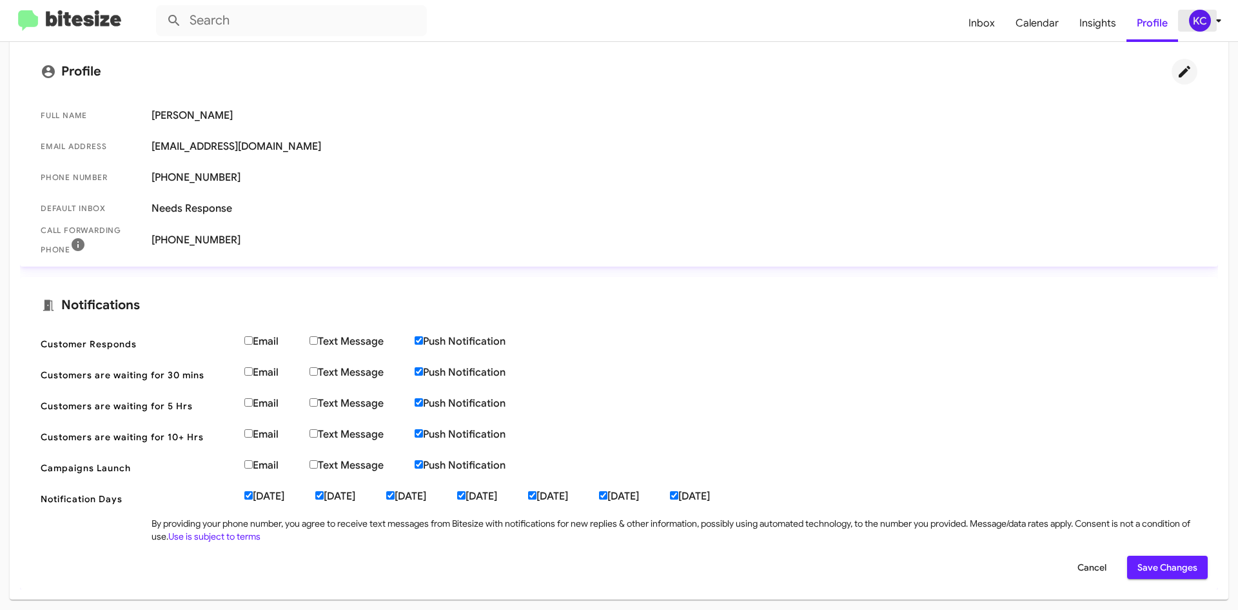
click at [1191, 18] on div "KC" at bounding box center [1200, 21] width 22 height 22
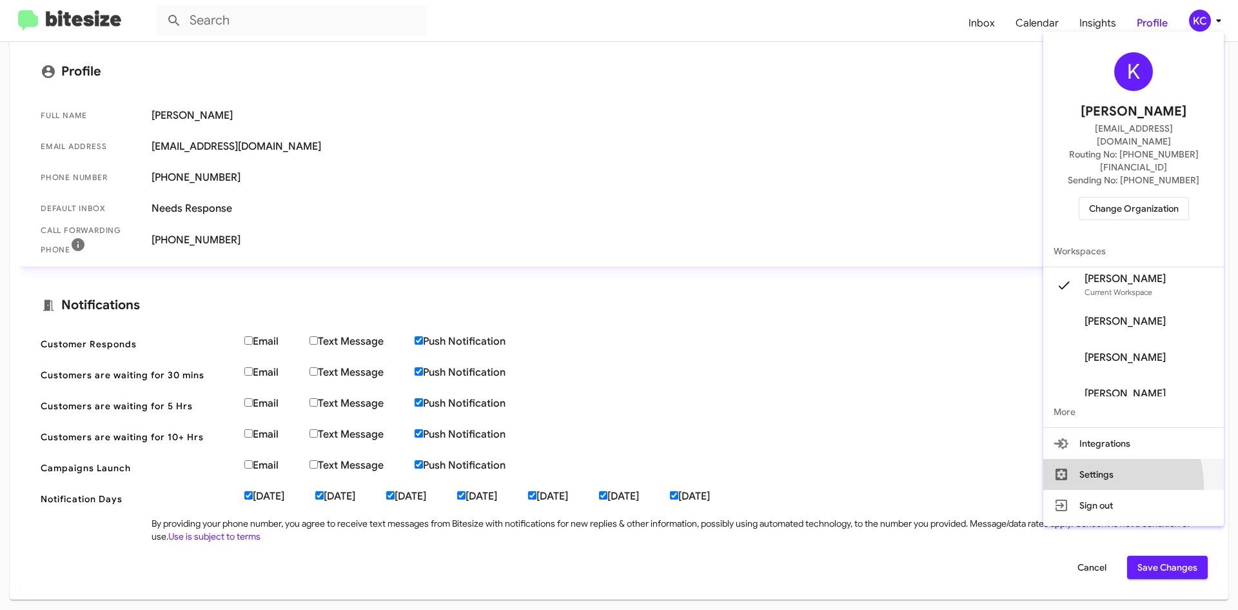
click at [1122, 459] on button "Settings" at bounding box center [1134, 474] width 181 height 31
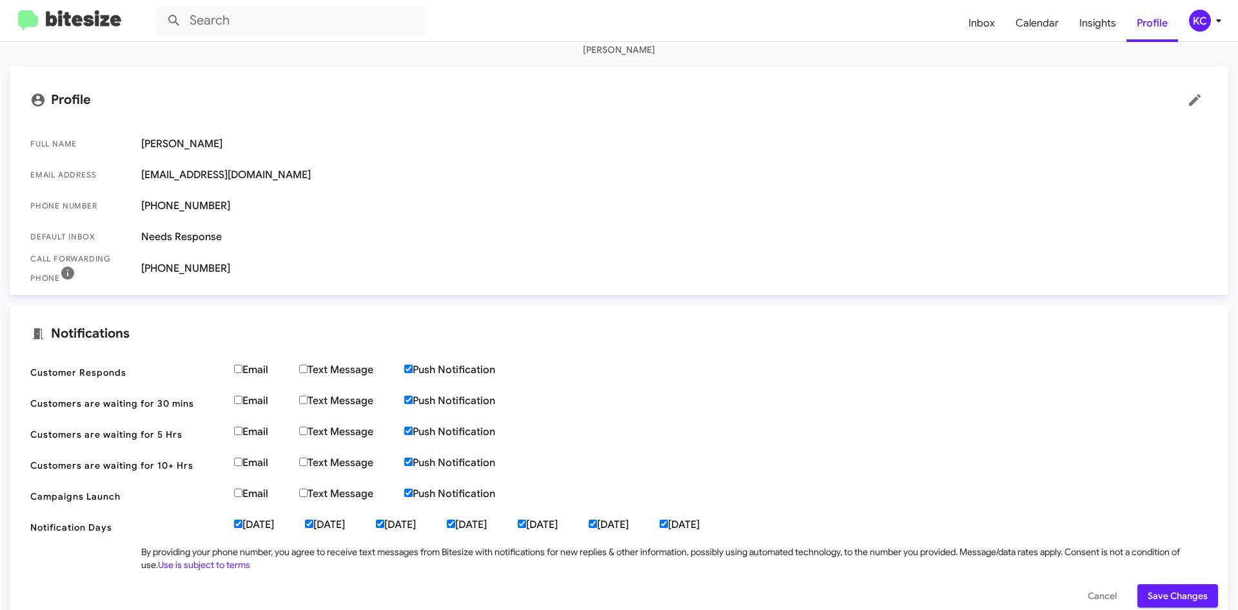
scroll to position [22, 0]
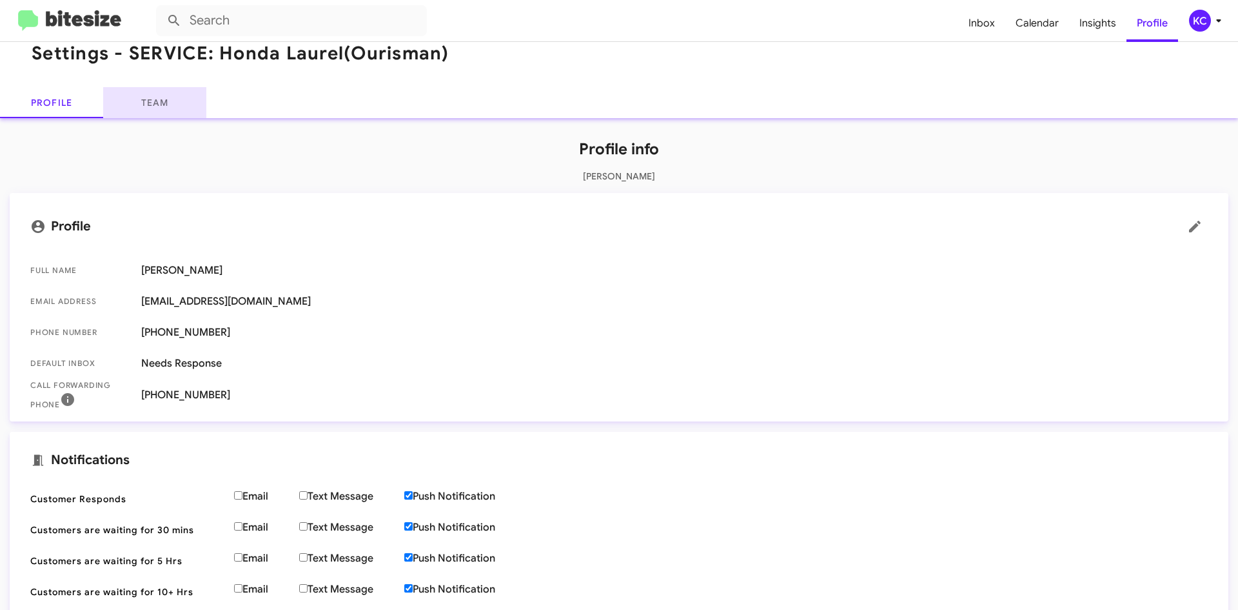
click at [159, 99] on link "Team" at bounding box center [154, 102] width 103 height 31
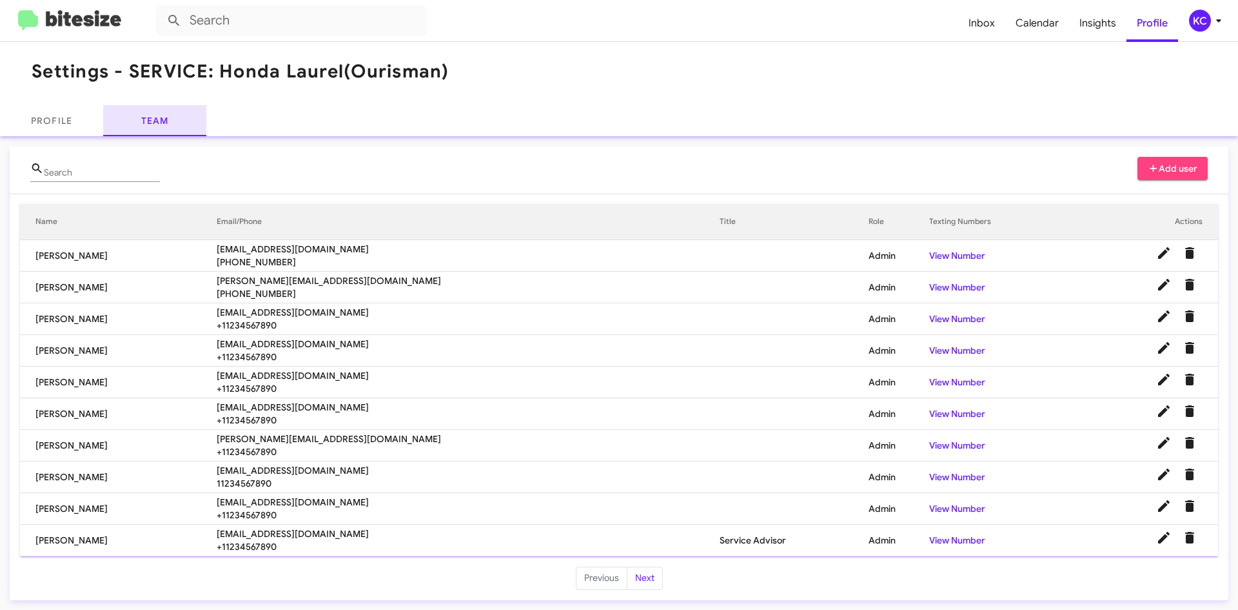
scroll to position [5, 0]
click at [929, 543] on link "View Number" at bounding box center [957, 539] width 56 height 12
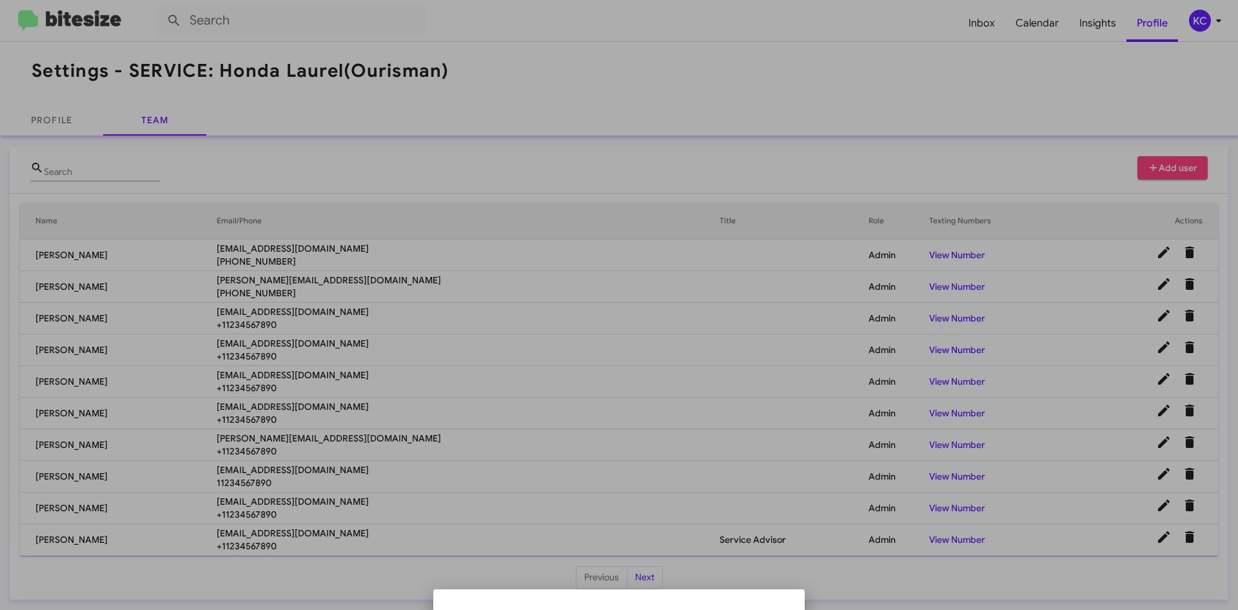
click at [844, 581] on div at bounding box center [619, 305] width 1238 height 610
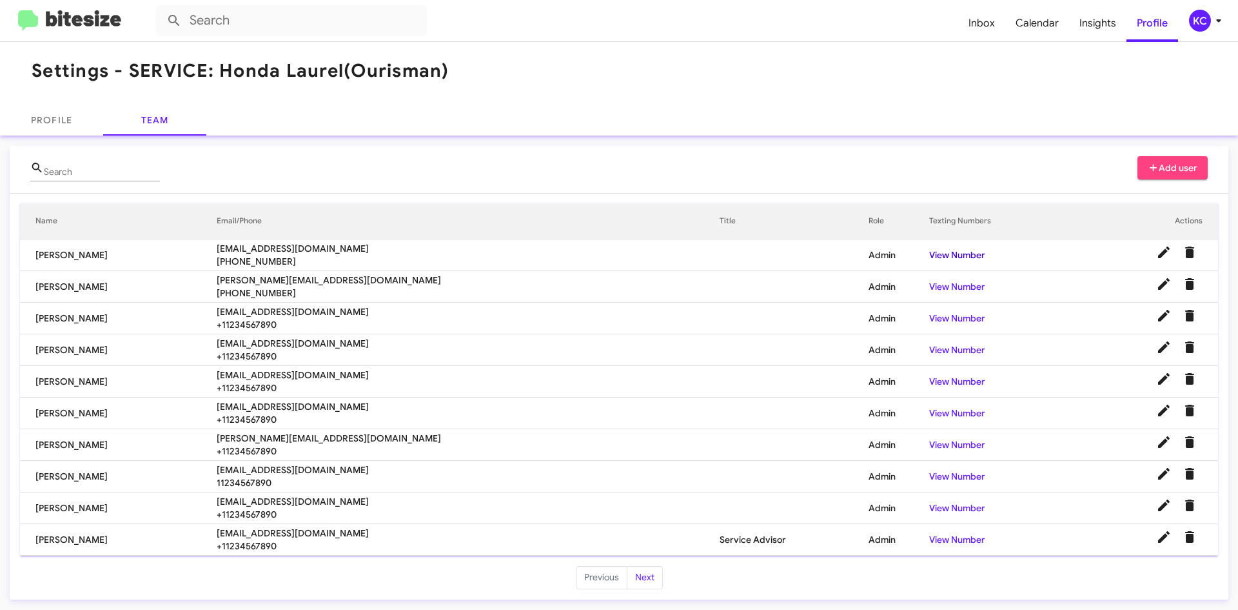
click at [929, 251] on link "View Number" at bounding box center [957, 255] width 56 height 12
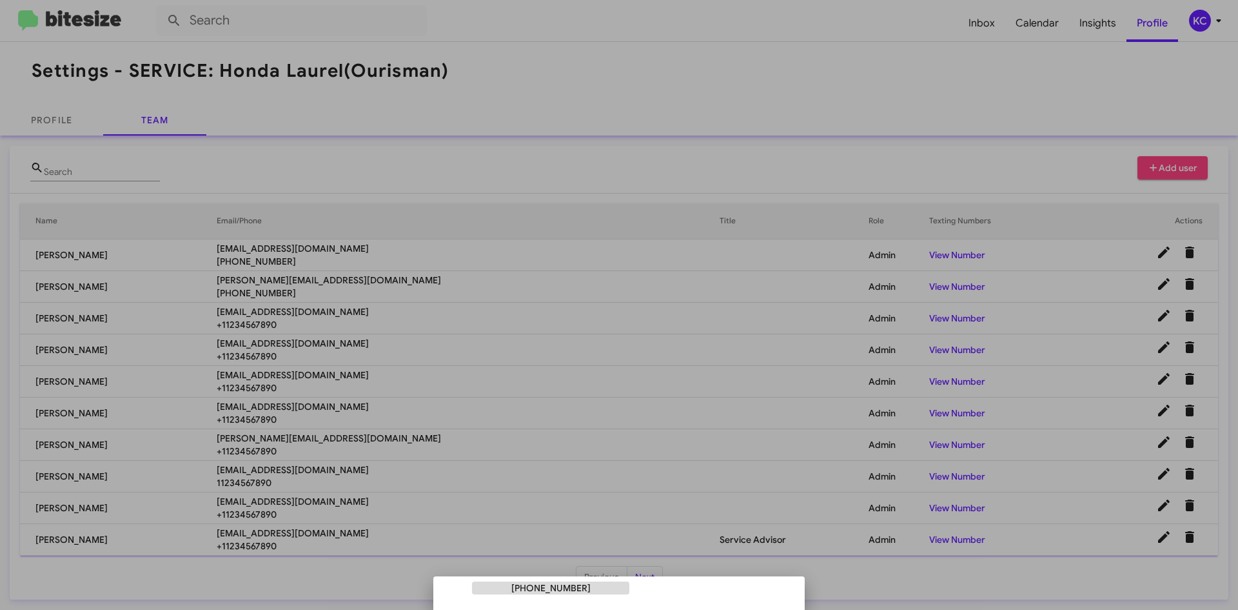
click at [919, 583] on div at bounding box center [619, 305] width 1238 height 610
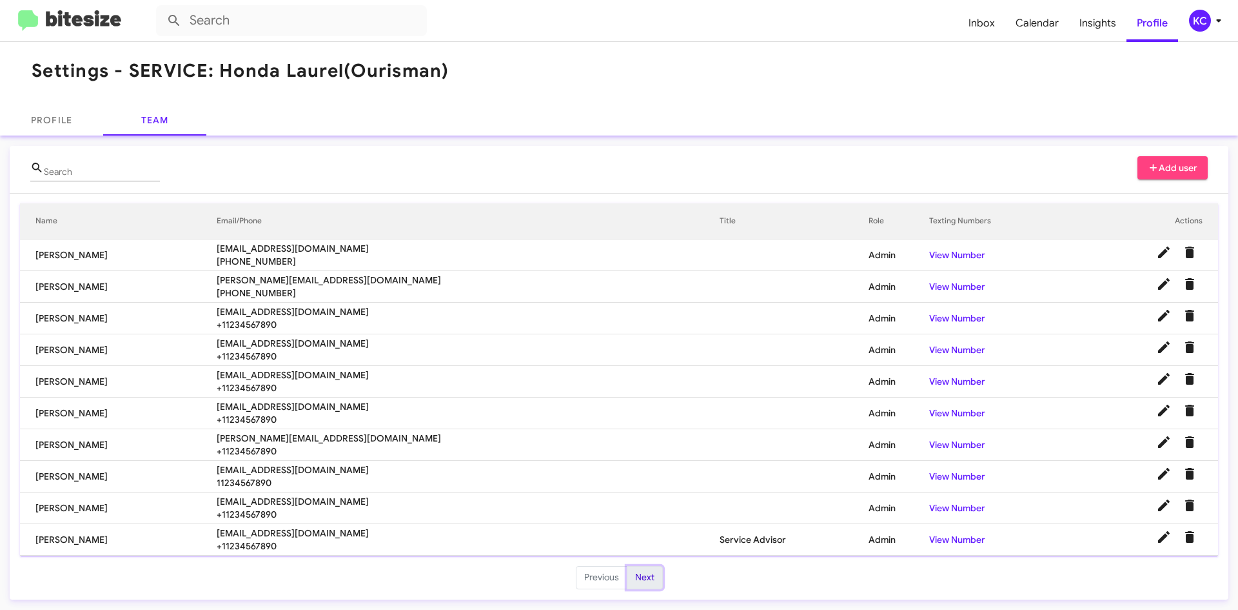
click at [641, 583] on button "Next" at bounding box center [645, 577] width 36 height 23
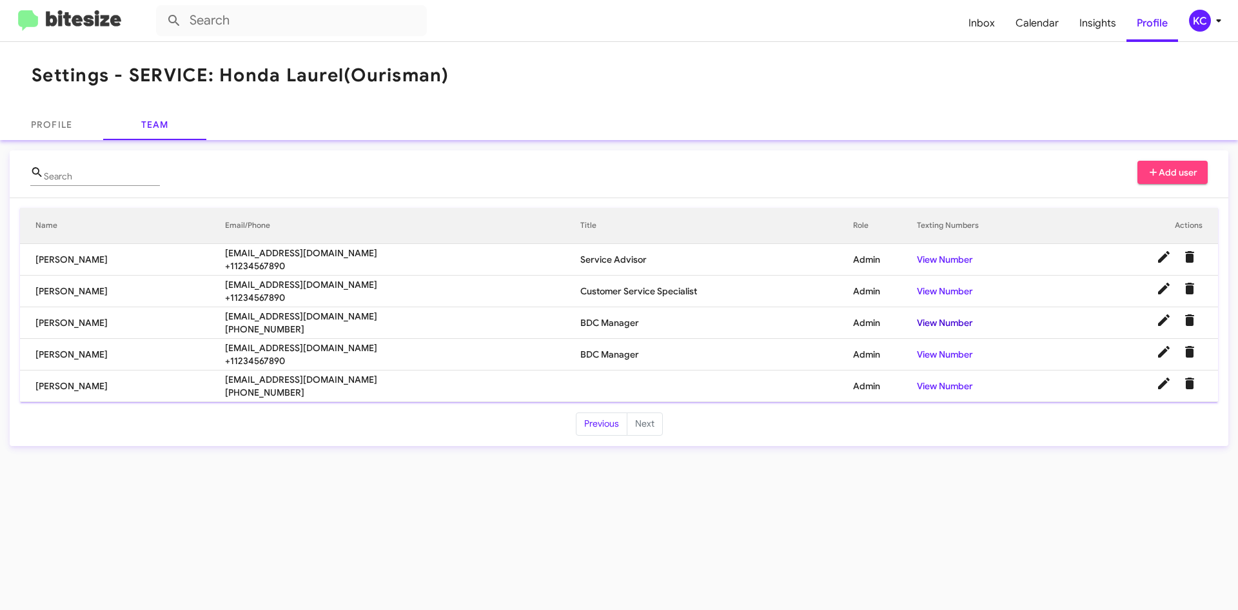
click at [941, 322] on link "View Number" at bounding box center [945, 323] width 56 height 12
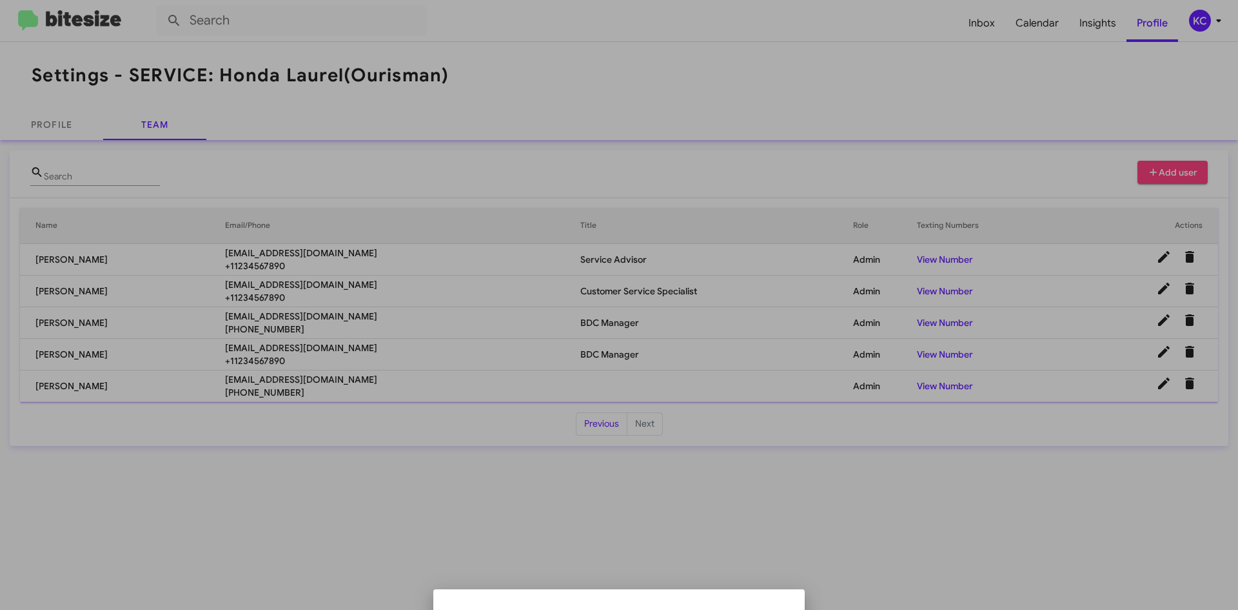
click at [588, 420] on div at bounding box center [619, 305] width 1238 height 610
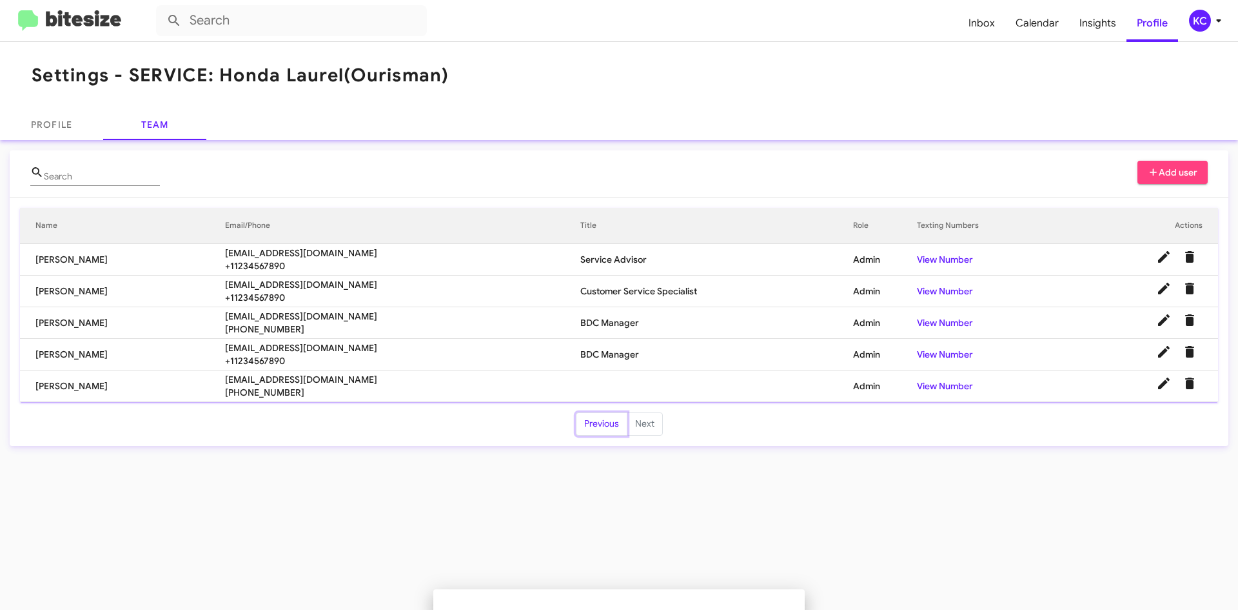
click at [588, 420] on button "Previous" at bounding box center [602, 423] width 52 height 23
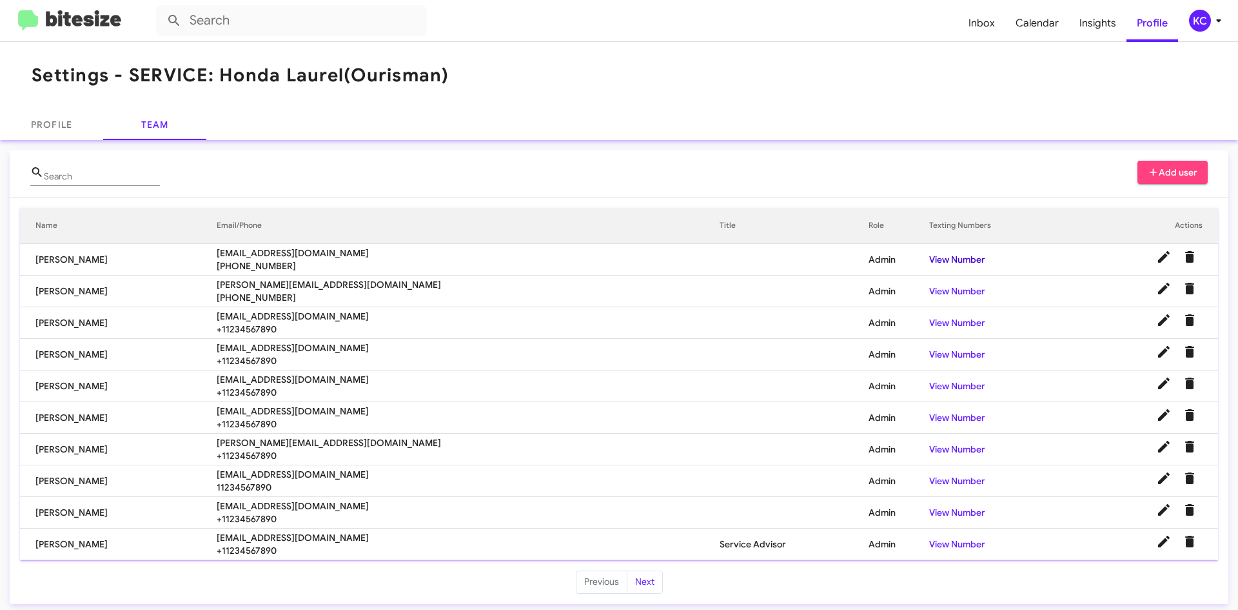
click at [929, 256] on link "View Number" at bounding box center [957, 259] width 56 height 12
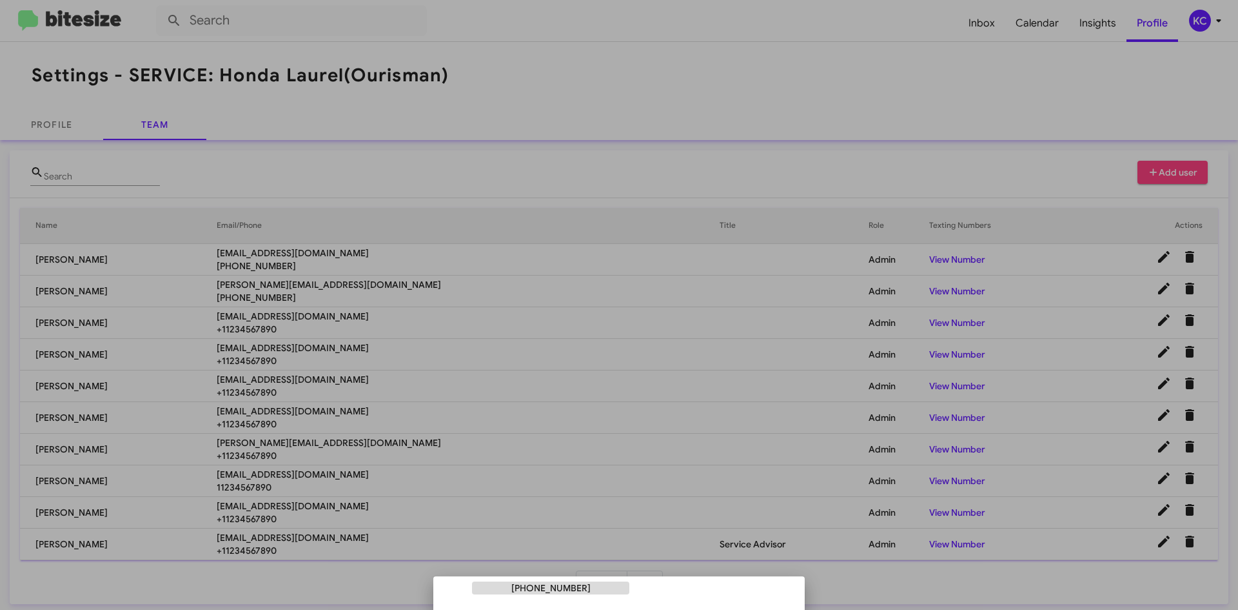
drag, startPoint x: 571, startPoint y: 590, endPoint x: 505, endPoint y: 587, distance: 65.8
click at [506, 587] on div "+12405496494" at bounding box center [550, 587] width 157 height 13
click at [733, 598] on ul "+12405496494" at bounding box center [619, 592] width 351 height 23
click at [1057, 380] on div at bounding box center [619, 305] width 1238 height 610
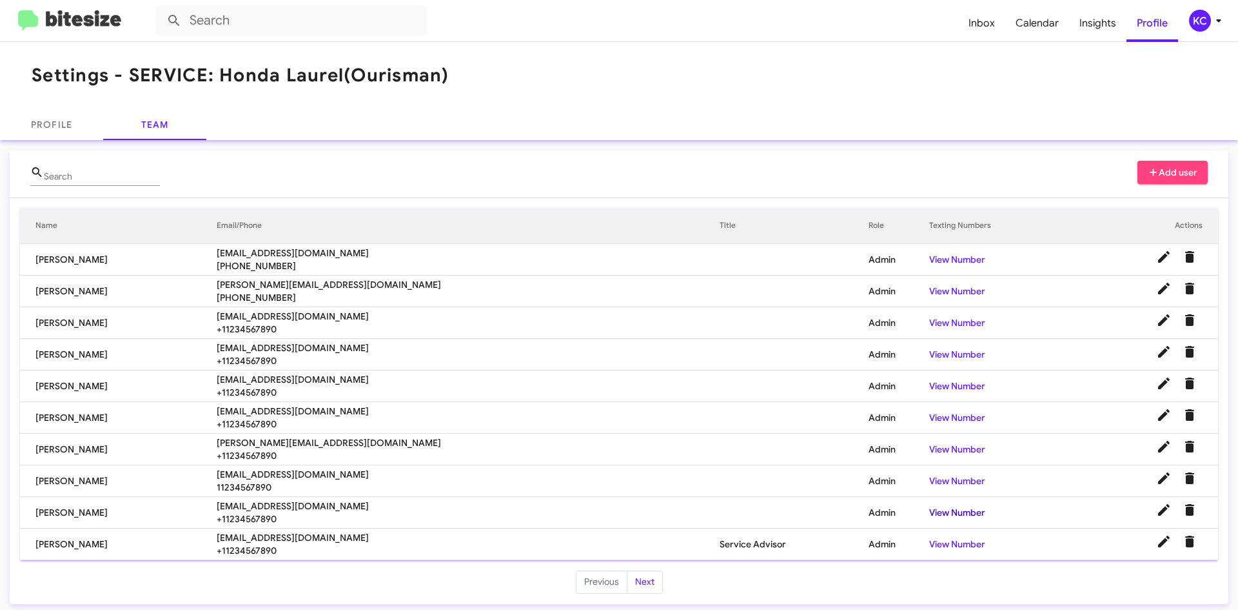
click at [929, 510] on link "View Number" at bounding box center [957, 512] width 56 height 12
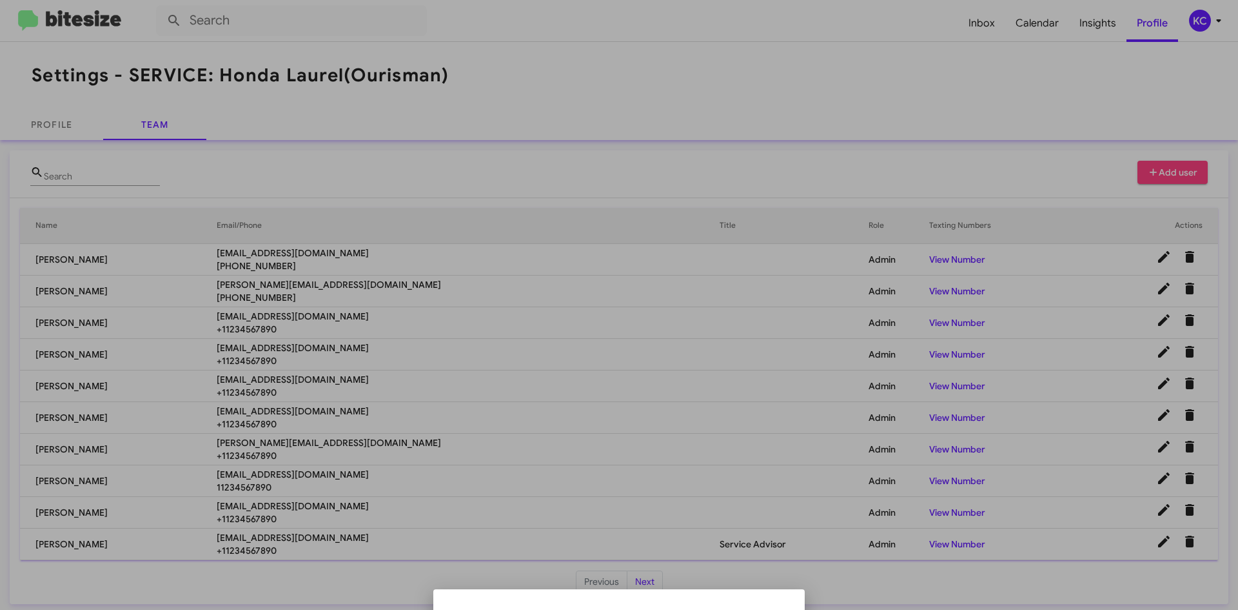
click at [782, 103] on div at bounding box center [619, 305] width 1238 height 610
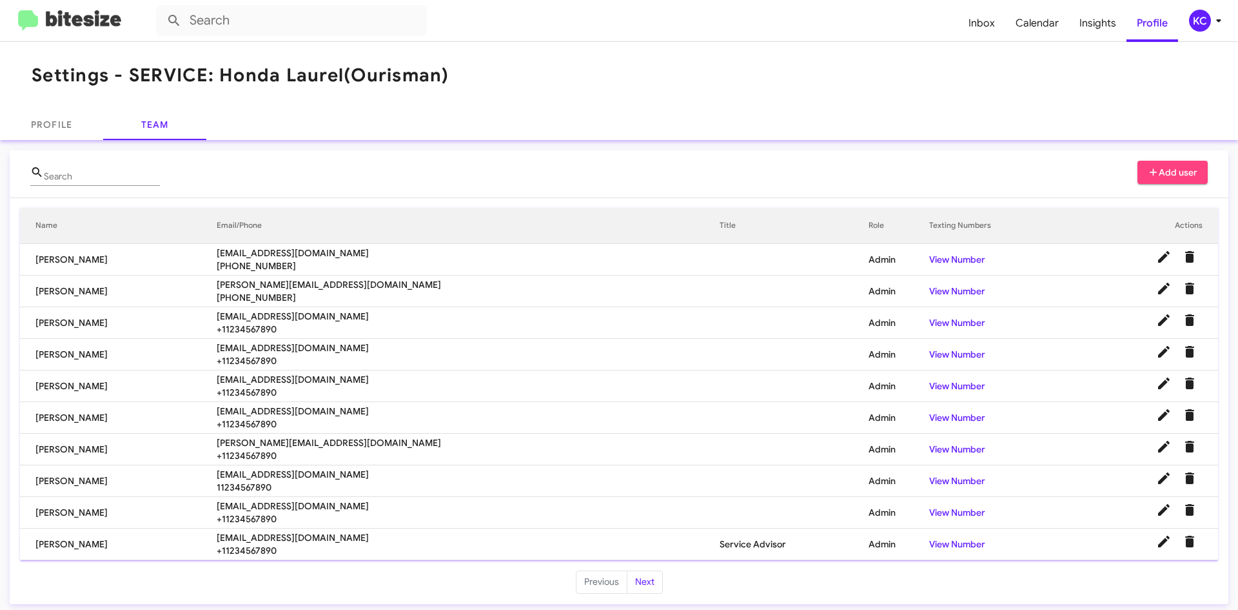
scroll to position [5, 0]
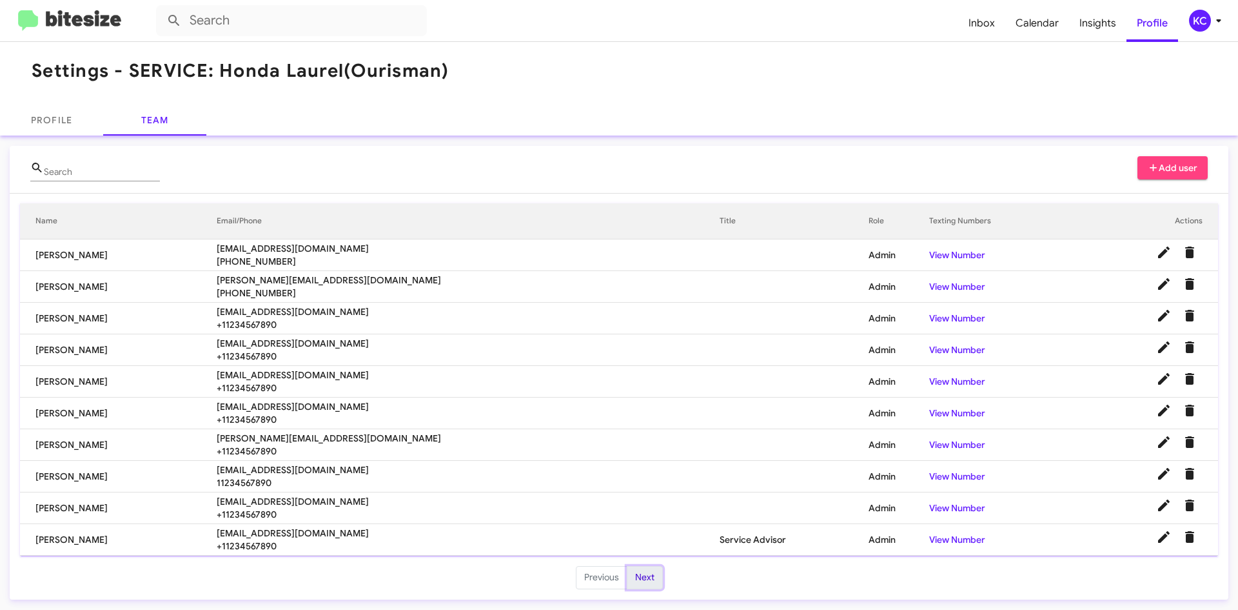
click at [651, 573] on button "Next" at bounding box center [645, 577] width 36 height 23
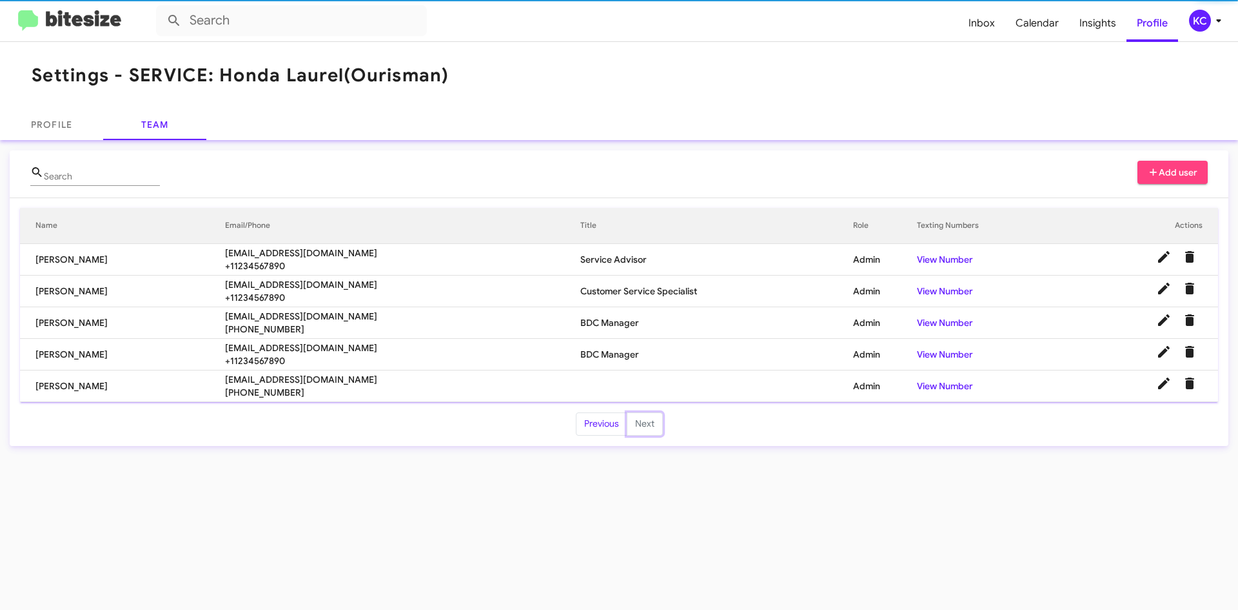
scroll to position [0, 0]
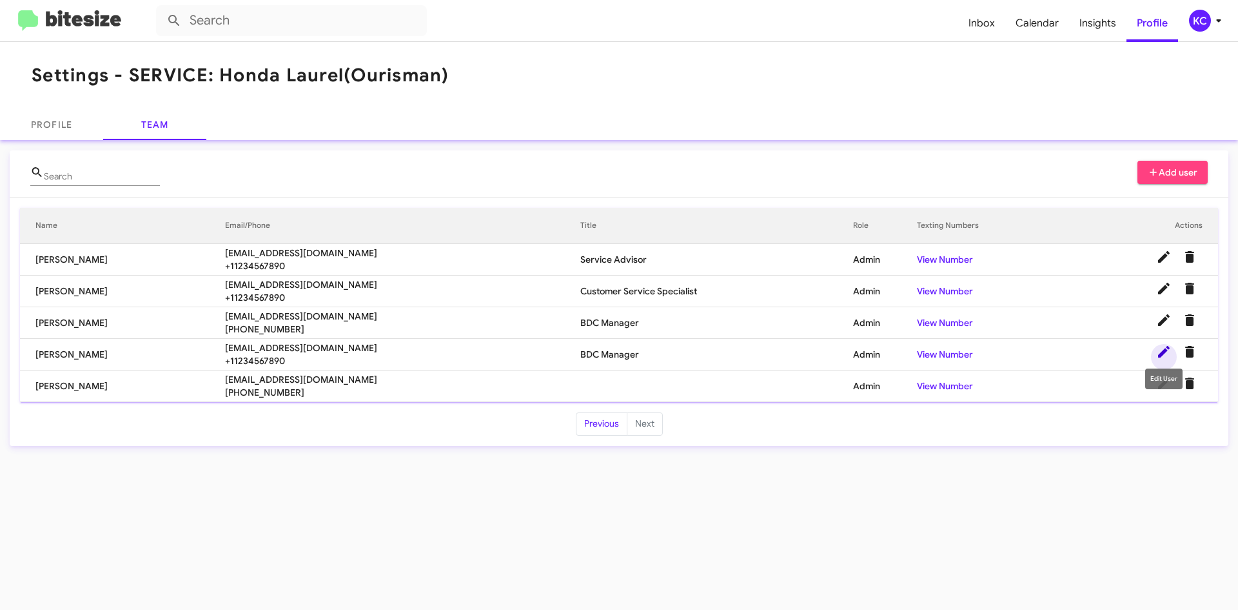
click at [1161, 349] on icon at bounding box center [1164, 351] width 15 height 15
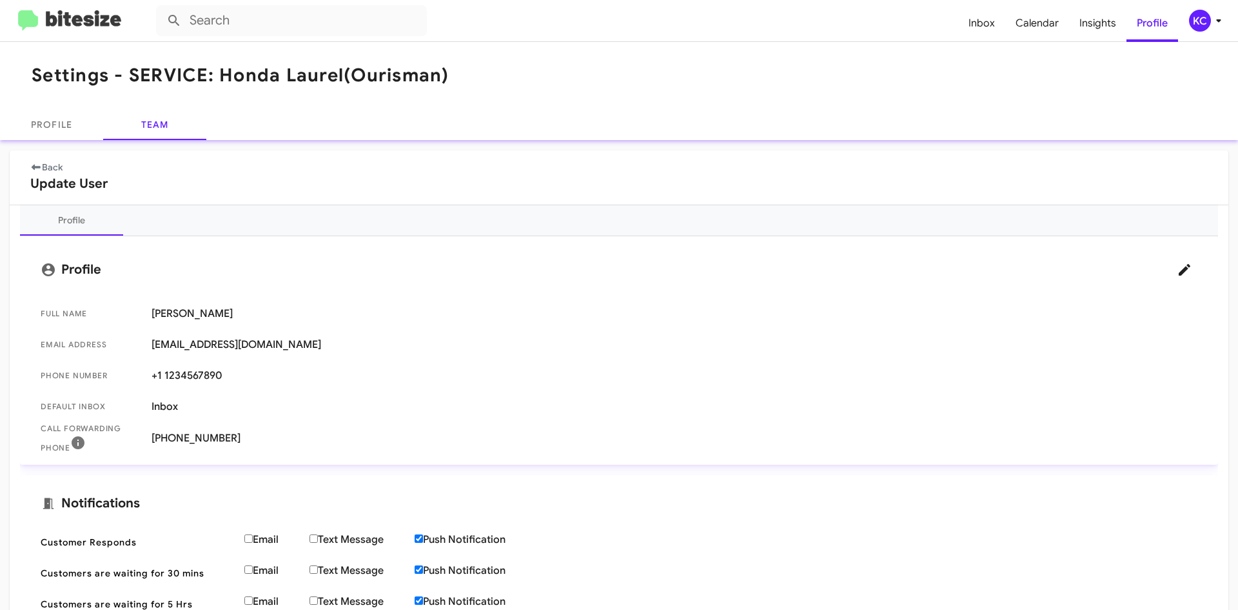
drag, startPoint x: 226, startPoint y: 372, endPoint x: 219, endPoint y: 370, distance: 7.4
click at [225, 372] on span "+1 1234567890" at bounding box center [675, 375] width 1046 height 13
click at [219, 370] on span "+1 1234567890" at bounding box center [675, 375] width 1046 height 13
click at [1177, 262] on icon at bounding box center [1184, 269] width 15 height 15
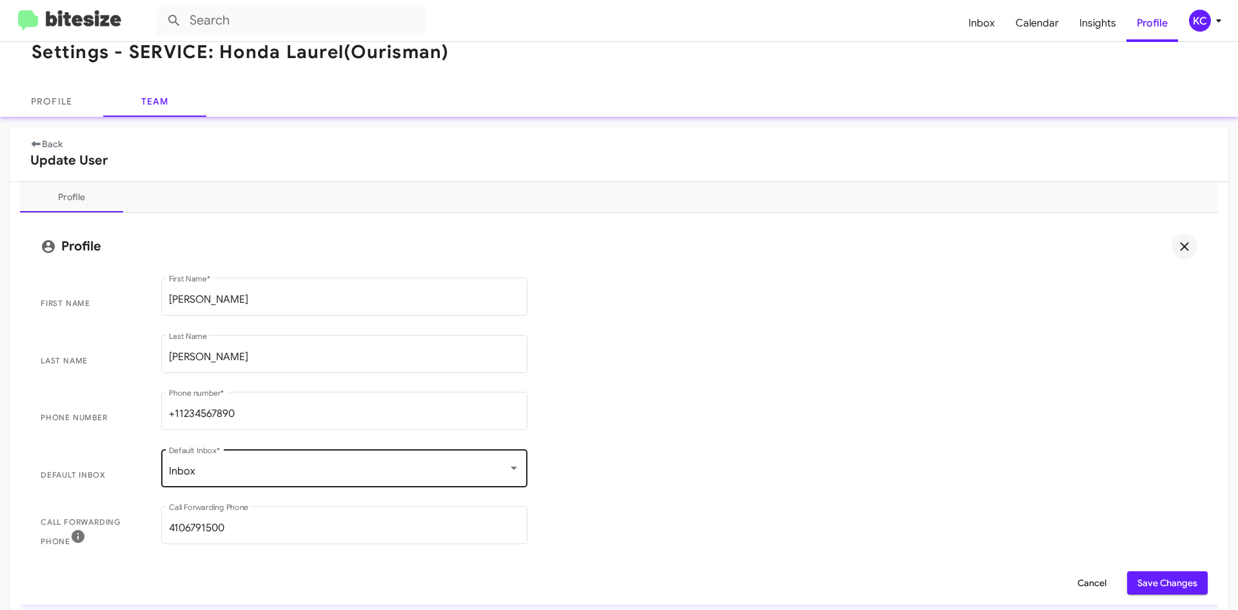
scroll to position [65, 0]
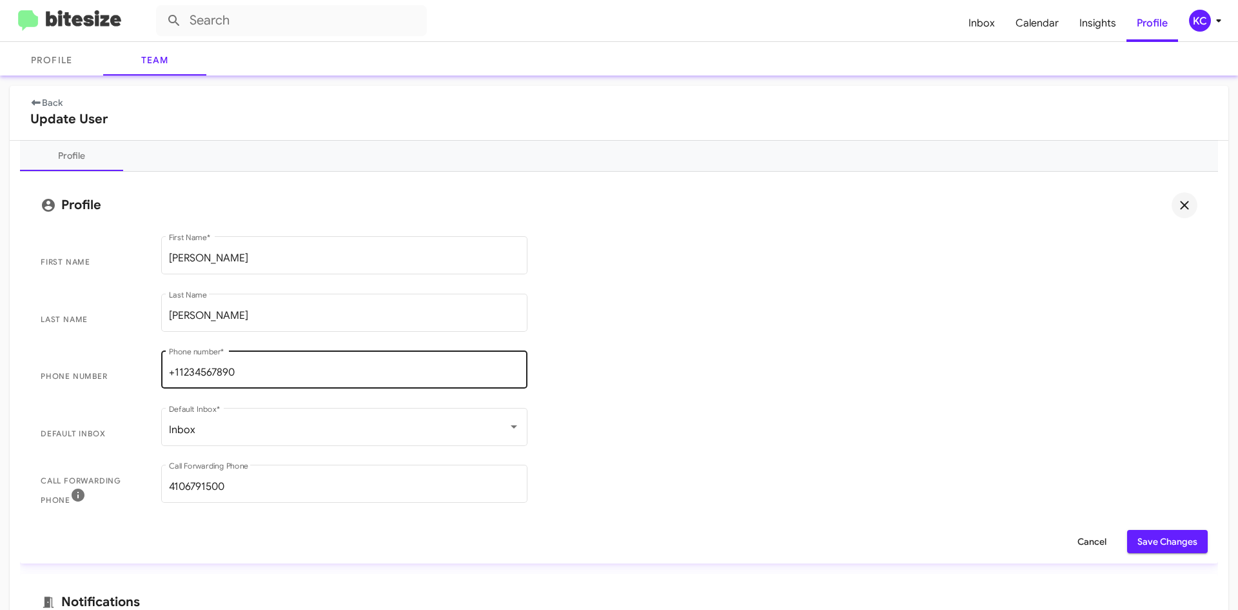
click at [269, 359] on div "+11234567890 Phone number *" at bounding box center [344, 368] width 351 height 41
click at [270, 365] on div "+11234567890 Phone number *" at bounding box center [344, 368] width 351 height 41
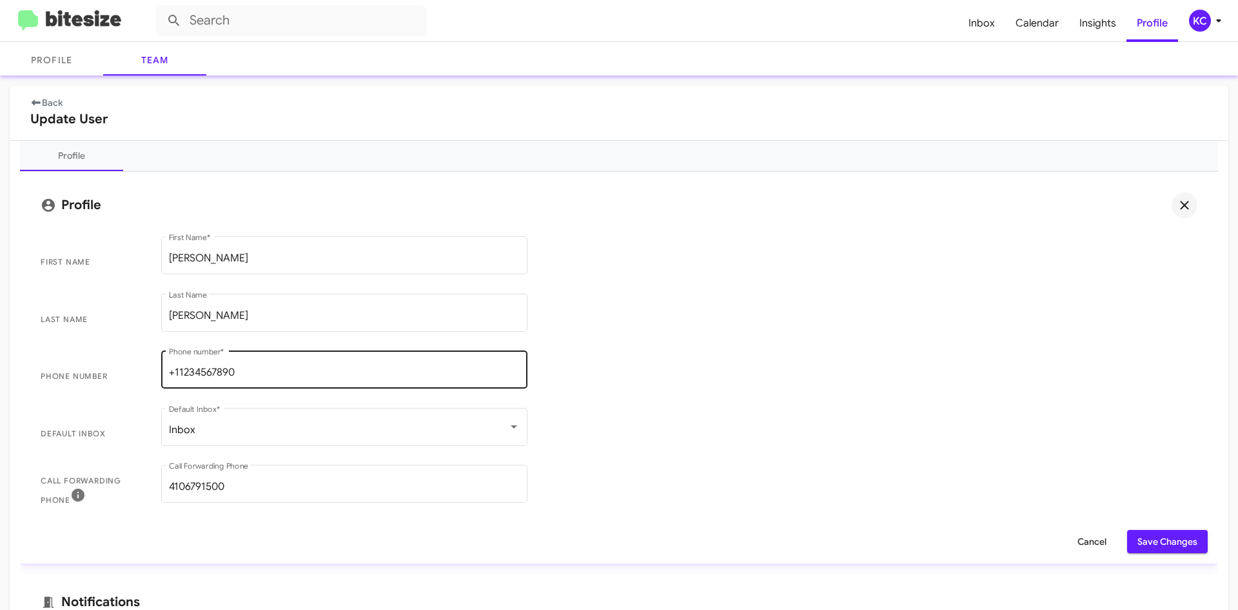
click at [270, 365] on div "+11234567890 Phone number *" at bounding box center [344, 368] width 351 height 41
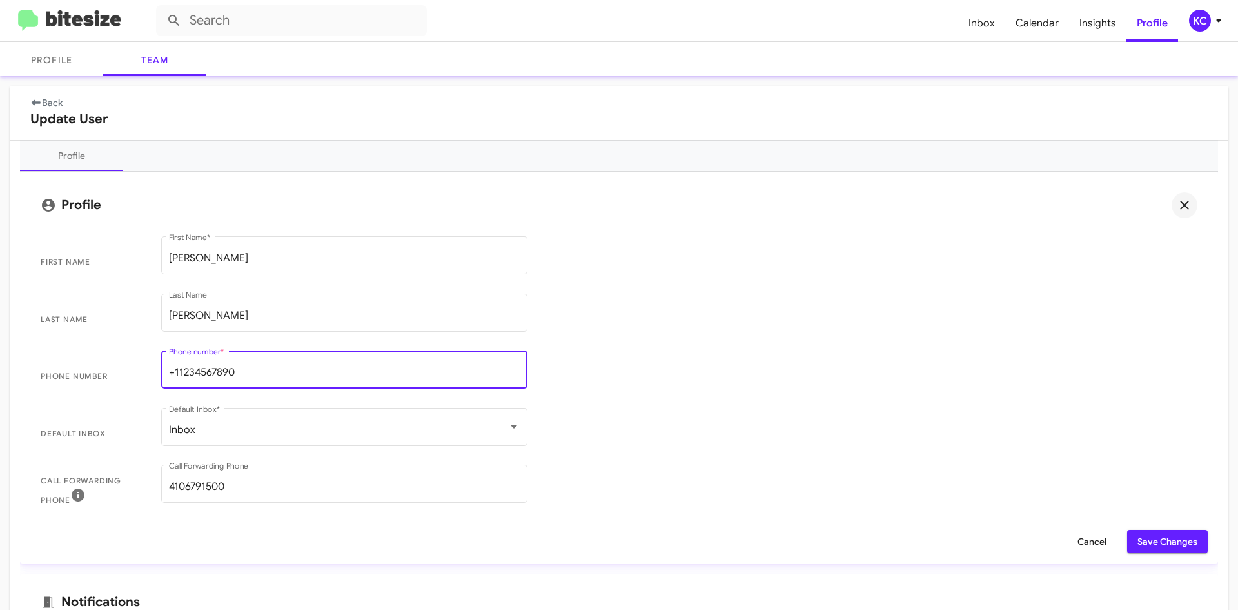
click at [270, 365] on div "+11234567890 Phone number *" at bounding box center [344, 368] width 351 height 41
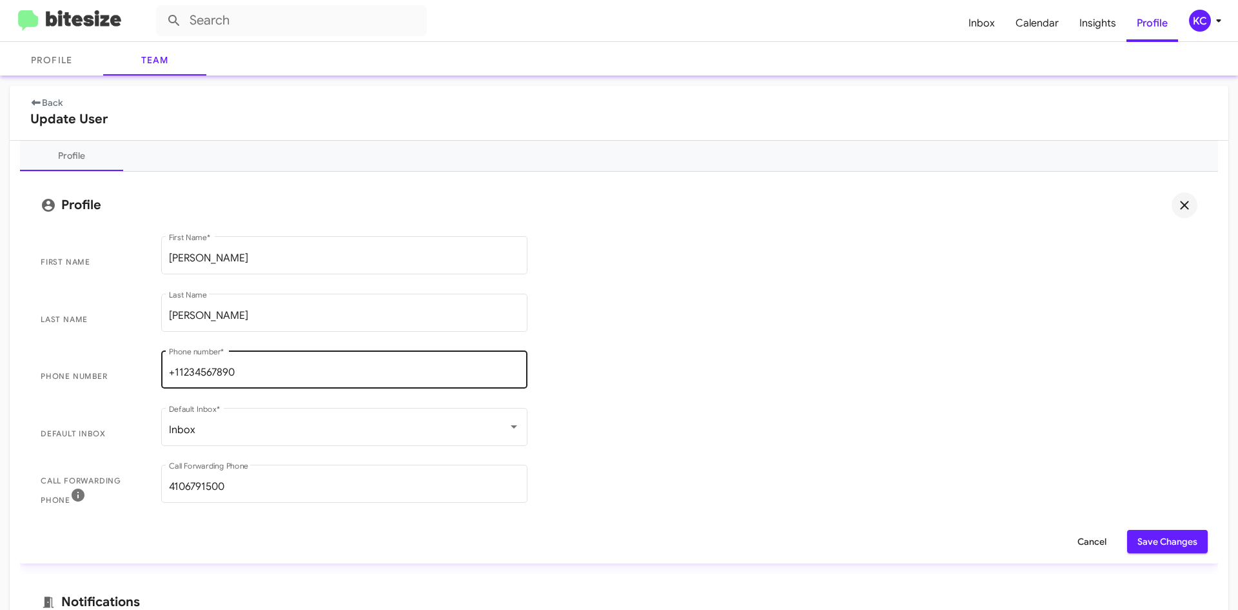
click at [270, 365] on div "+11234567890 Phone number *" at bounding box center [344, 368] width 351 height 41
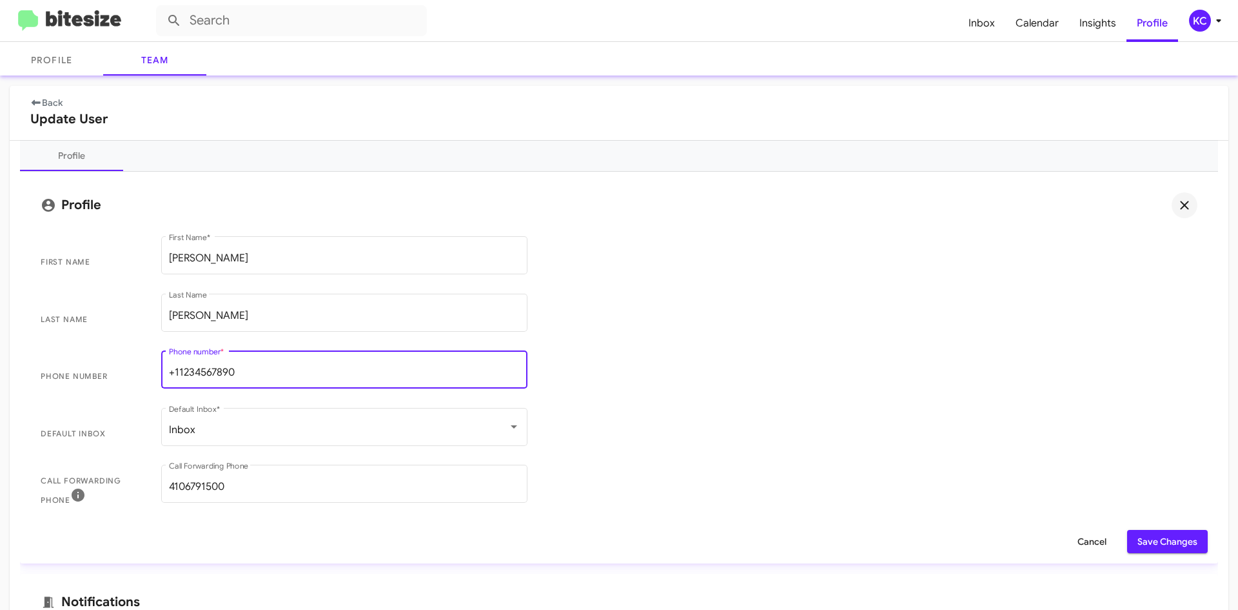
click at [270, 365] on div "+11234567890 Phone number *" at bounding box center [344, 368] width 351 height 41
click at [271, 364] on div "+11234567890 Phone number *" at bounding box center [344, 368] width 351 height 41
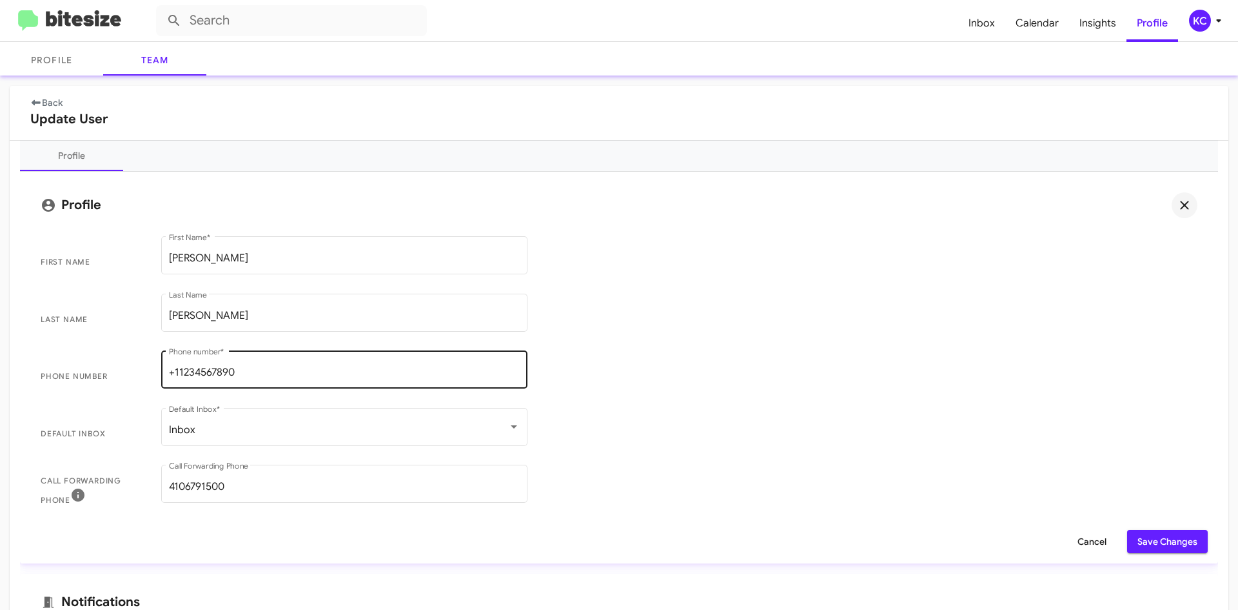
click at [271, 364] on div "+11234567890 Phone number *" at bounding box center [344, 368] width 351 height 41
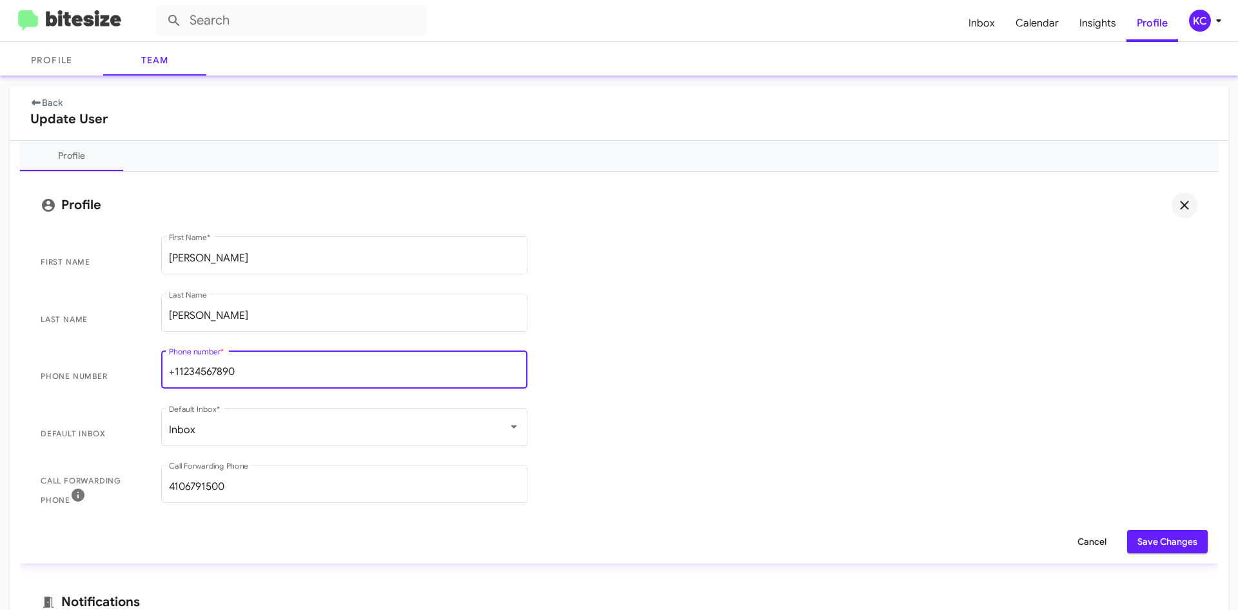
scroll to position [0, 0]
drag, startPoint x: 241, startPoint y: 373, endPoint x: 137, endPoint y: 369, distance: 104.6
click at [137, 369] on span "Phone number +11234567890 Phone number *" at bounding box center [619, 376] width 1178 height 57
type input "443-549-3250"
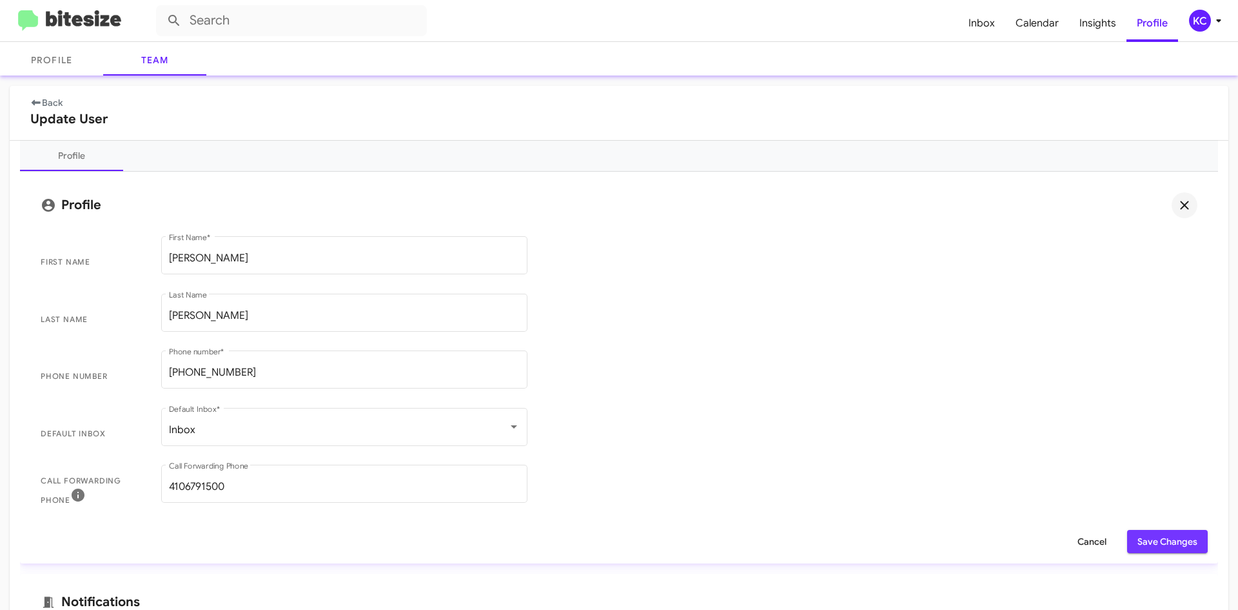
click at [1138, 535] on span "Save Changes" at bounding box center [1168, 541] width 60 height 23
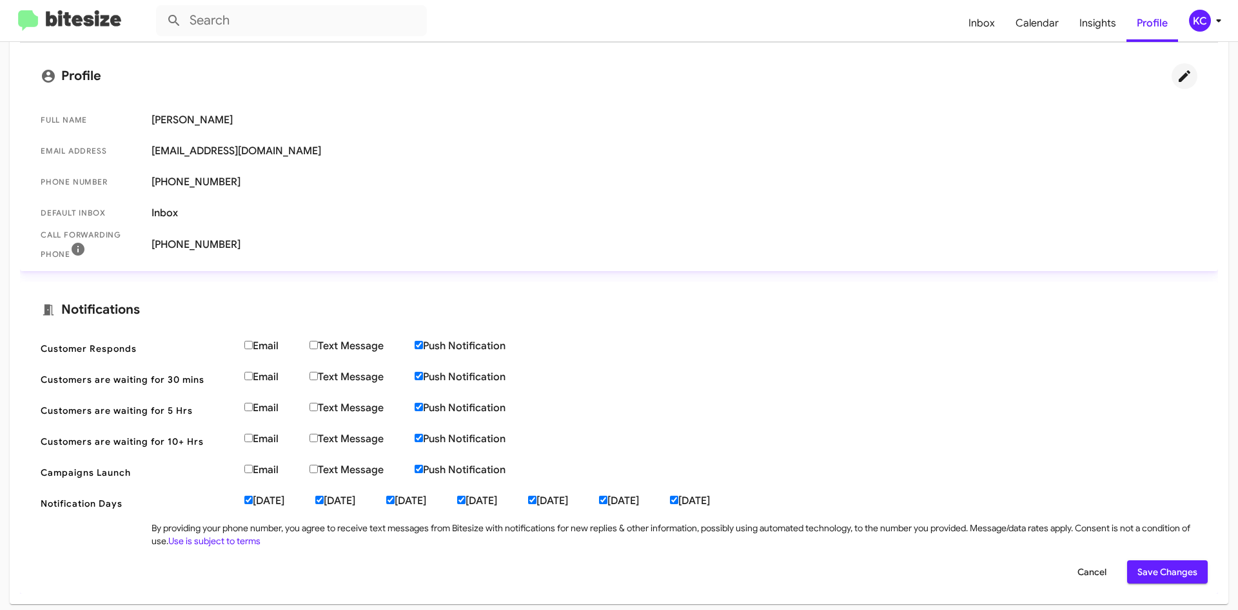
scroll to position [65, 0]
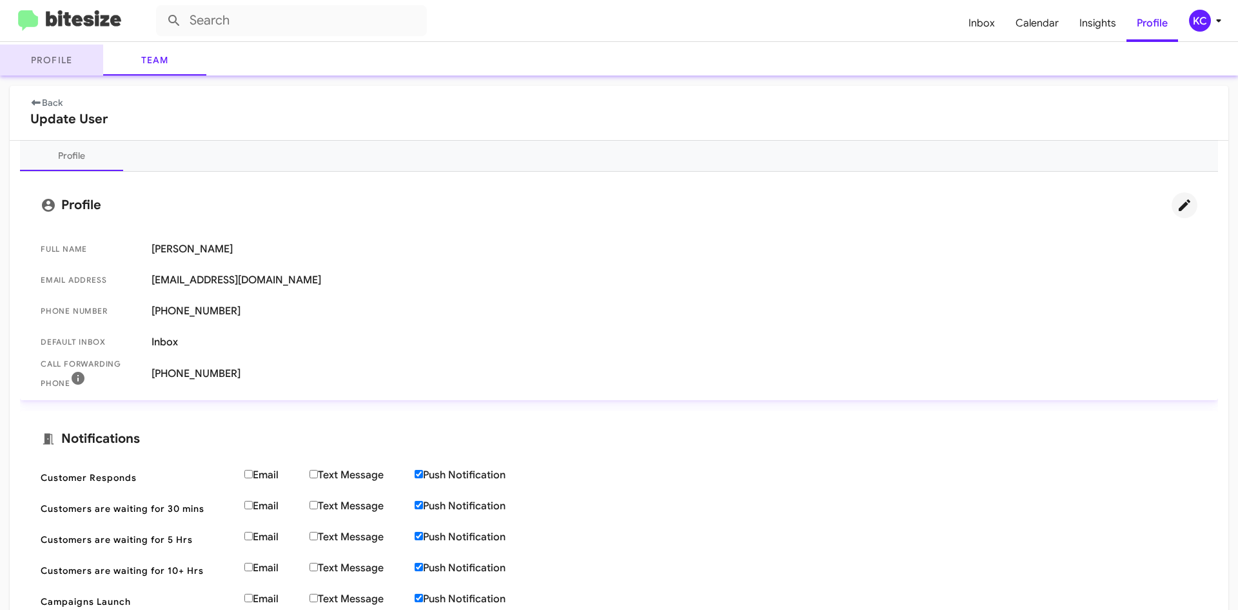
click at [34, 66] on link "Profile" at bounding box center [51, 60] width 103 height 31
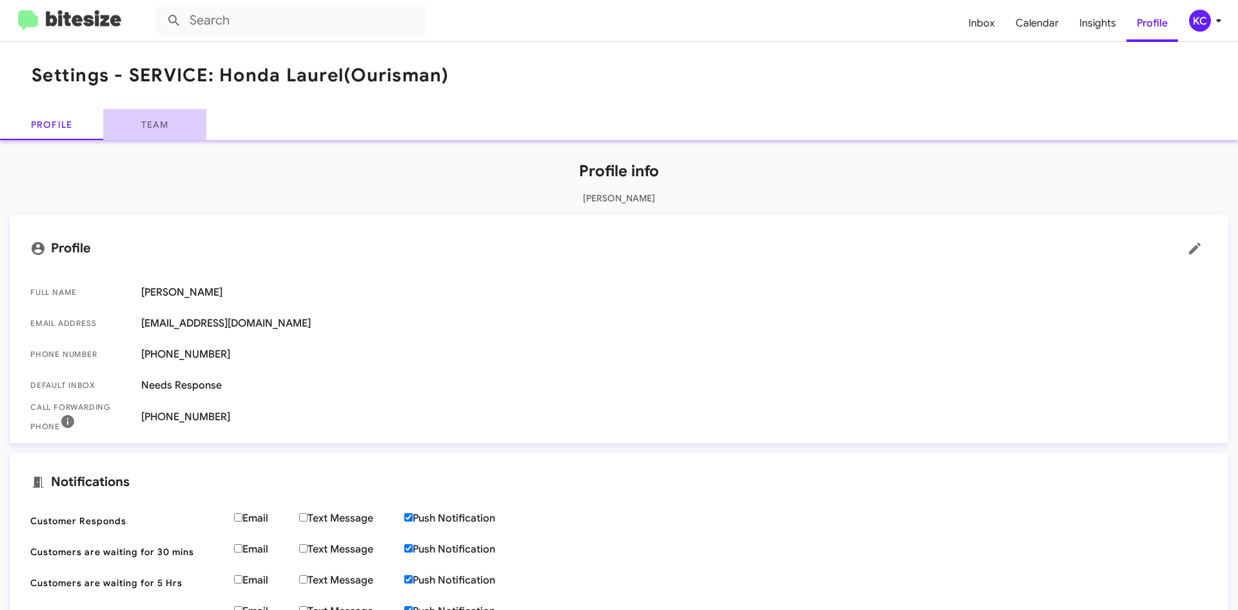
click at [152, 117] on link "Team" at bounding box center [154, 124] width 103 height 31
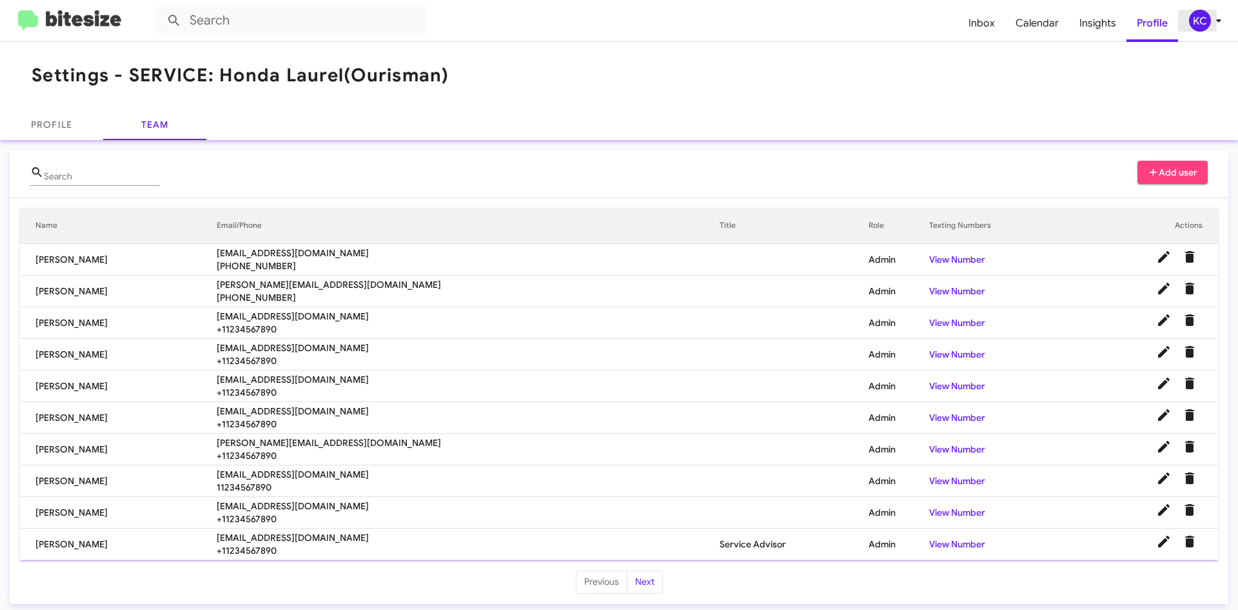
click at [1197, 17] on div "KC" at bounding box center [1200, 21] width 22 height 22
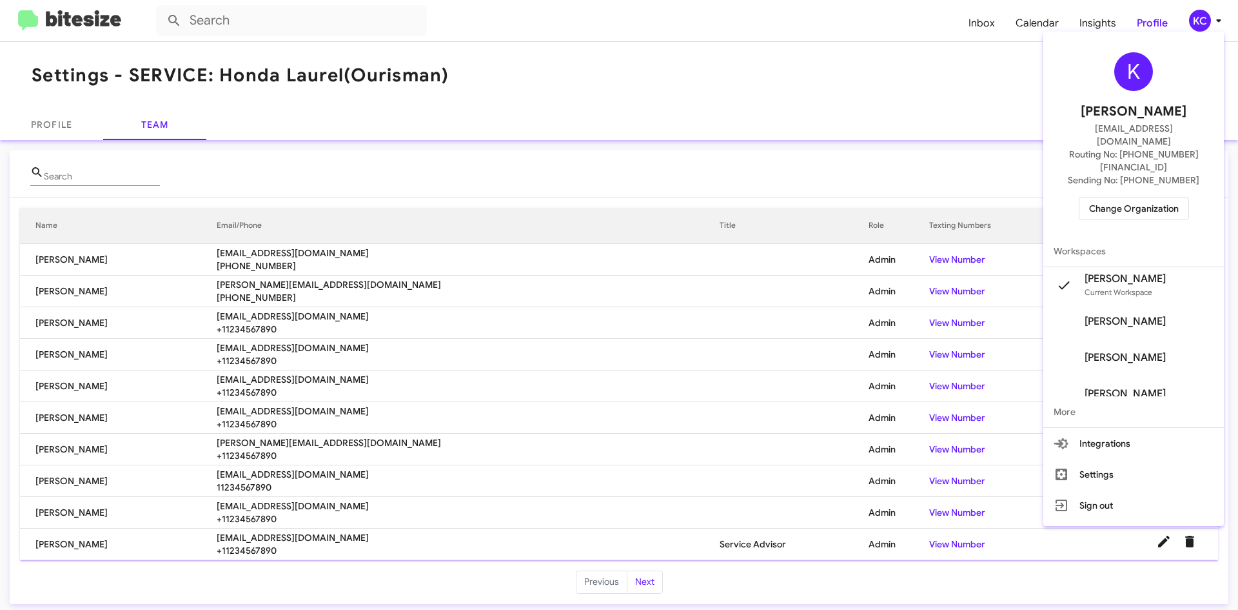
click at [1149, 197] on span "Change Organization" at bounding box center [1134, 208] width 90 height 22
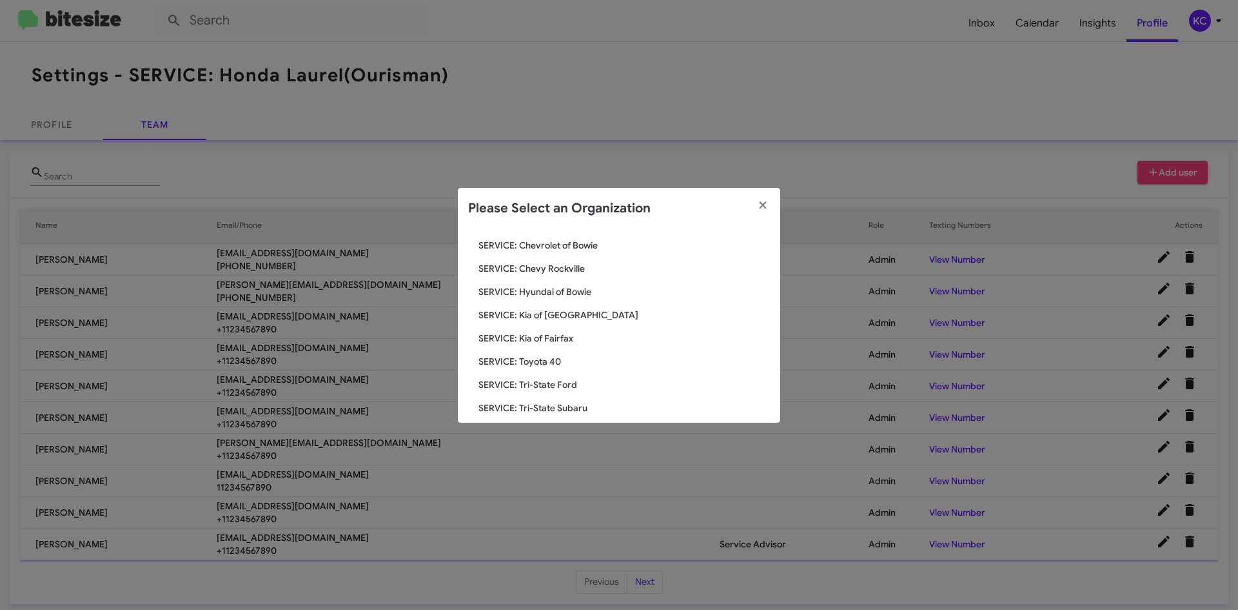
scroll to position [194, 0]
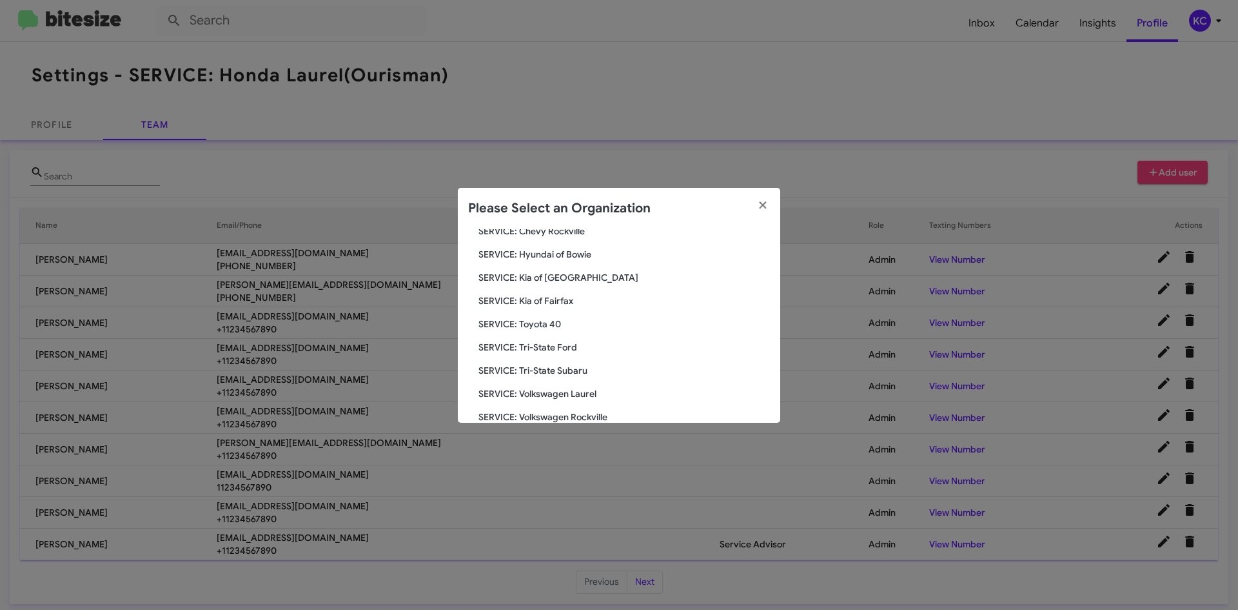
click at [537, 302] on span "SERVICE: Kia of Fairfax" at bounding box center [625, 300] width 292 height 13
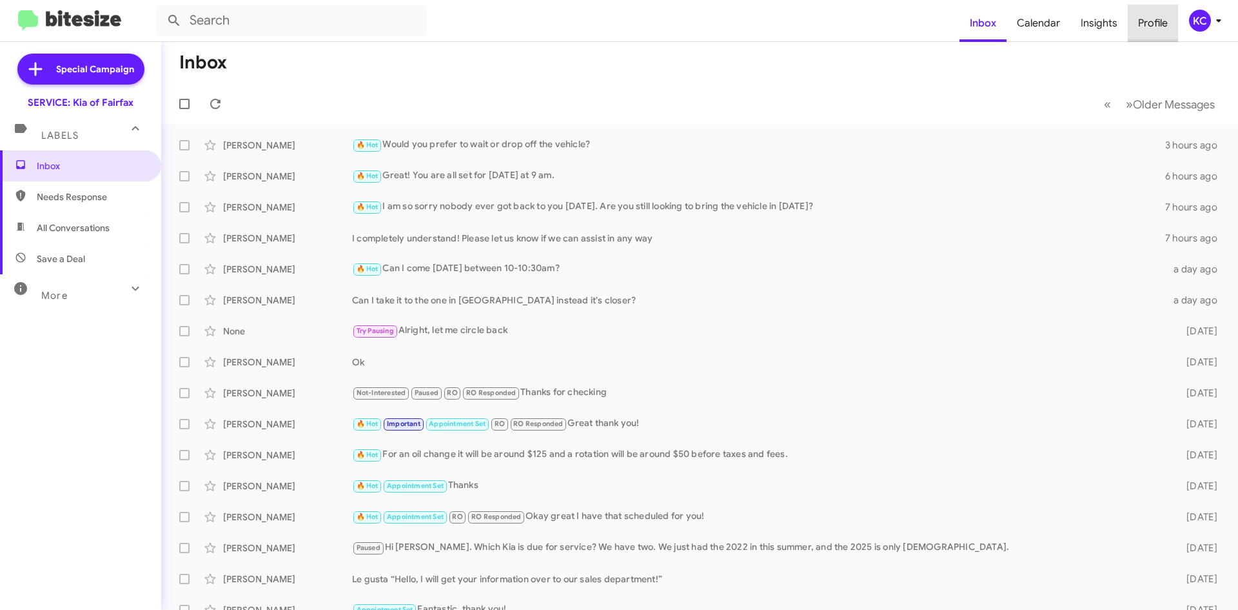
click at [1161, 19] on span "Profile" at bounding box center [1153, 23] width 50 height 37
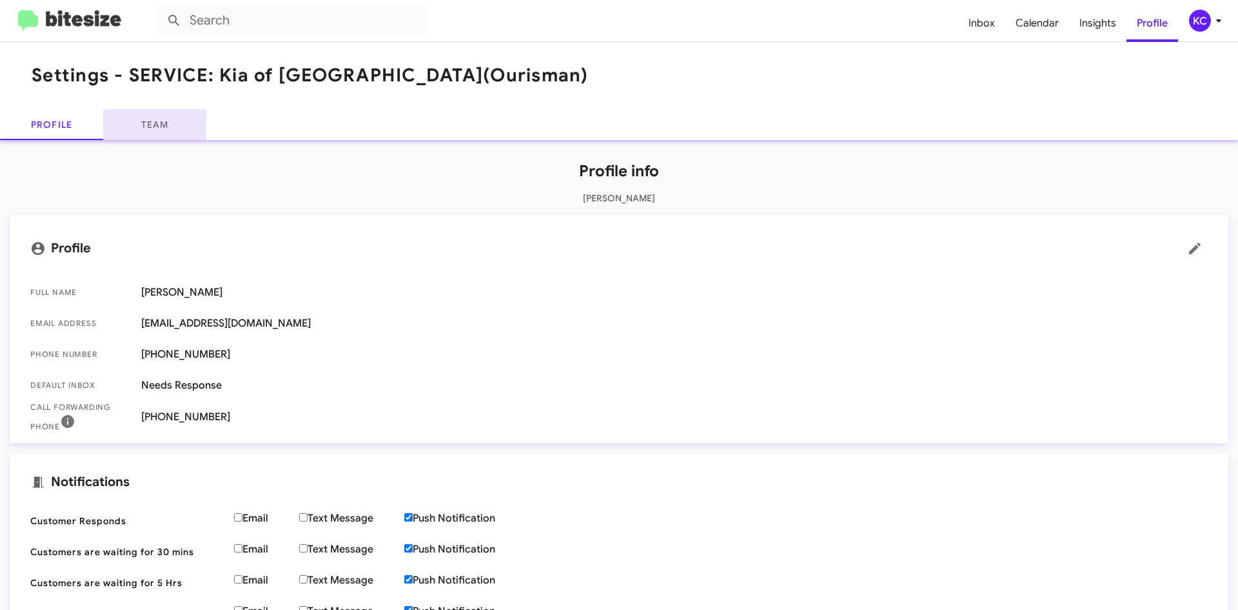
click at [143, 133] on link "Team" at bounding box center [154, 124] width 103 height 31
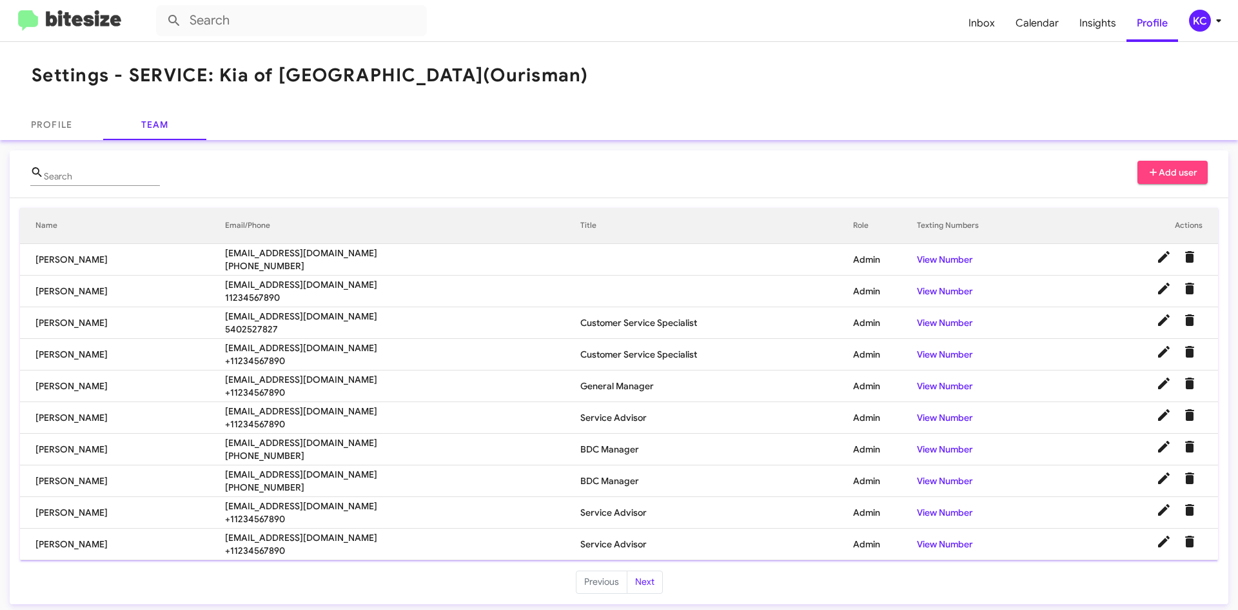
click at [178, 258] on td "Mike Kentes" at bounding box center [122, 260] width 205 height 32
click at [293, 265] on span "+17039348877" at bounding box center [403, 265] width 356 height 13
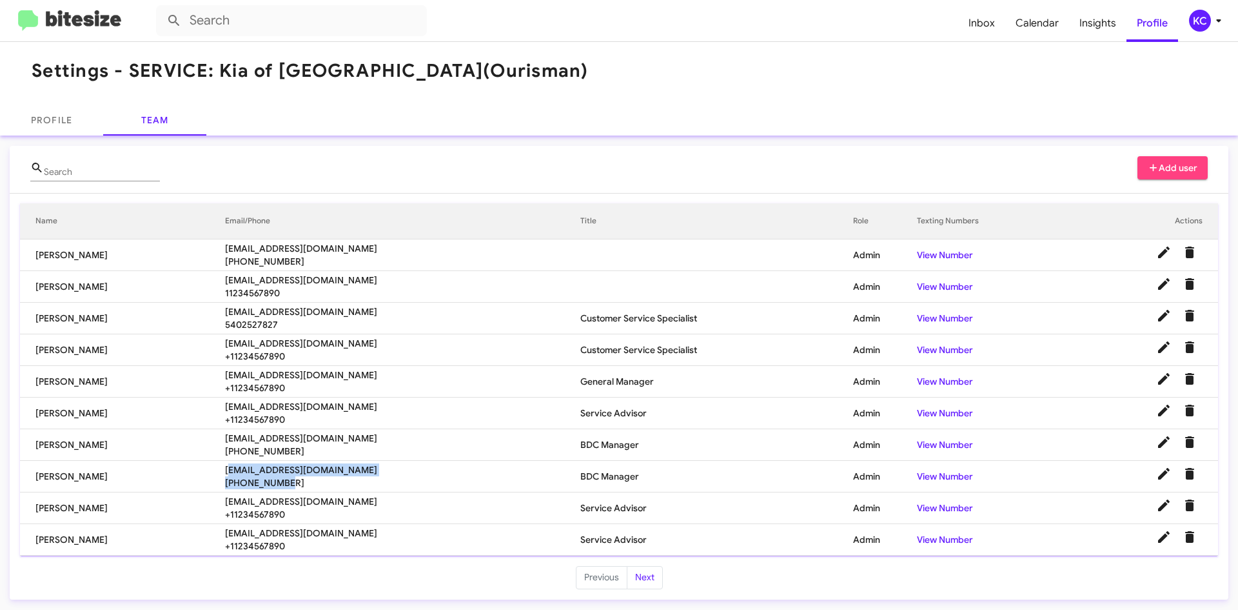
drag, startPoint x: 311, startPoint y: 476, endPoint x: 260, endPoint y: 442, distance: 61.4
click at [241, 468] on td "cgast@ourismancars.com 443-549-3250" at bounding box center [403, 477] width 356 height 32
click at [268, 437] on span "[EMAIL_ADDRESS][DOMAIN_NAME]" at bounding box center [403, 438] width 356 height 13
drag, startPoint x: 301, startPoint y: 446, endPoint x: 224, endPoint y: 457, distance: 77.0
click at [224, 457] on tr "Kimberly Cole kcole@ourismancars.com 410-670-3136 BDC Manager Admin View Number" at bounding box center [619, 445] width 1198 height 32
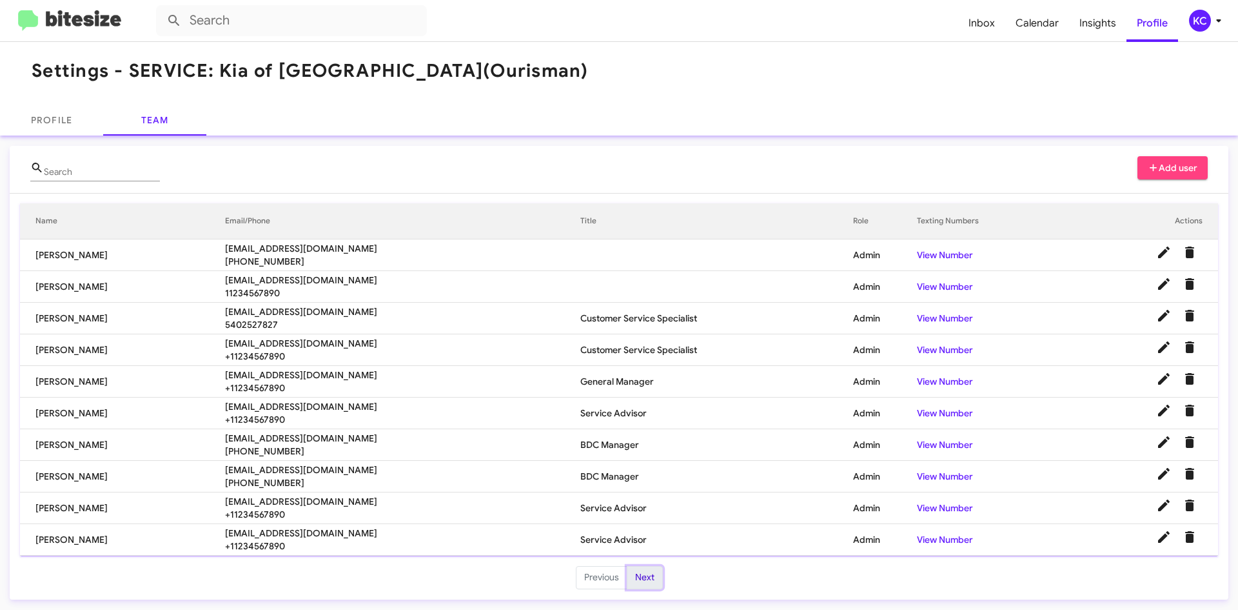
click at [638, 576] on button "Next" at bounding box center [645, 577] width 36 height 23
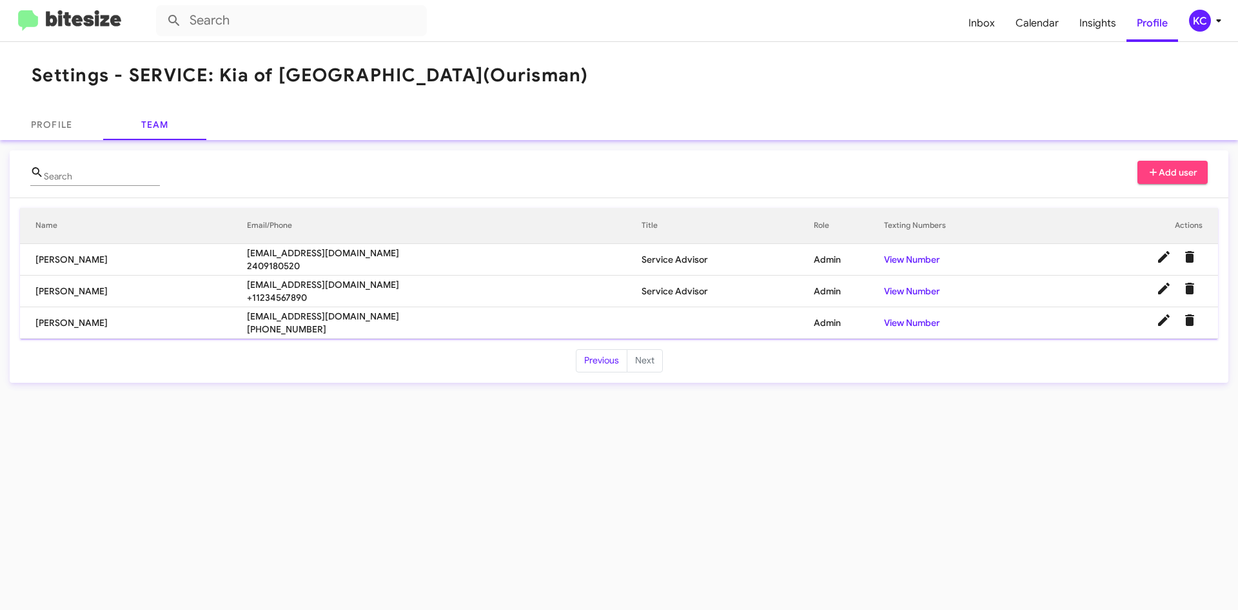
click at [1210, 24] on div "KC" at bounding box center [1200, 21] width 22 height 22
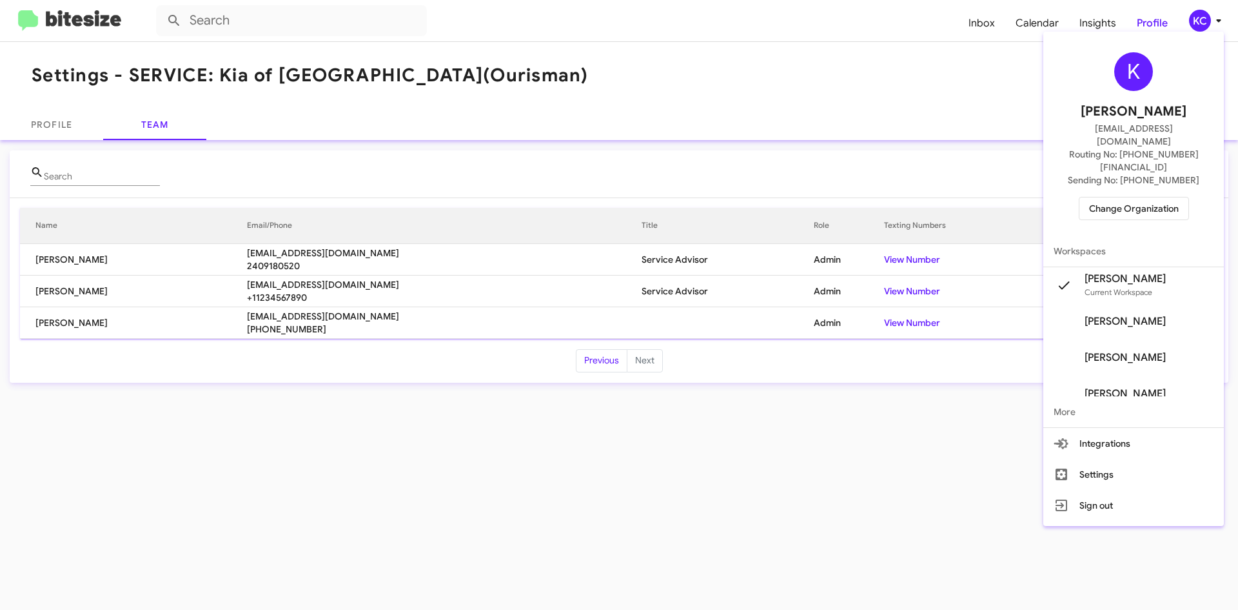
click at [308, 331] on div at bounding box center [619, 305] width 1238 height 610
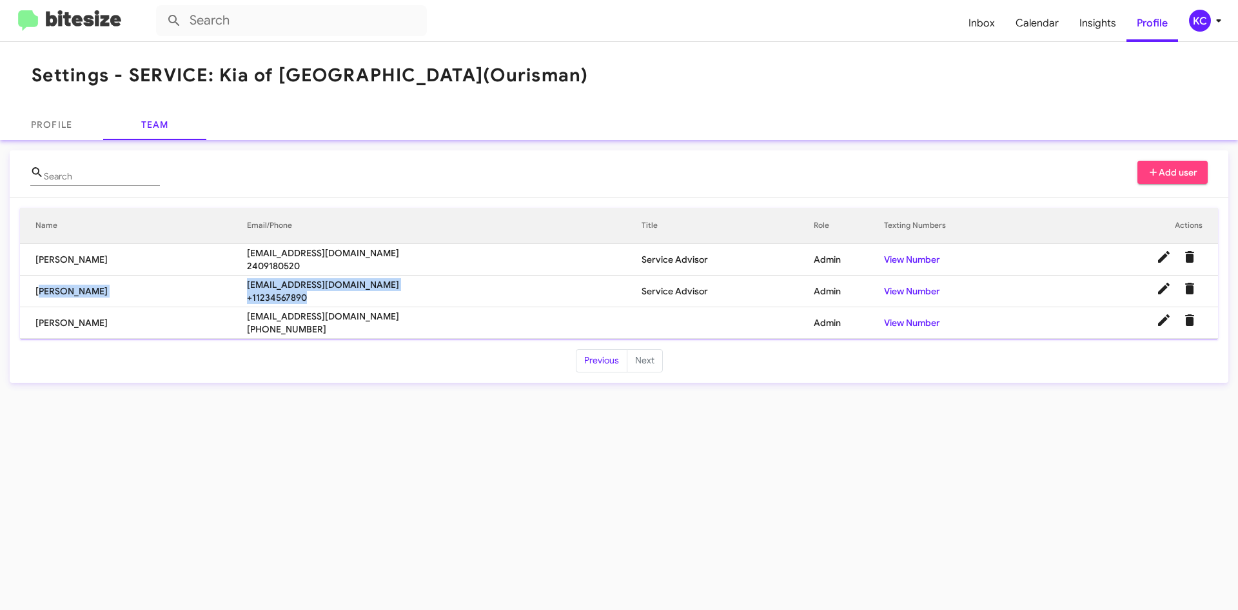
drag, startPoint x: 433, startPoint y: 304, endPoint x: 38, endPoint y: 281, distance: 395.5
click at [38, 281] on tr "Cesar Funes cfunes@ourismancars.com +11234567890 Service Advisor Admin View Num…" at bounding box center [619, 291] width 1198 height 32
click at [48, 292] on td "Cesar Funes" at bounding box center [133, 291] width 227 height 32
click at [1198, 21] on div "KC" at bounding box center [1200, 21] width 22 height 22
